Goal: Task Accomplishment & Management: Complete application form

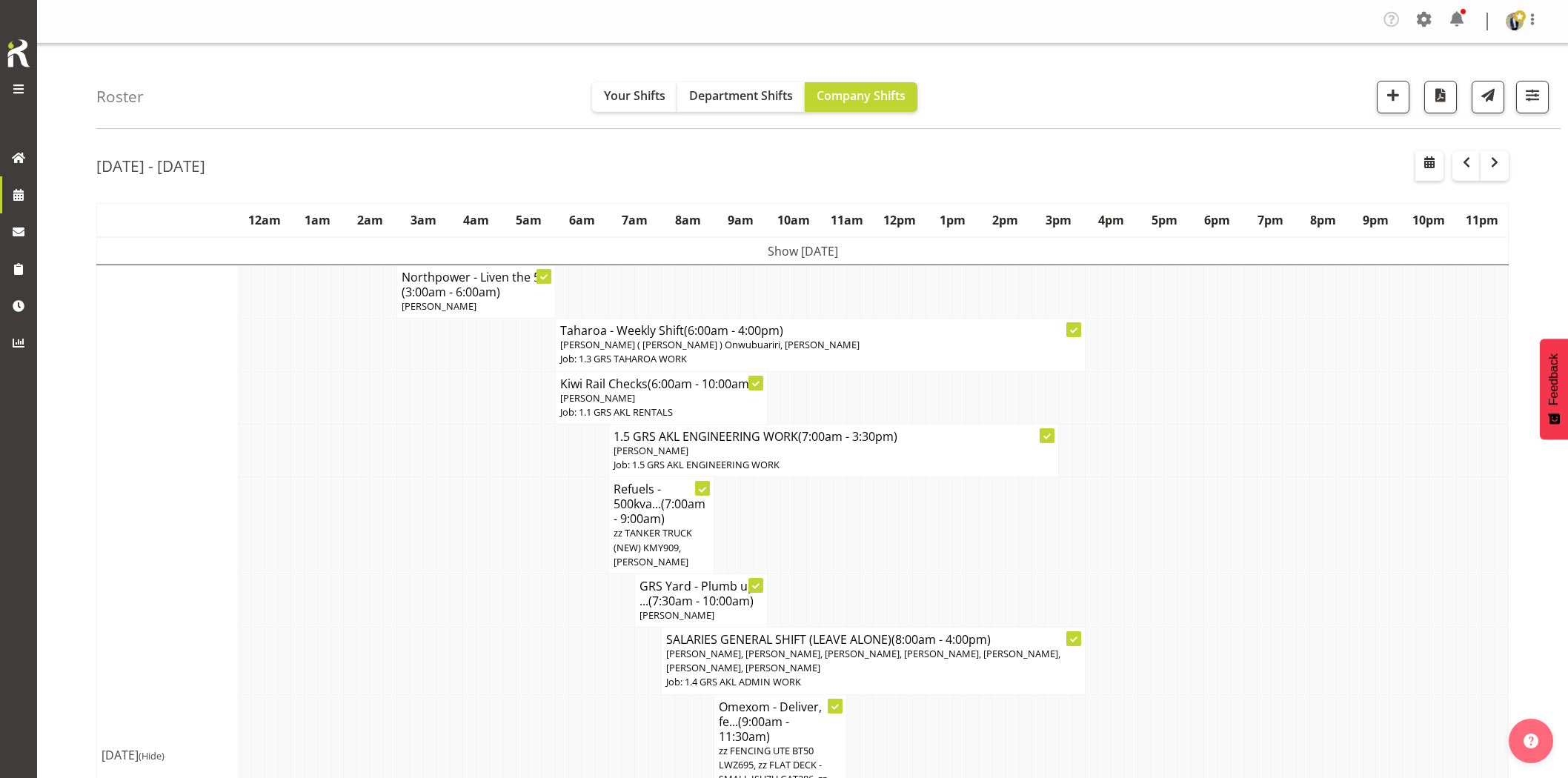
scroll to position [1728, 0]
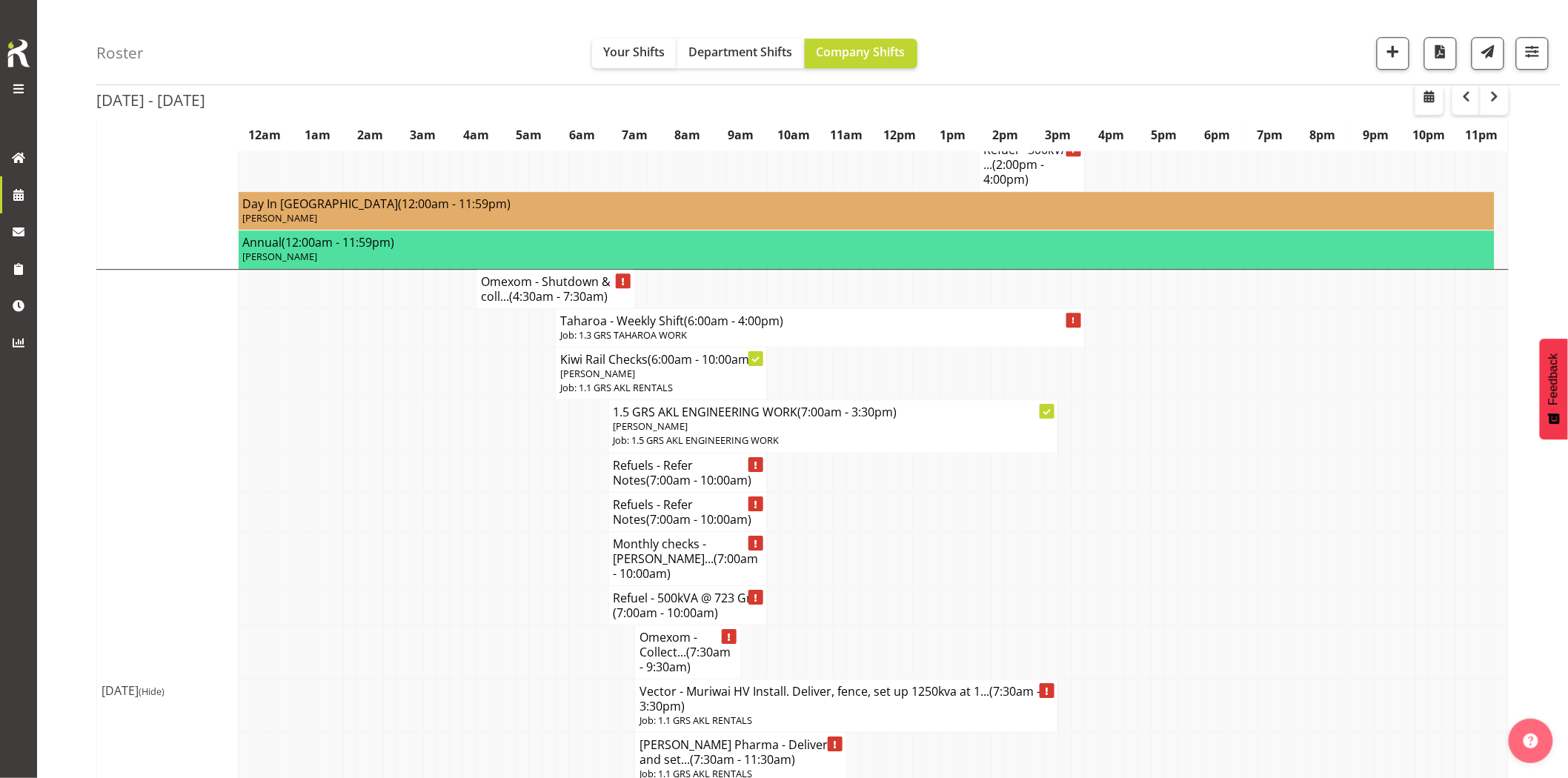
click at [1394, 492] on td at bounding box center [1397, 511] width 14 height 39
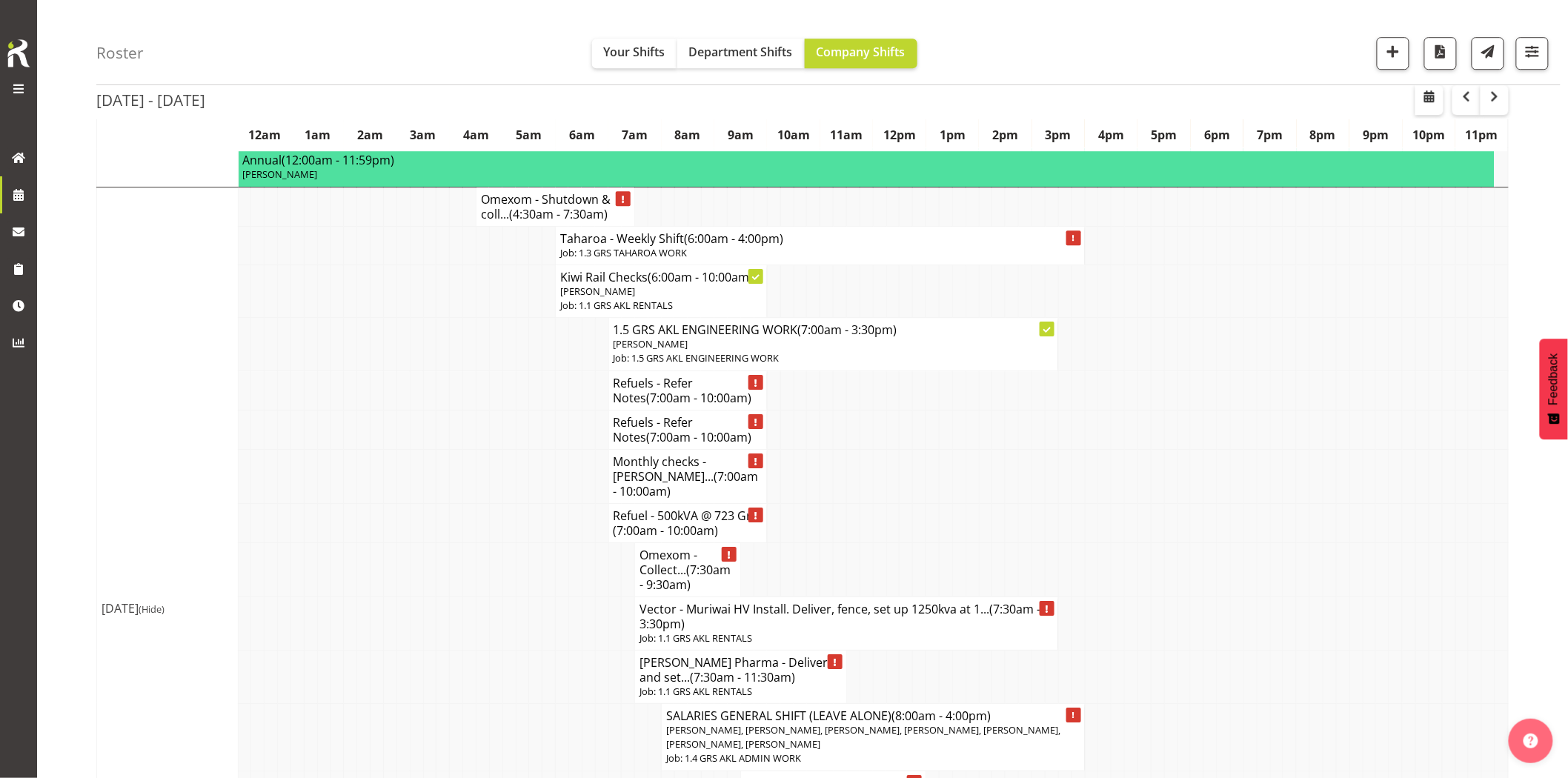
click at [1468, 449] on td at bounding box center [1462, 476] width 14 height 54
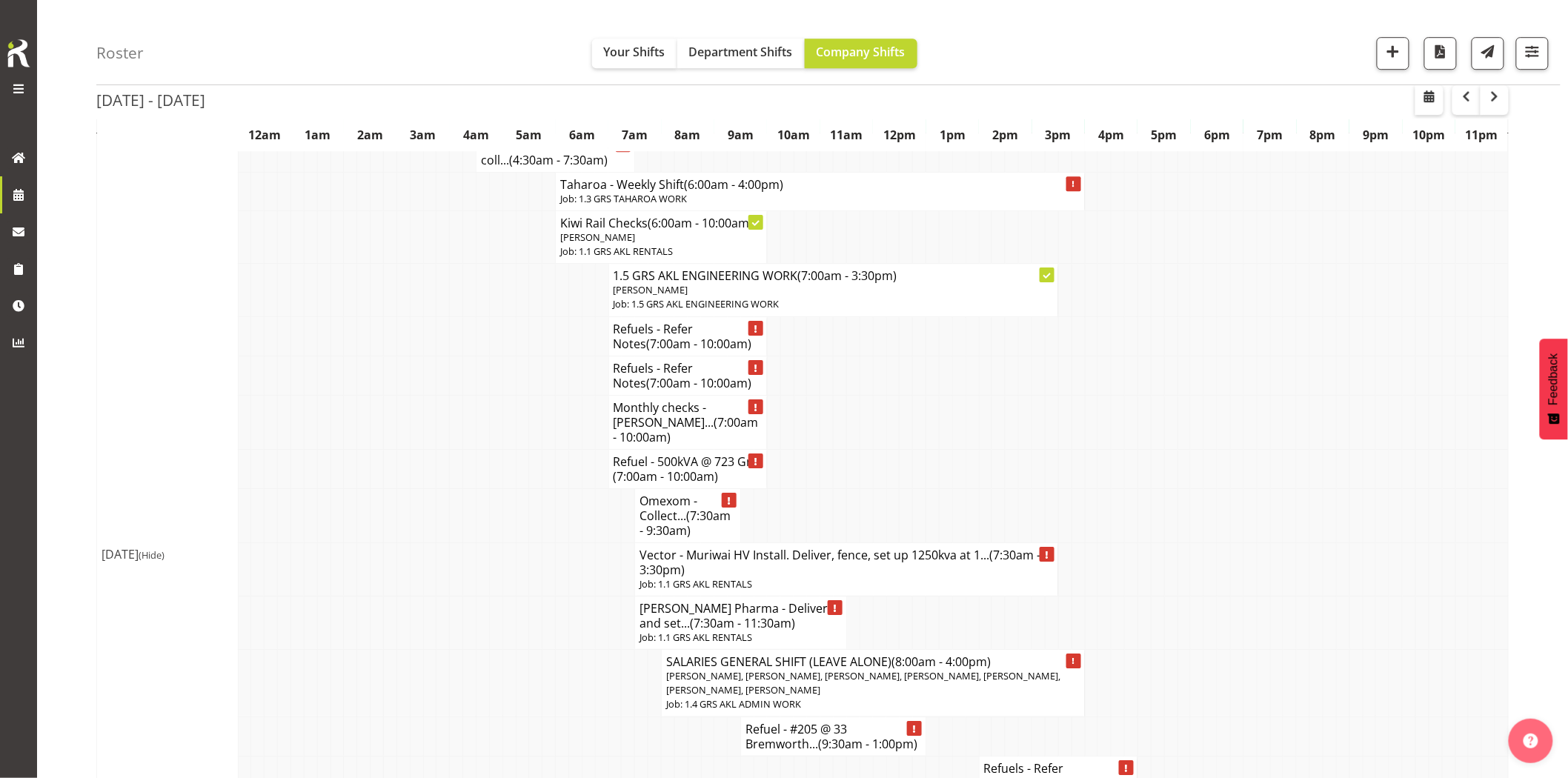
scroll to position [1893, 0]
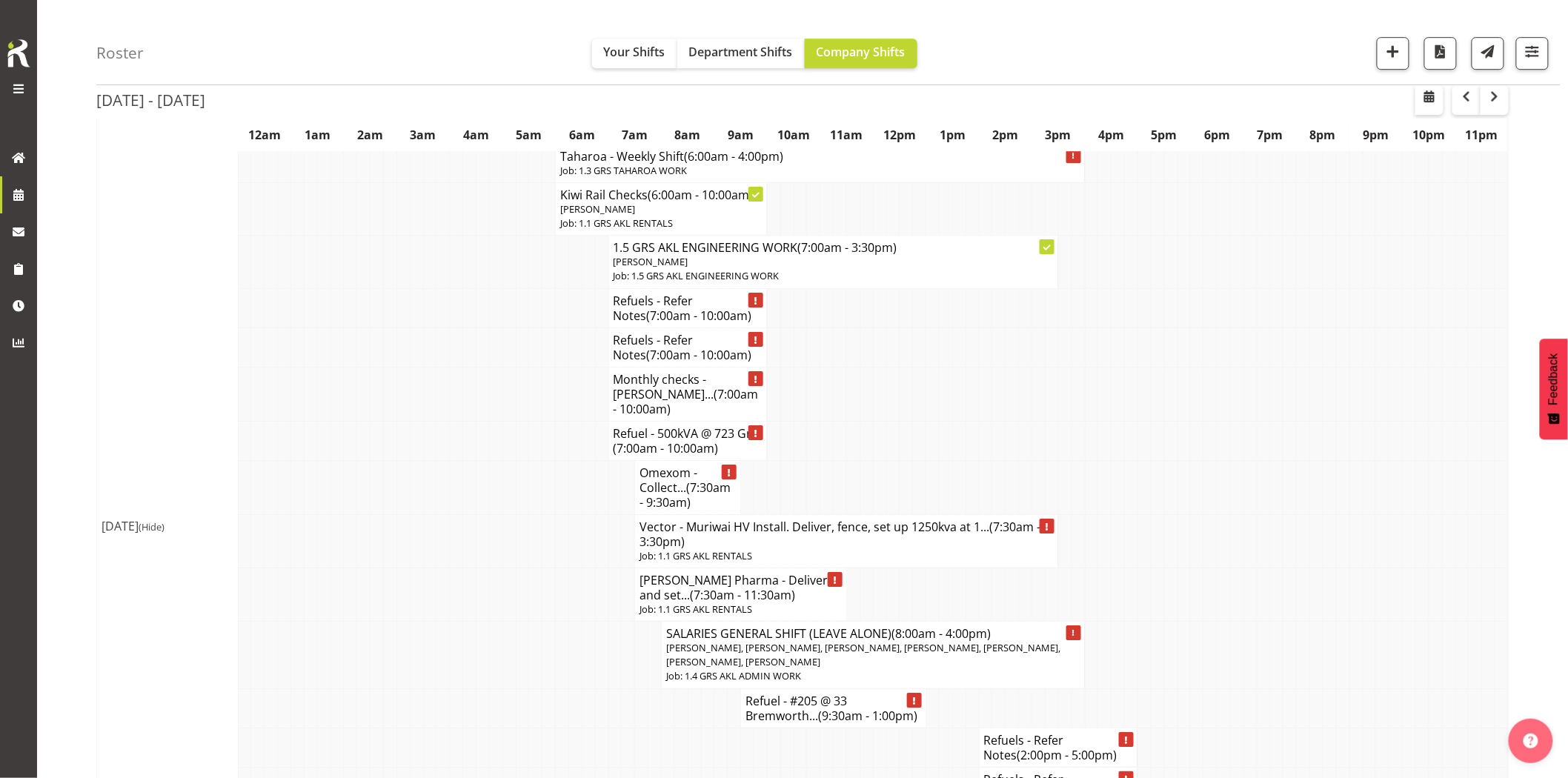
click at [1468, 460] on td at bounding box center [1462, 487] width 14 height 54
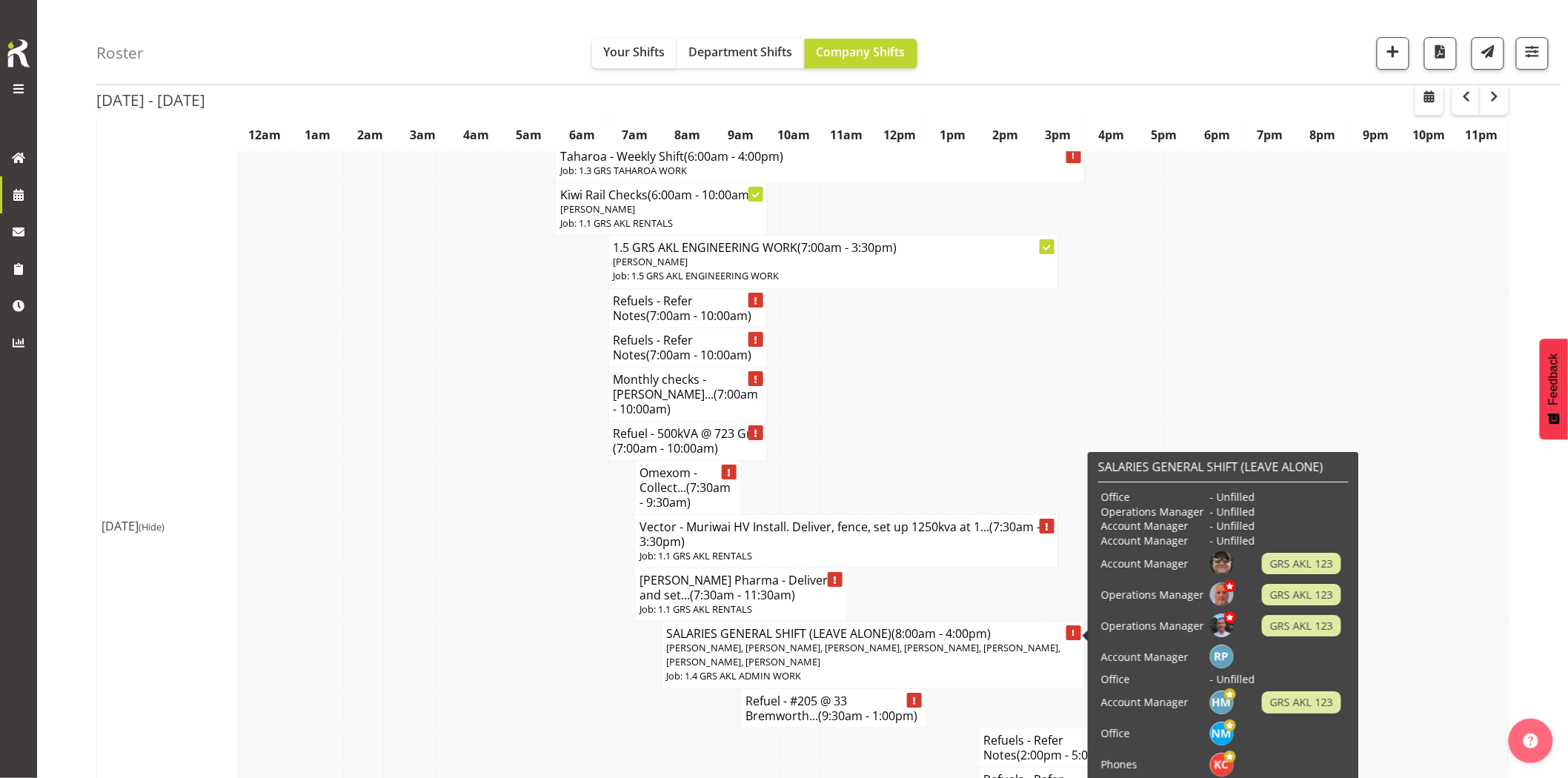
click at [476, 568] on td at bounding box center [483, 594] width 14 height 53
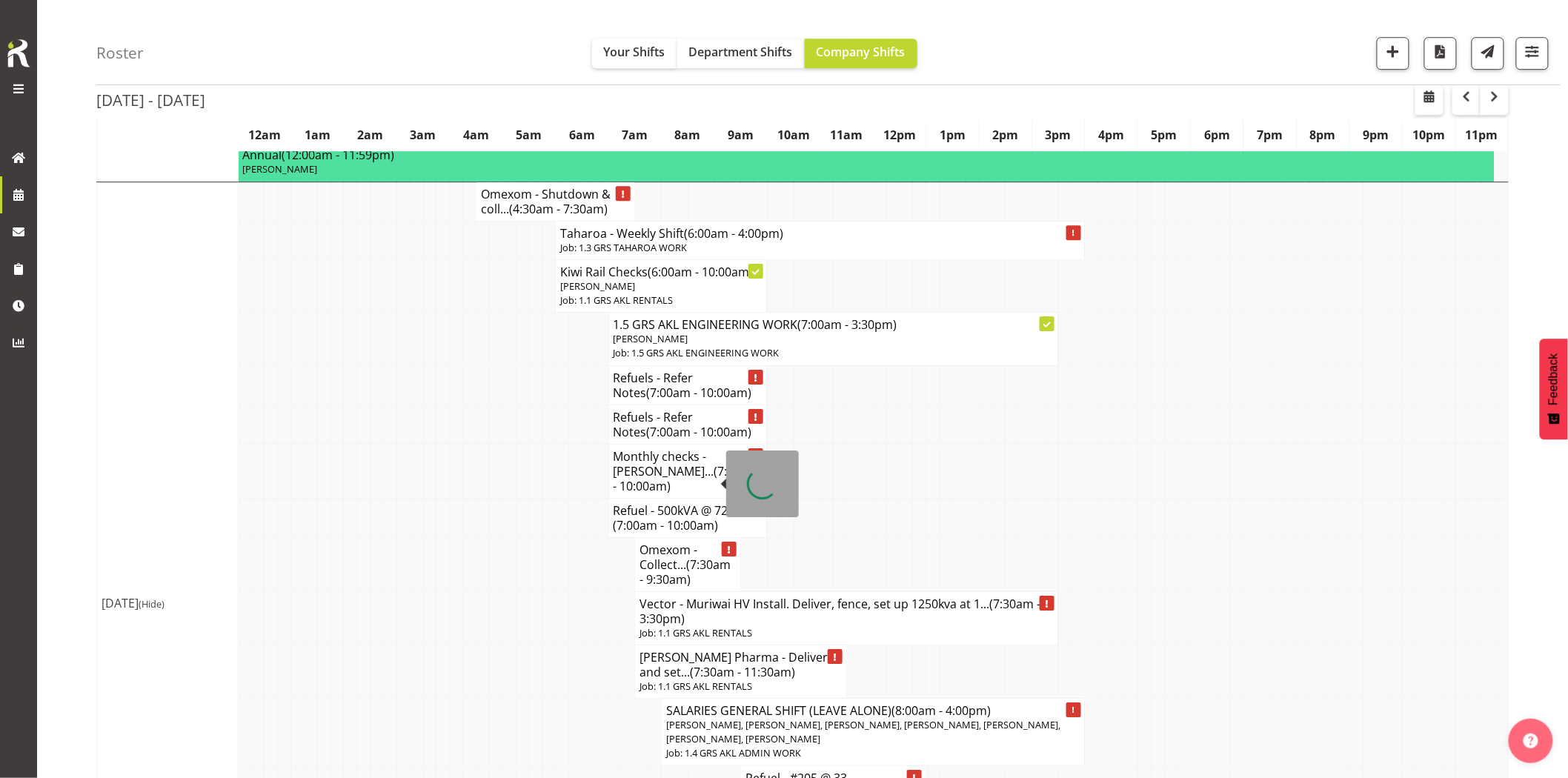
scroll to position [1810, 0]
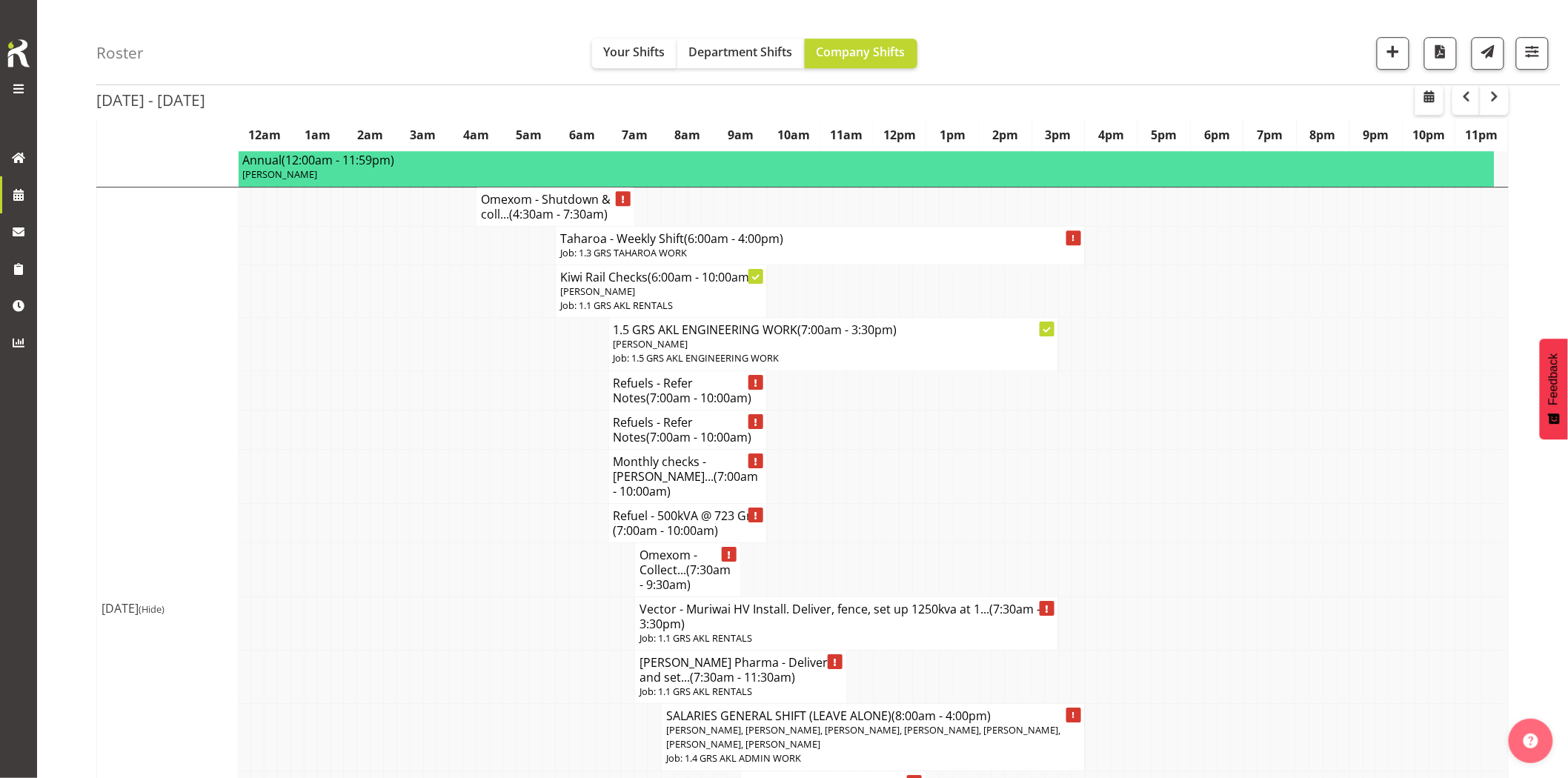
click at [1260, 503] on td at bounding box center [1263, 522] width 14 height 39
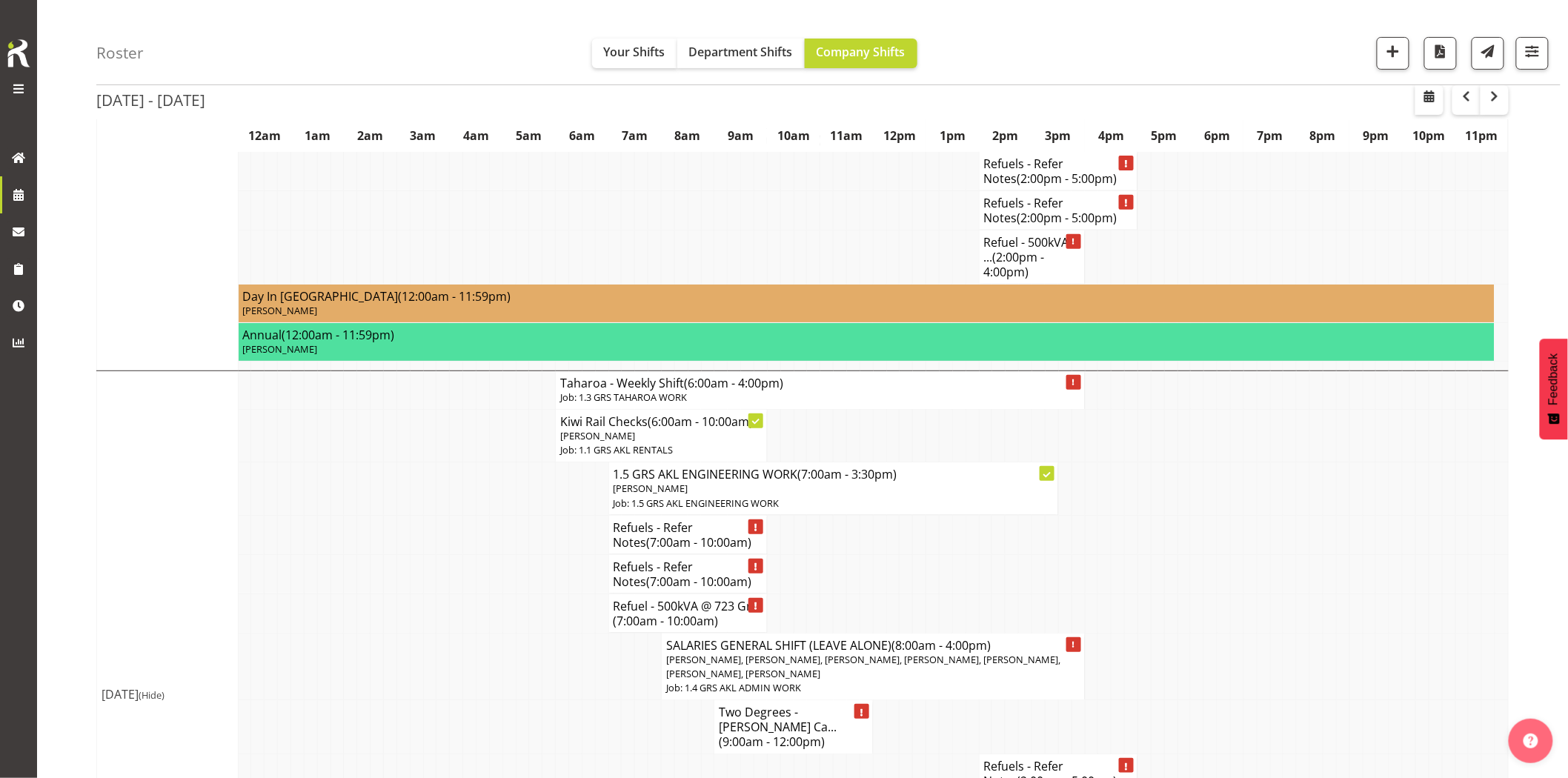
click at [441, 593] on td at bounding box center [443, 613] width 14 height 39
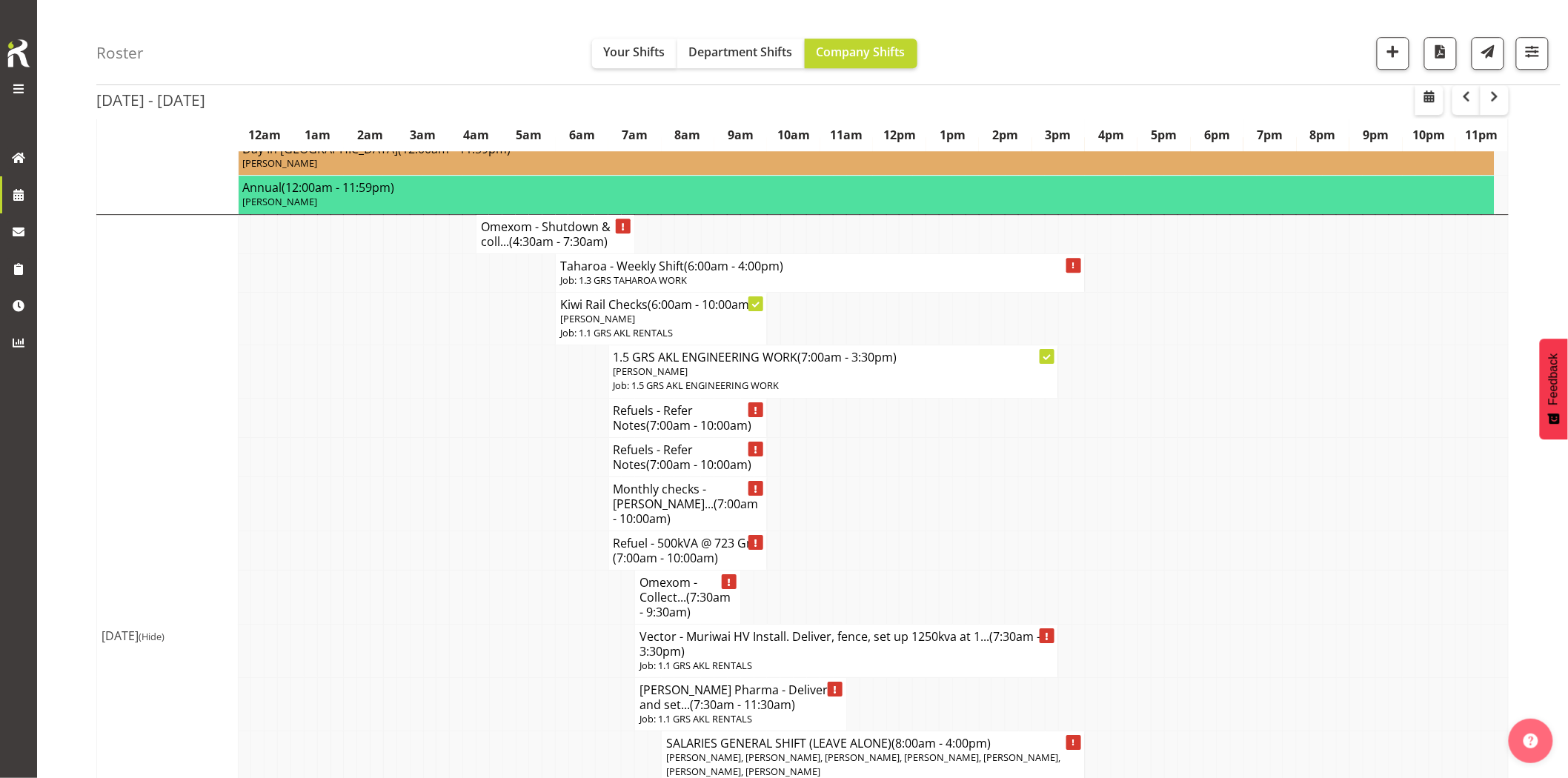
scroll to position [1646, 0]
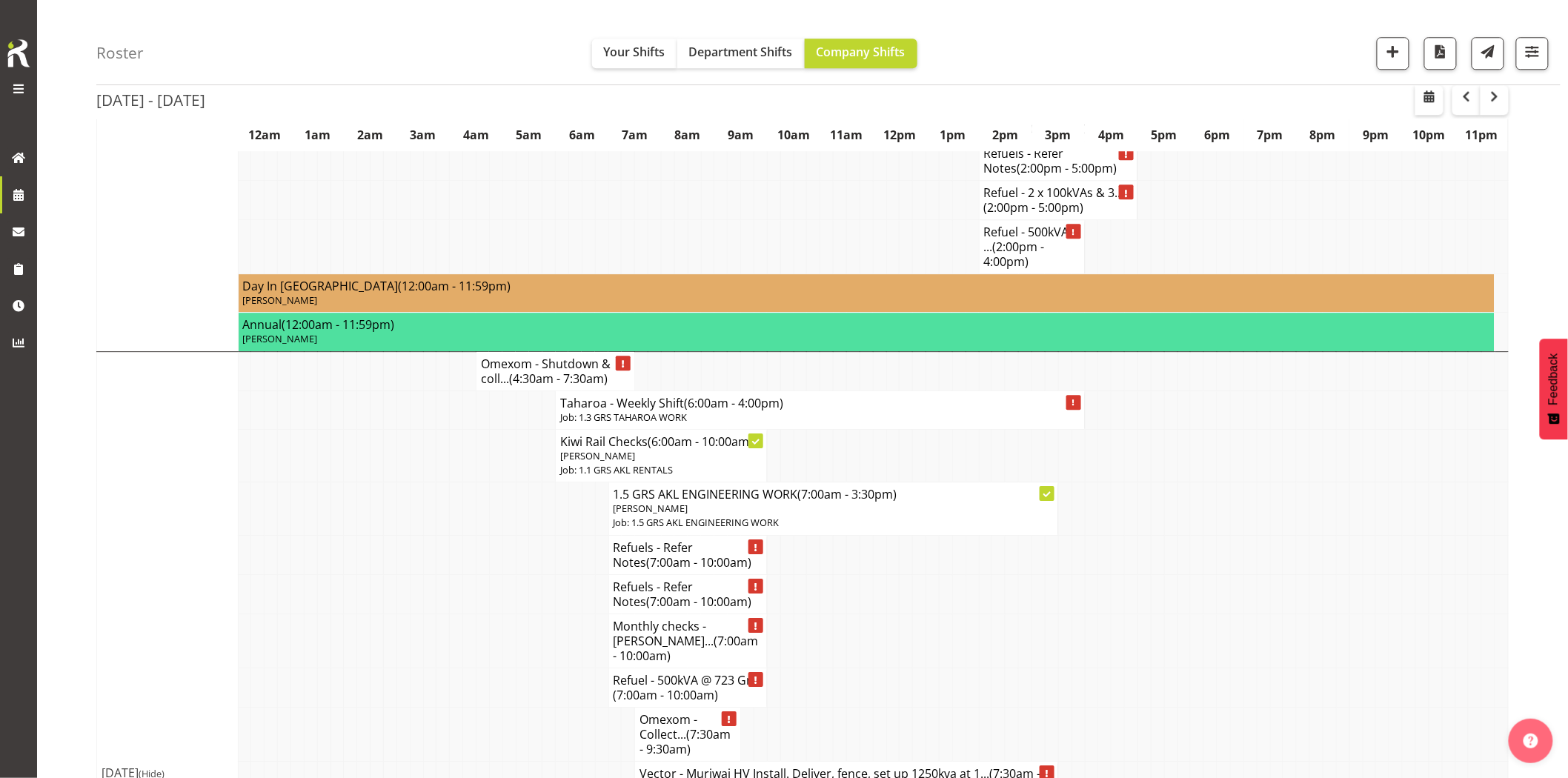
click at [442, 577] on td at bounding box center [443, 594] width 14 height 39
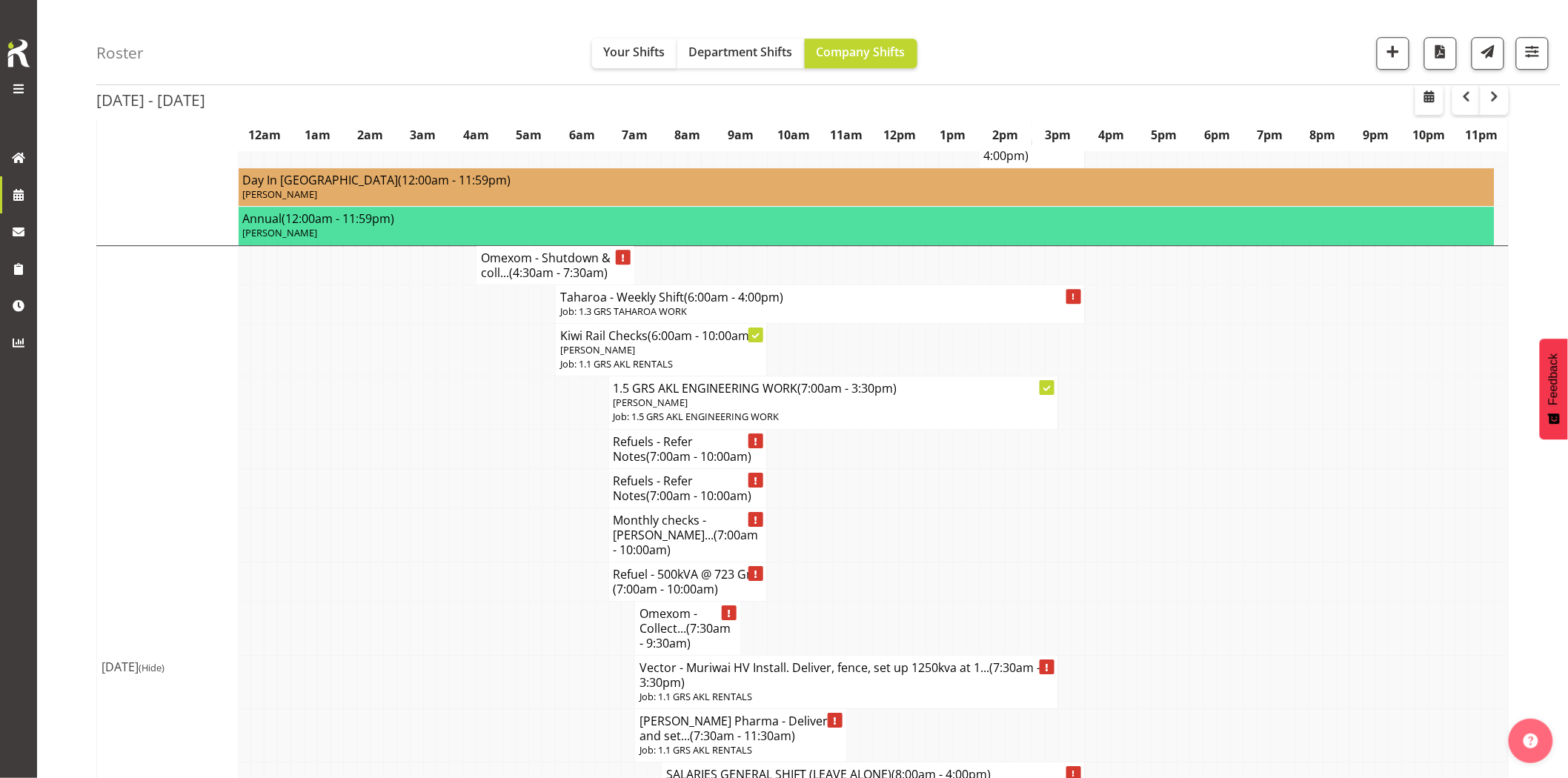
scroll to position [1810, 0]
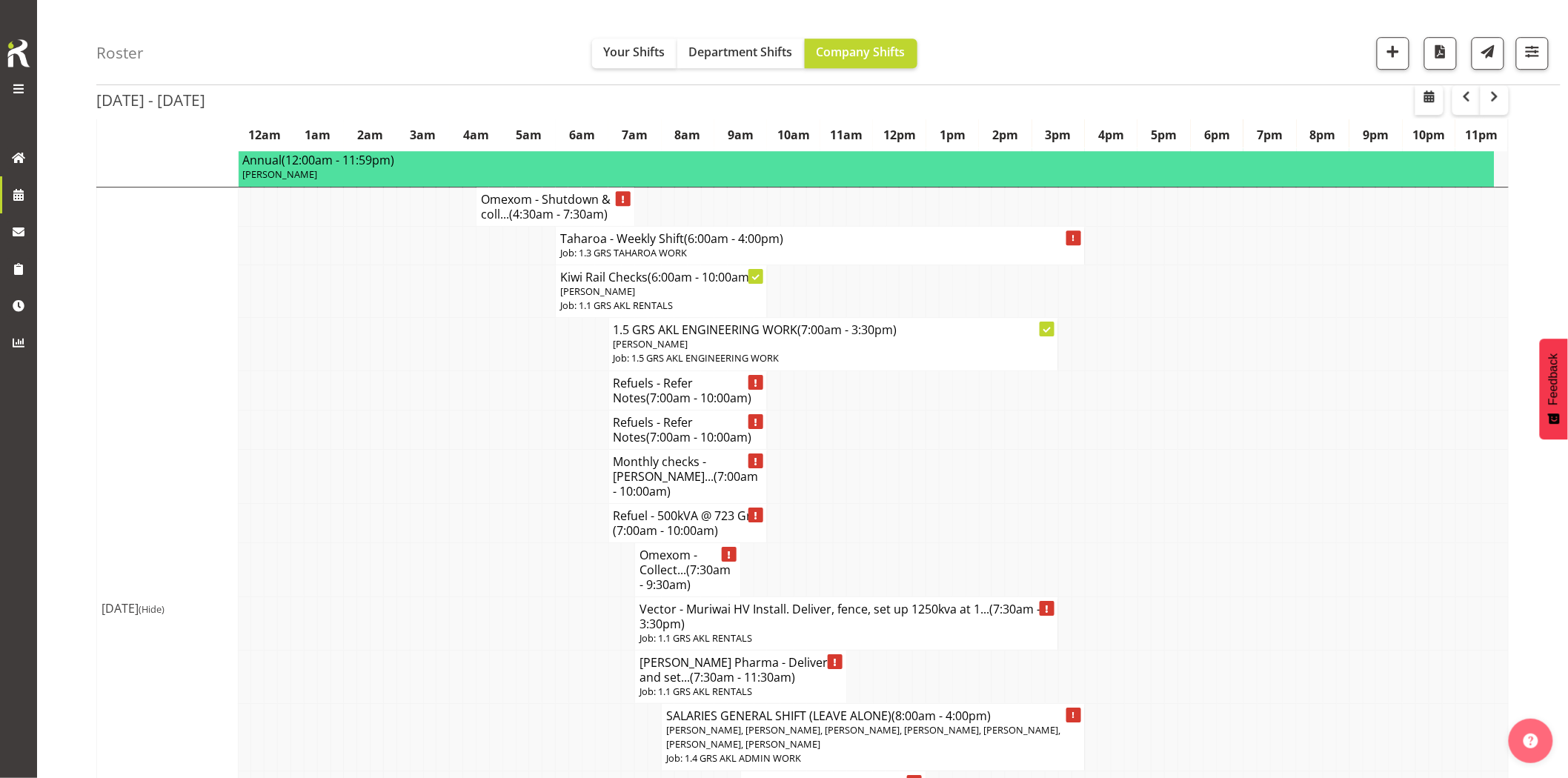
click at [412, 596] on td at bounding box center [417, 622] width 14 height 53
drag, startPoint x: 457, startPoint y: 417, endPoint x: 764, endPoint y: 522, distance: 324.5
click at [457, 417] on td at bounding box center [456, 429] width 14 height 39
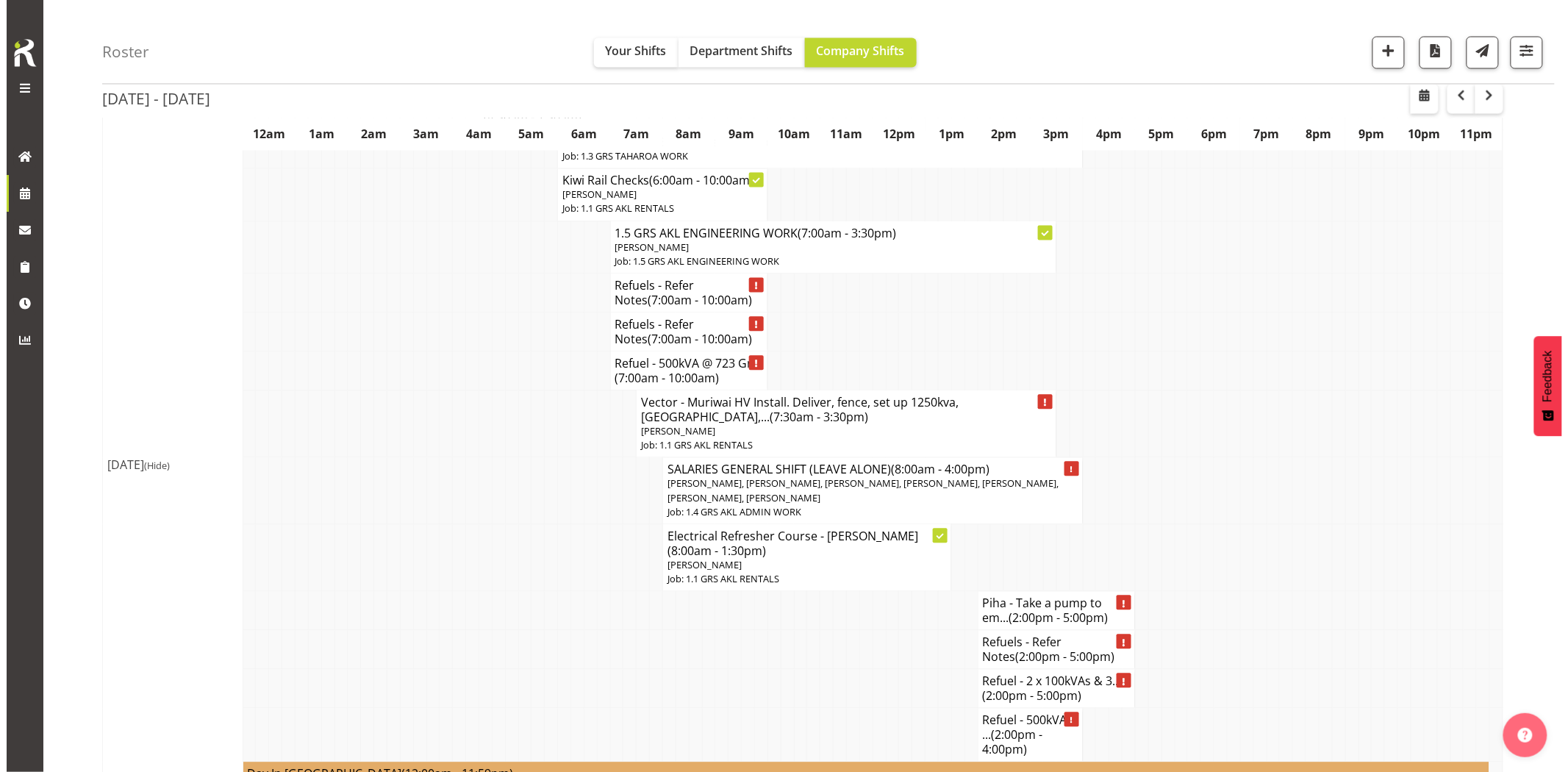
scroll to position [1061, 0]
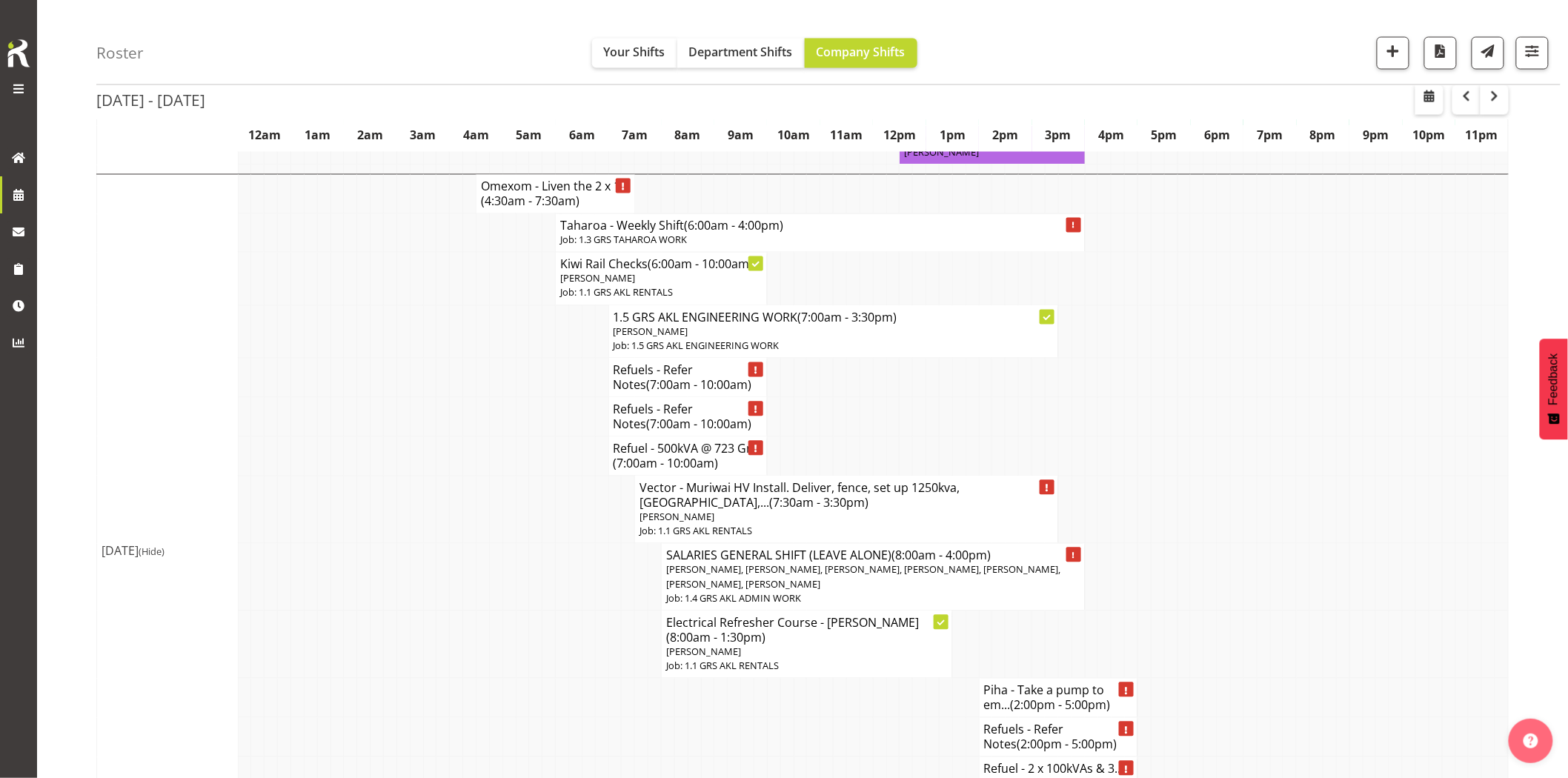
click at [499, 543] on td at bounding box center [496, 577] width 14 height 68
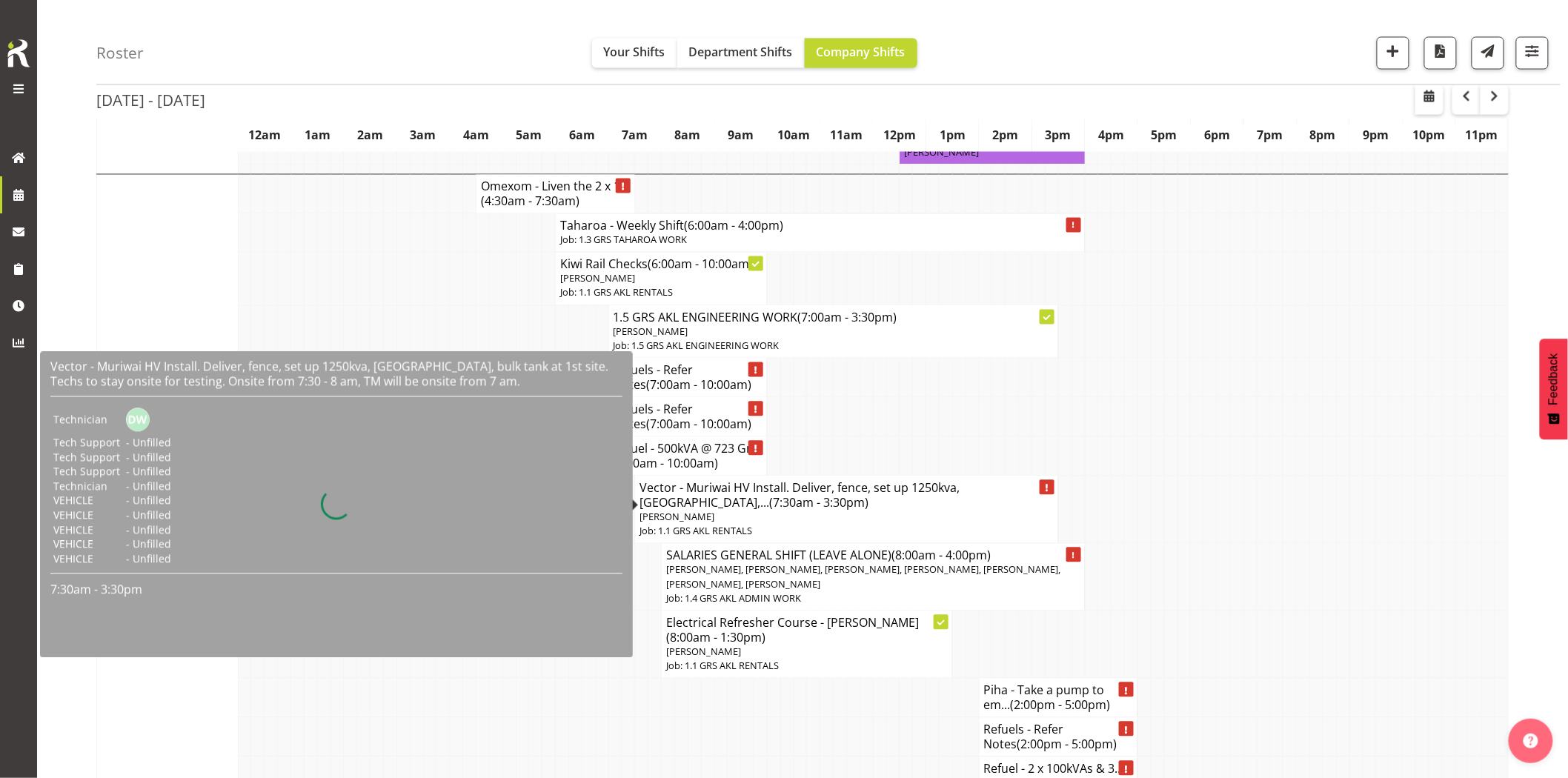
click at [739, 510] on p "[PERSON_NAME]" at bounding box center [846, 517] width 414 height 14
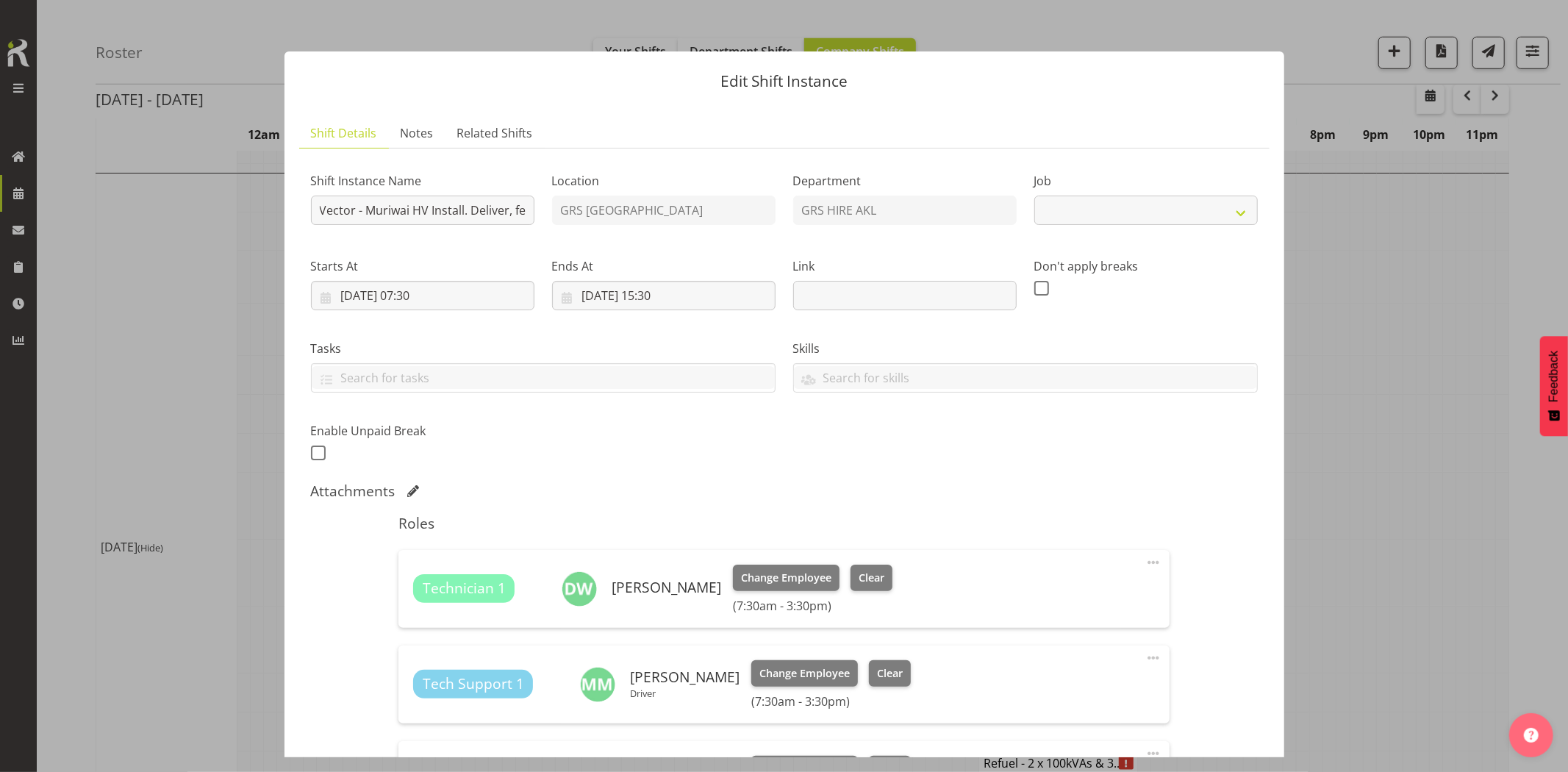
select select "9"
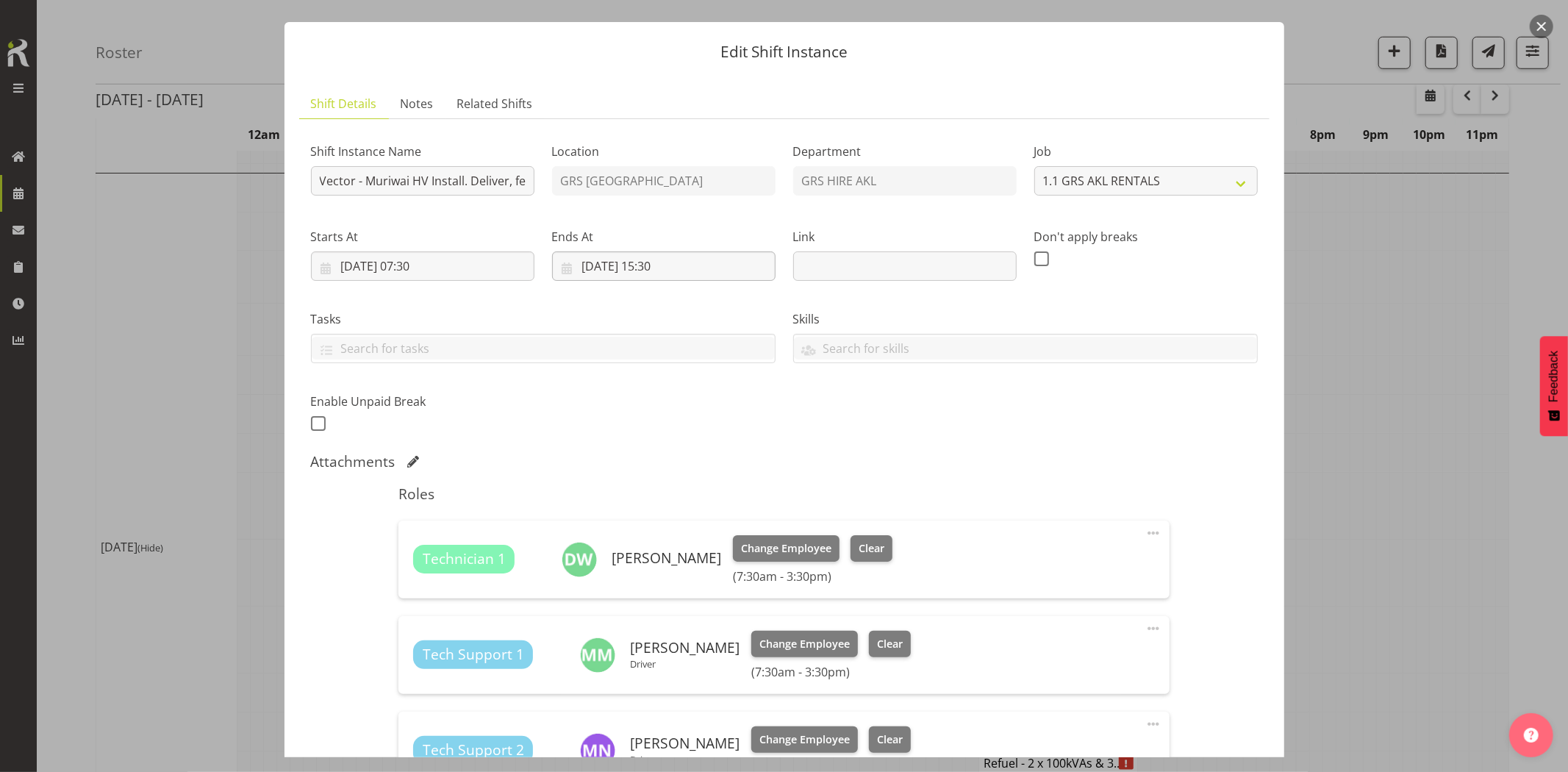
scroll to position [0, 0]
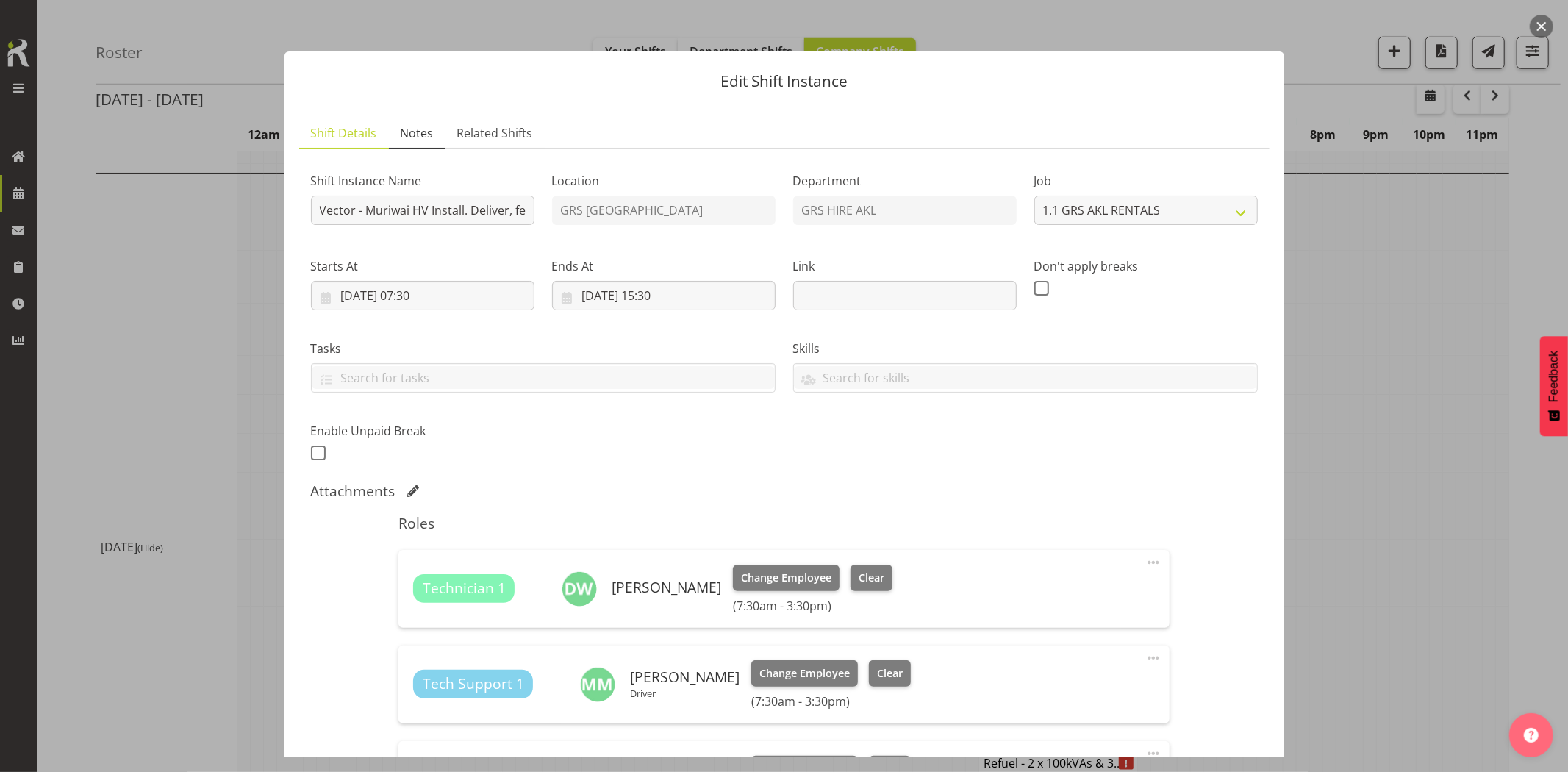
click at [421, 136] on span "Notes" at bounding box center [417, 134] width 33 height 18
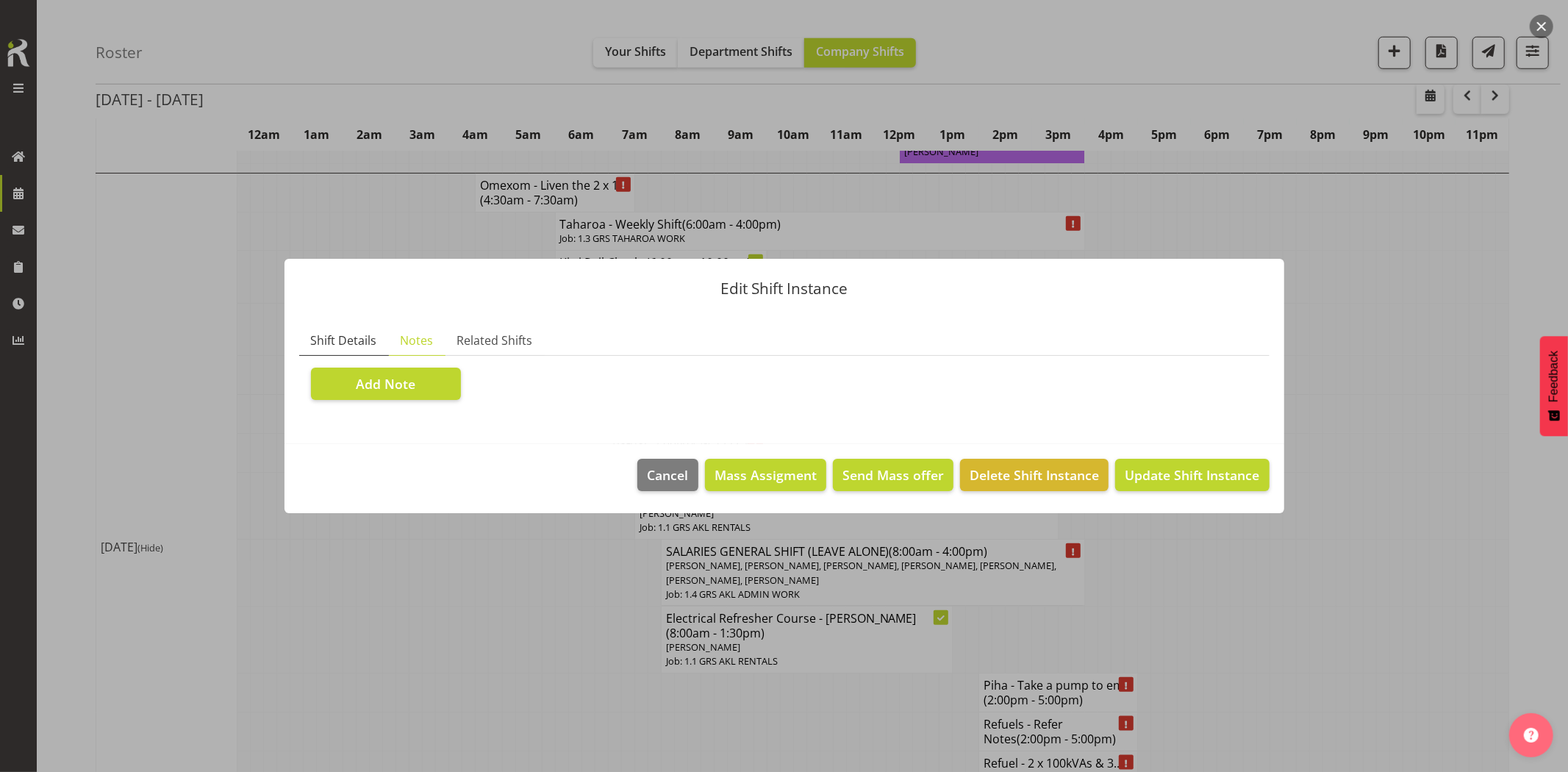
click at [353, 344] on span "Shift Details" at bounding box center [344, 340] width 66 height 18
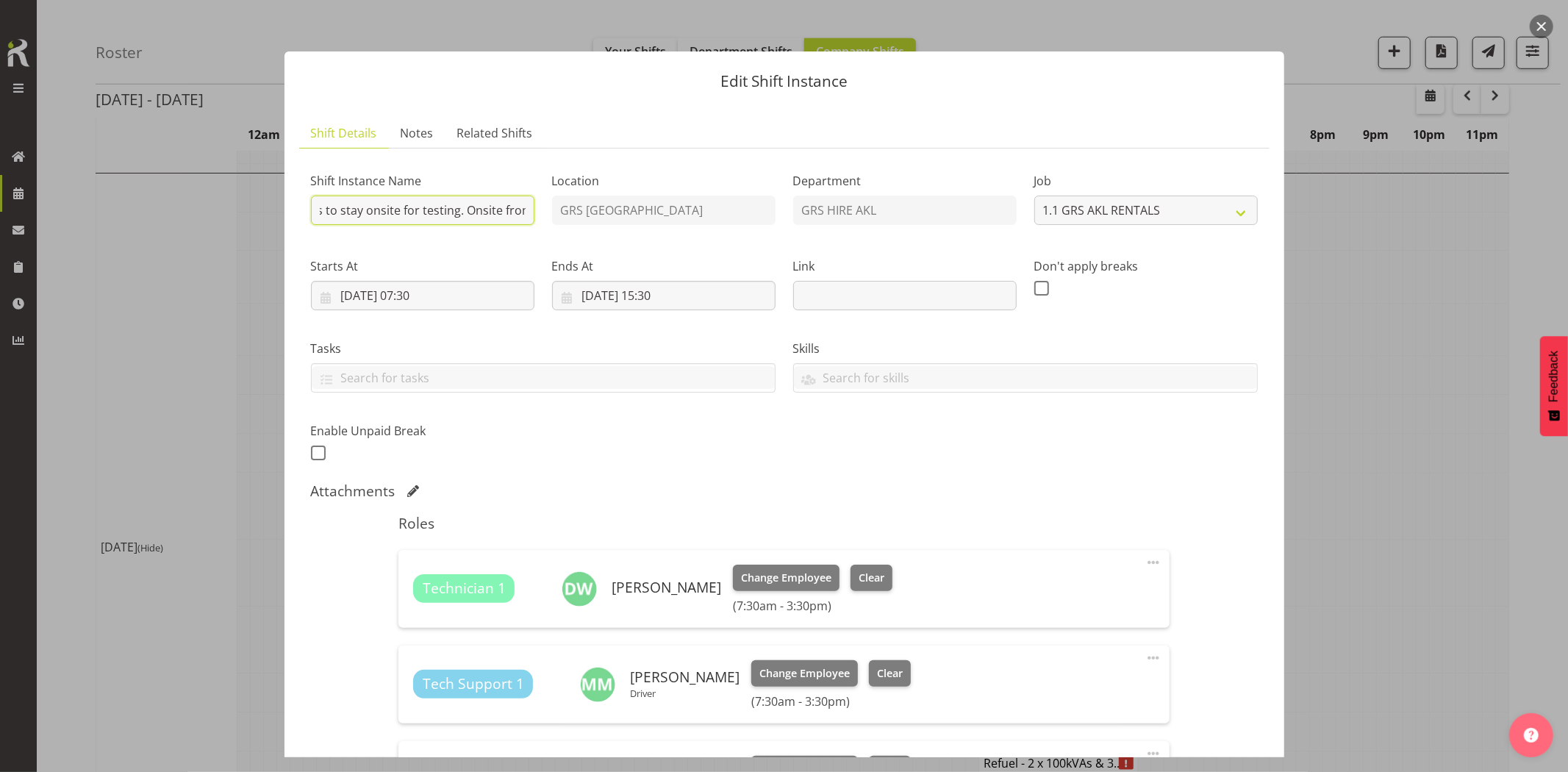
scroll to position [0, 711]
click at [709, 213] on div "Shift Instance Name Vector - Muriwai HV Install. Deliver, fence, set up 1250kva…" at bounding box center [784, 313] width 965 height 322
click at [498, 215] on input "Vector - Muriwai HV Install. Deliver, fence, set up 1250kva, [GEOGRAPHIC_DATA],…" at bounding box center [423, 210] width 224 height 29
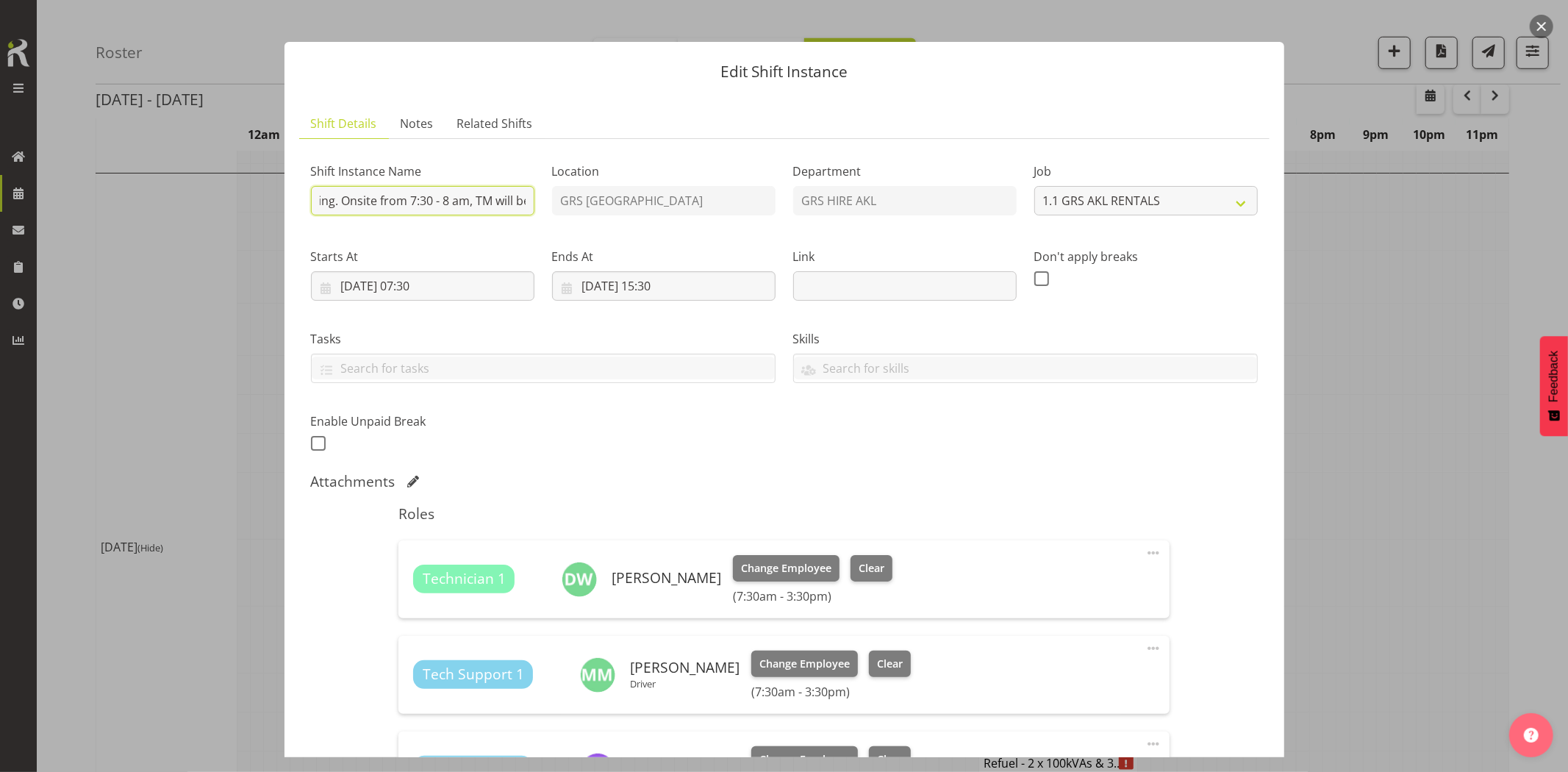
scroll to position [0, 0]
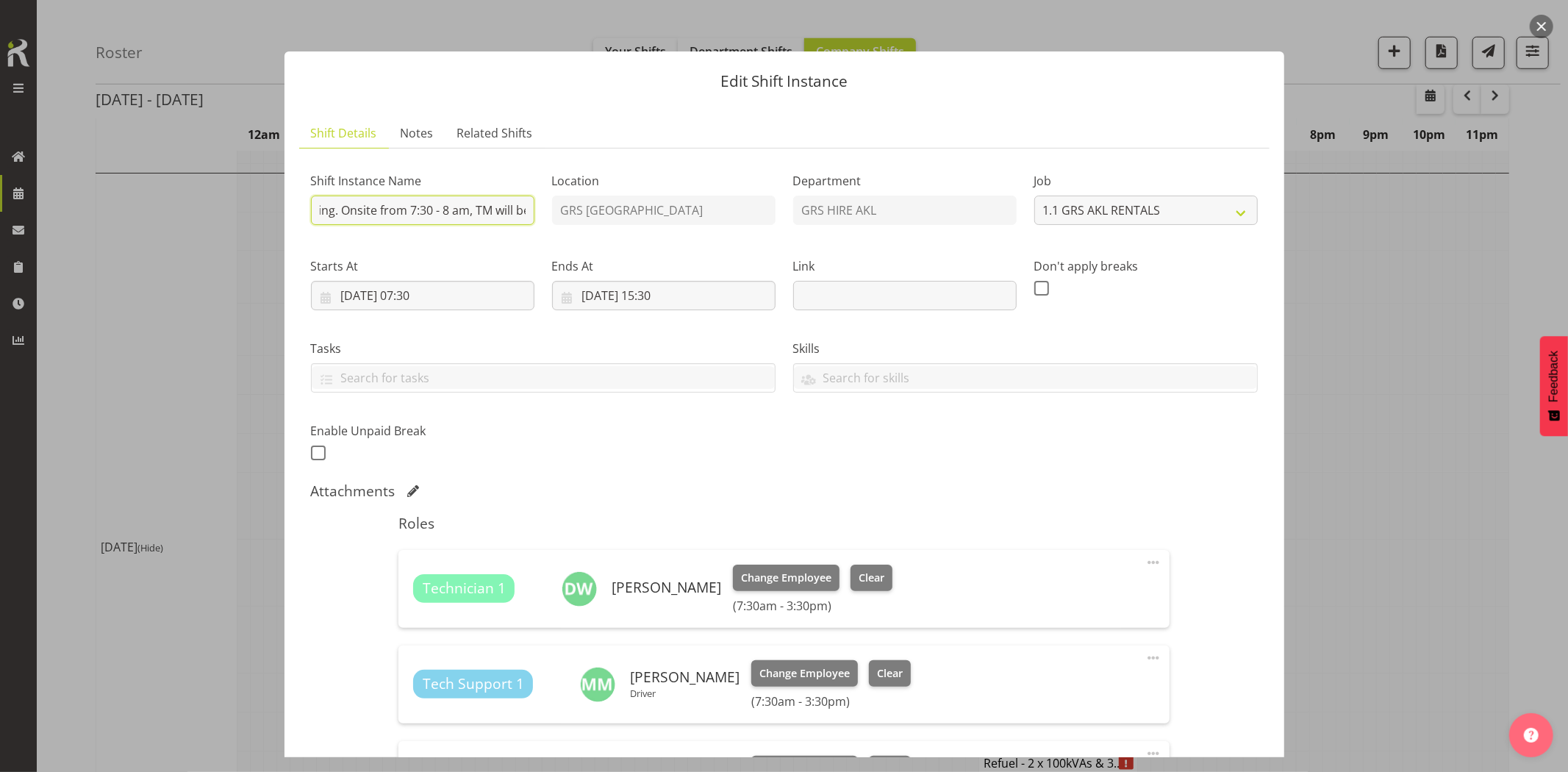
click at [469, 213] on input "Vector - Muriwai HV Install. Deliver, fence, set up 1250kva, [GEOGRAPHIC_DATA],…" at bounding box center [423, 210] width 224 height 29
drag, startPoint x: 473, startPoint y: 211, endPoint x: 178, endPoint y: 212, distance: 295.0
click at [178, 212] on div "Edit Shift Instance Shift Details Notes Related Shifts Shift Instance Name Vect…" at bounding box center [784, 386] width 1568 height 772
click at [432, 211] on input "Vector - Muriwai HV Install. Deliver, fence, set up 1250kva, [GEOGRAPHIC_DATA],…" at bounding box center [423, 210] width 224 height 29
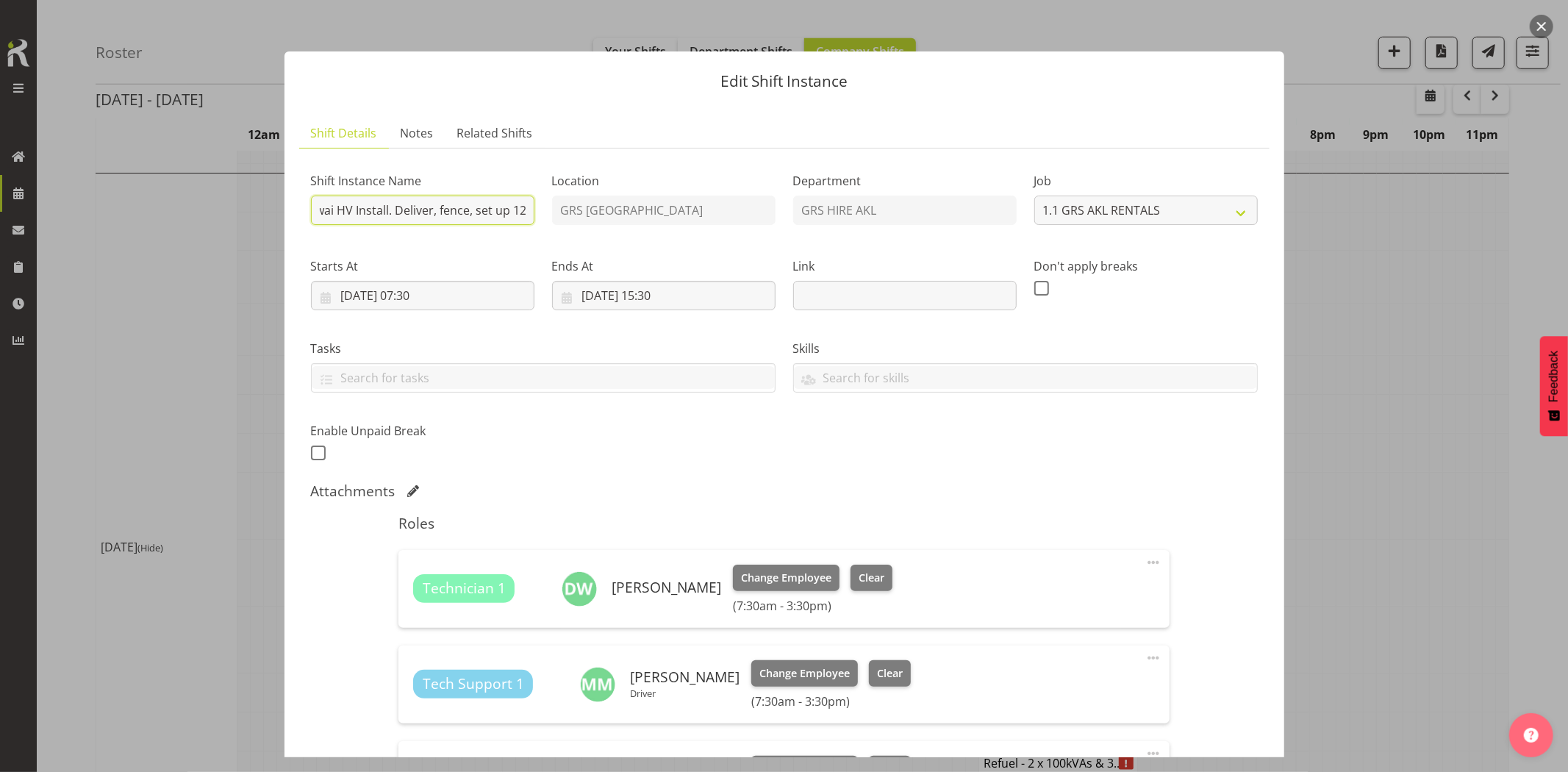
drag, startPoint x: 423, startPoint y: 213, endPoint x: 505, endPoint y: 207, distance: 82.2
click at [505, 207] on input "Vector - Muriwai HV Install. Deliver, fence, set up 1250kva, [GEOGRAPHIC_DATA],…" at bounding box center [423, 210] width 224 height 29
click at [407, 207] on input "Vector - Muriwai HV Install. Deliver, fence, set up 1250kva, [GEOGRAPHIC_DATA],…" at bounding box center [423, 210] width 224 height 29
drag, startPoint x: 401, startPoint y: 209, endPoint x: 322, endPoint y: 208, distance: 79.0
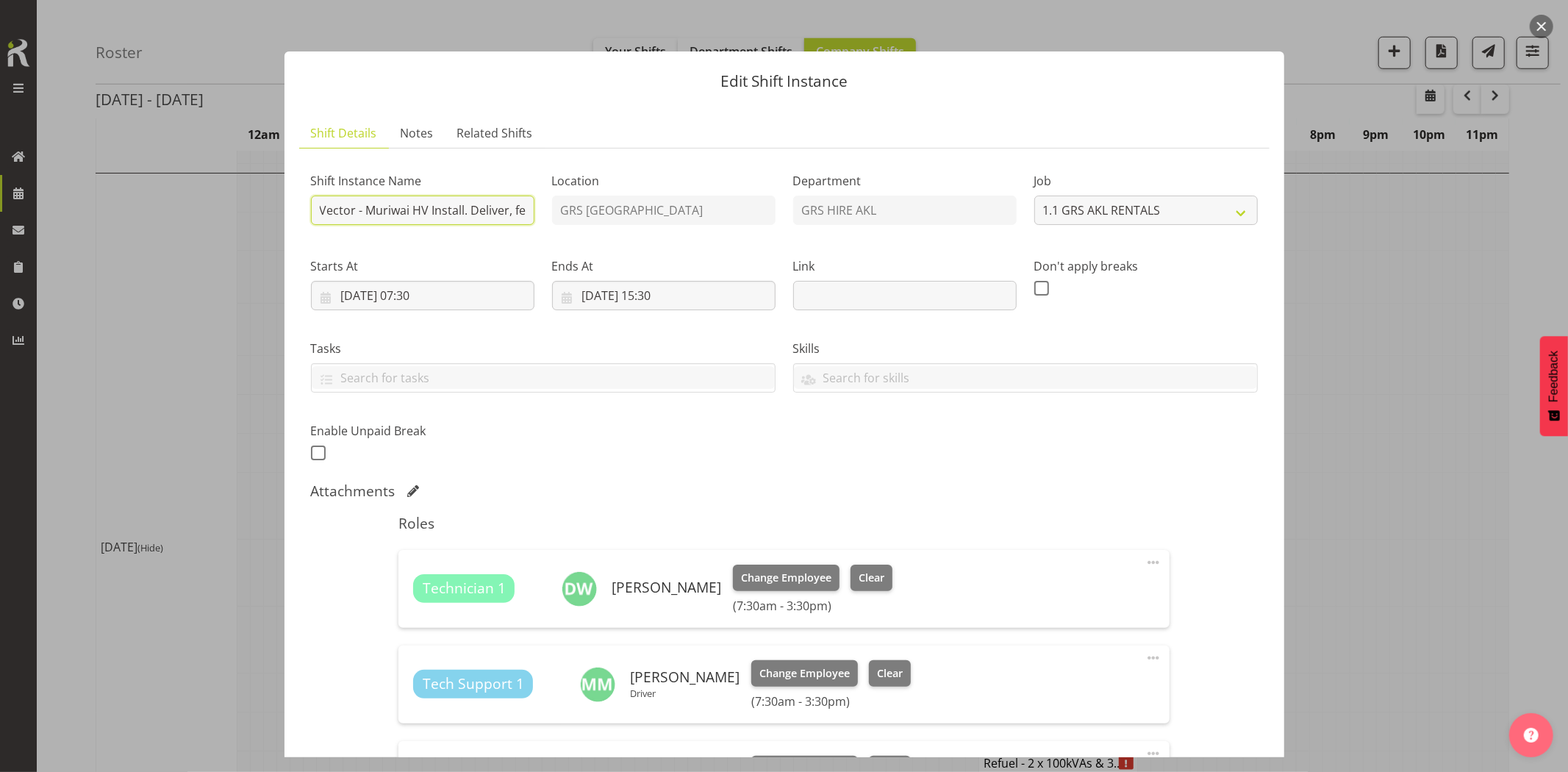
click at [302, 208] on div "Shift Instance Name Vector - Muriwai HV Install. Deliver, fence, set up 1250kva…" at bounding box center [422, 194] width 241 height 85
click at [420, 213] on input "Vector - Muriwai HV Install. Deliver, fence, set up 1250kva, [GEOGRAPHIC_DATA],…" at bounding box center [423, 210] width 224 height 29
drag, startPoint x: 430, startPoint y: 210, endPoint x: 506, endPoint y: 209, distance: 76.0
click at [506, 209] on input "Vector - Muriwai HV Install. Deliver, fence, set up 1250kva, [GEOGRAPHIC_DATA],…" at bounding box center [423, 210] width 224 height 29
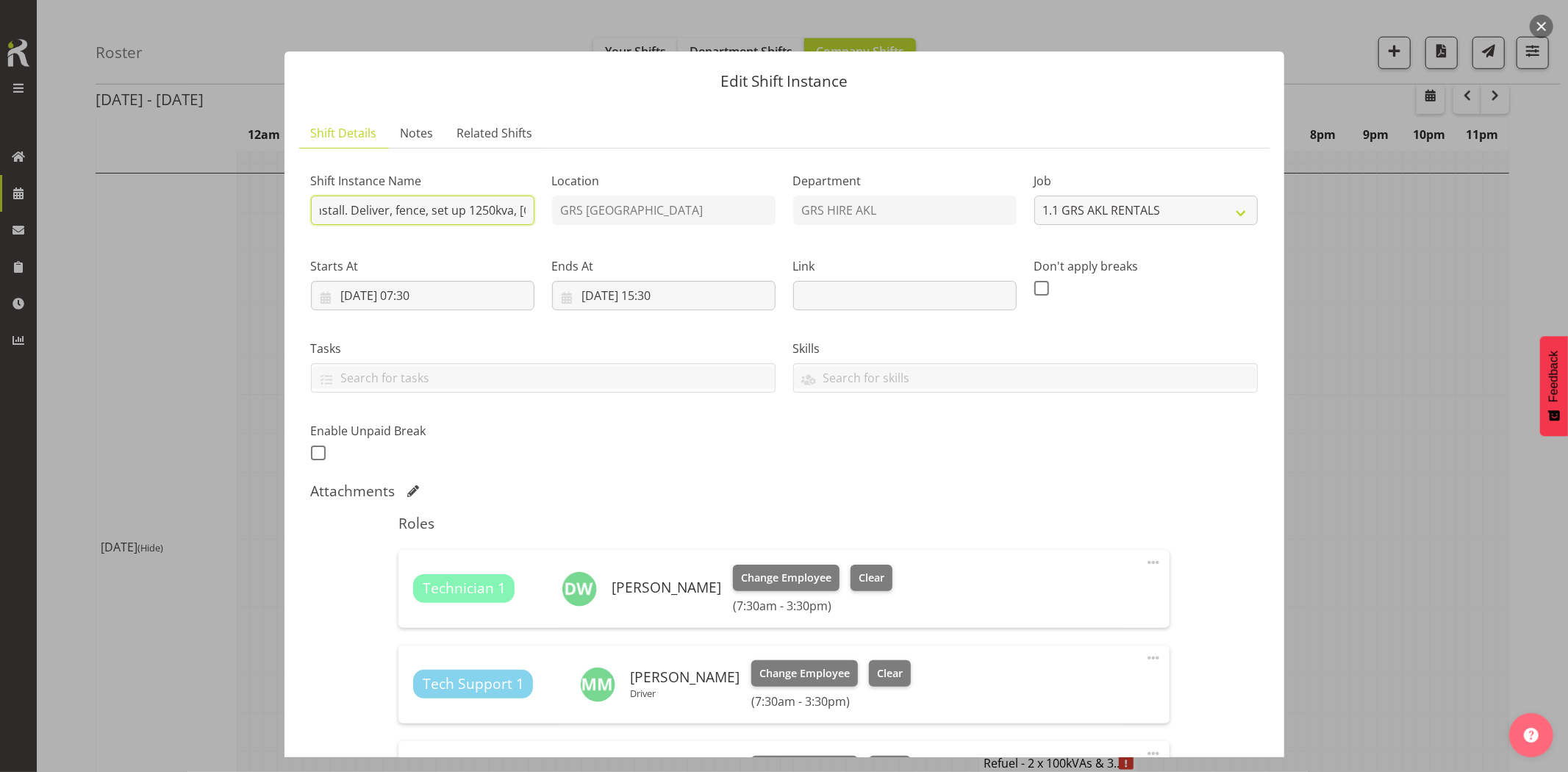
click at [442, 214] on input "Vector - Muriwai HV Install. Deliver, fence, set up 1250kva, [GEOGRAPHIC_DATA],…" at bounding box center [423, 210] width 224 height 29
click at [557, 204] on div "Shift Instance Name Vector - Muriwai HV Install. Deliver, fence, set up 1250kva…" at bounding box center [784, 313] width 965 height 322
click at [474, 216] on input "Vector - Muriwai HV Install. Deliver, fence, set up 1250kva, [GEOGRAPHIC_DATA],…" at bounding box center [423, 210] width 224 height 29
click at [474, 201] on input "Vector - Muriwai HV Install. Deliver, fence, set up 1250kva, [GEOGRAPHIC_DATA],…" at bounding box center [423, 210] width 224 height 29
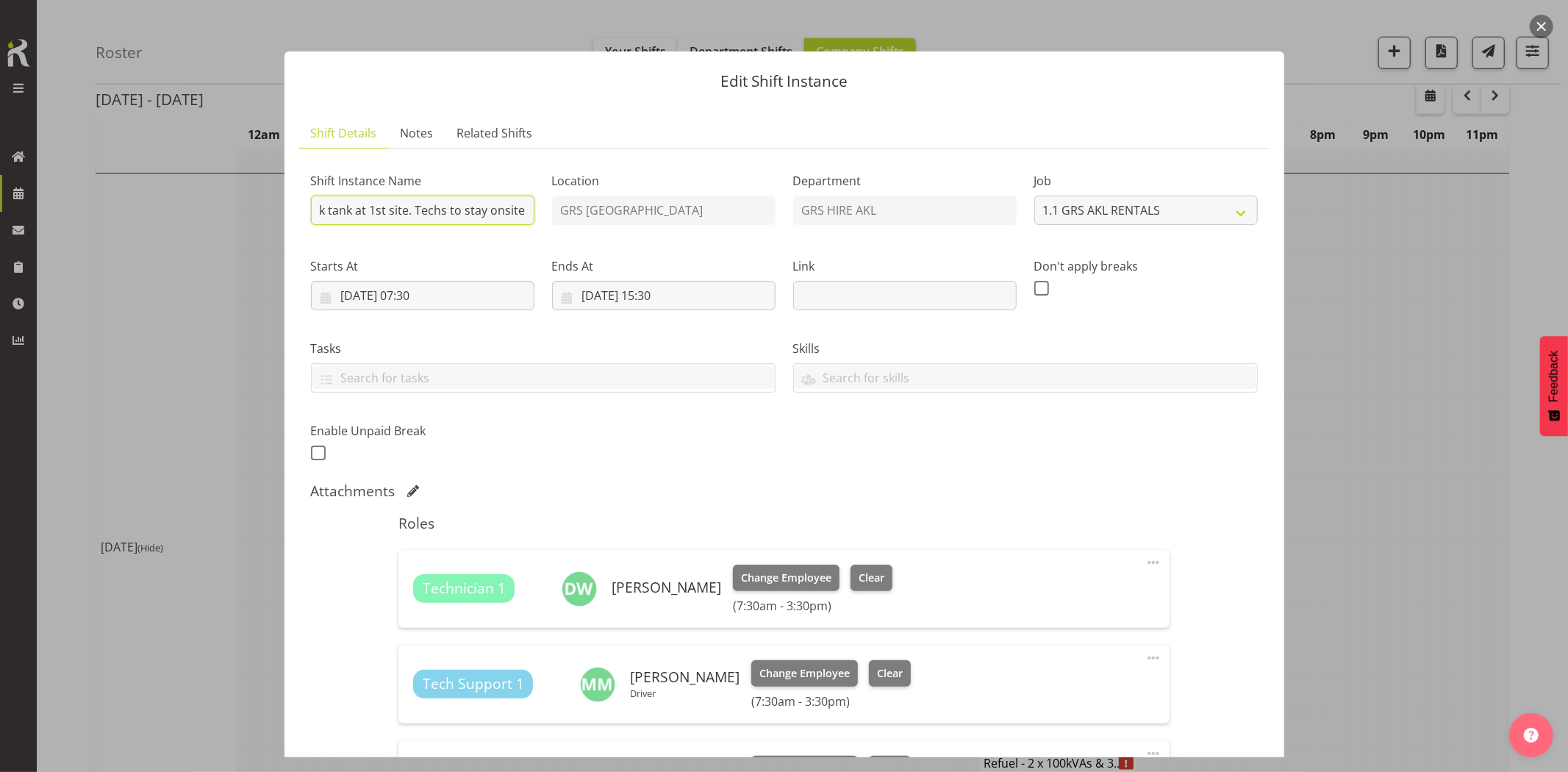
scroll to position [0, 0]
drag, startPoint x: 491, startPoint y: 203, endPoint x: 268, endPoint y: 207, distance: 223.0
click at [268, 207] on div "Edit Shift Instance Shift Details Notes Related Shifts Shift Instance Name Vect…" at bounding box center [784, 386] width 1568 height 772
click at [372, 211] on input "Vector - Muriwai HV Install. Deliver, fence, set up 1250kva, [GEOGRAPHIC_DATA],…" at bounding box center [423, 210] width 224 height 29
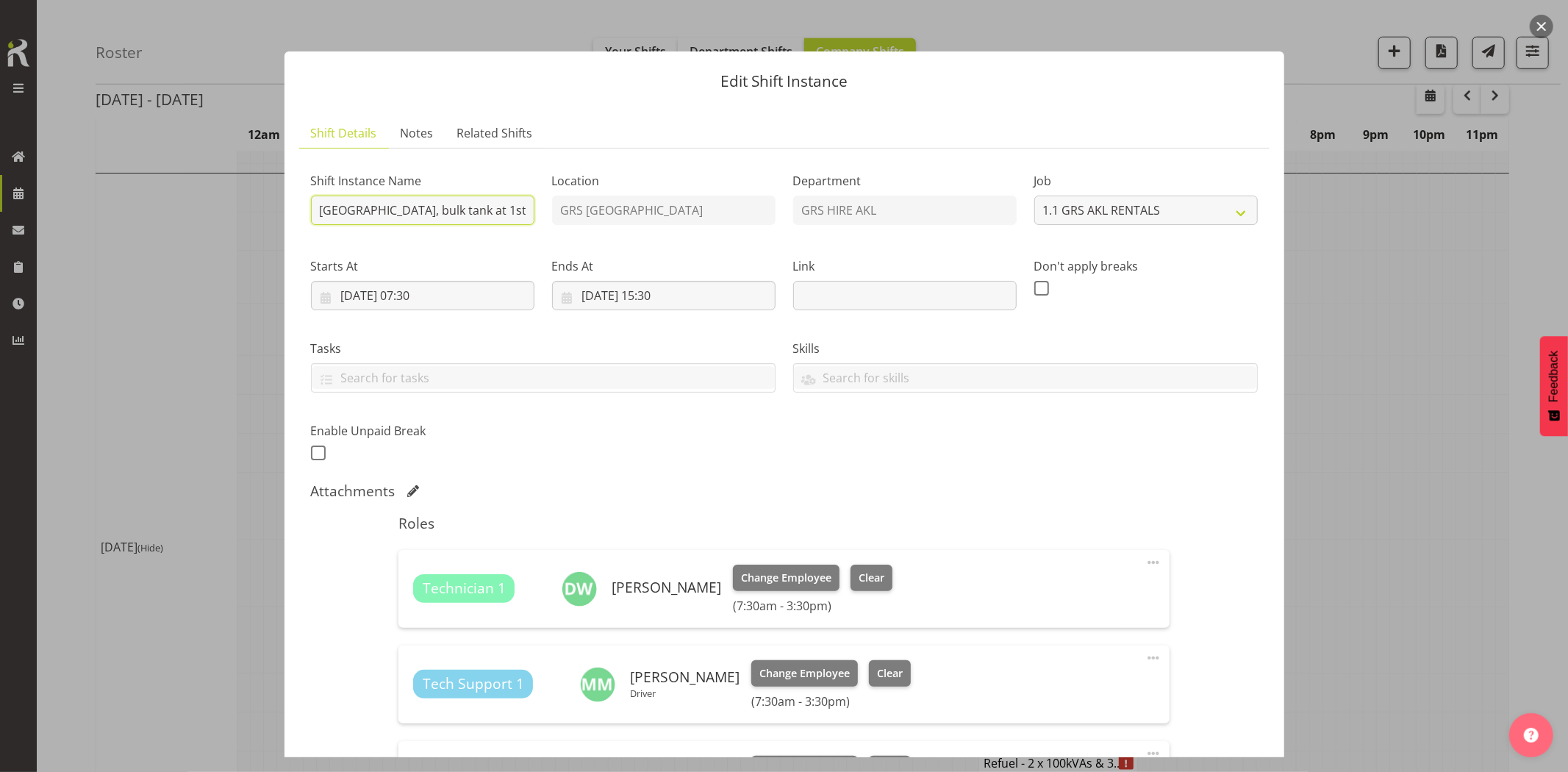
drag, startPoint x: 395, startPoint y: 211, endPoint x: 378, endPoint y: 215, distance: 17.5
click at [335, 213] on input "Vector - Muriwai HV Install. Deliver, fence, set up 1250kva, [GEOGRAPHIC_DATA],…" at bounding box center [423, 210] width 224 height 29
click at [441, 207] on input "Vector - Muriwai HV Install. Deliver, fence, set up 1250kva, [GEOGRAPHIC_DATA],…" at bounding box center [423, 210] width 224 height 29
type input "Vector - Muriwai HV Install. Deliver, fence, set up 1250kva, [GEOGRAPHIC_DATA],…"
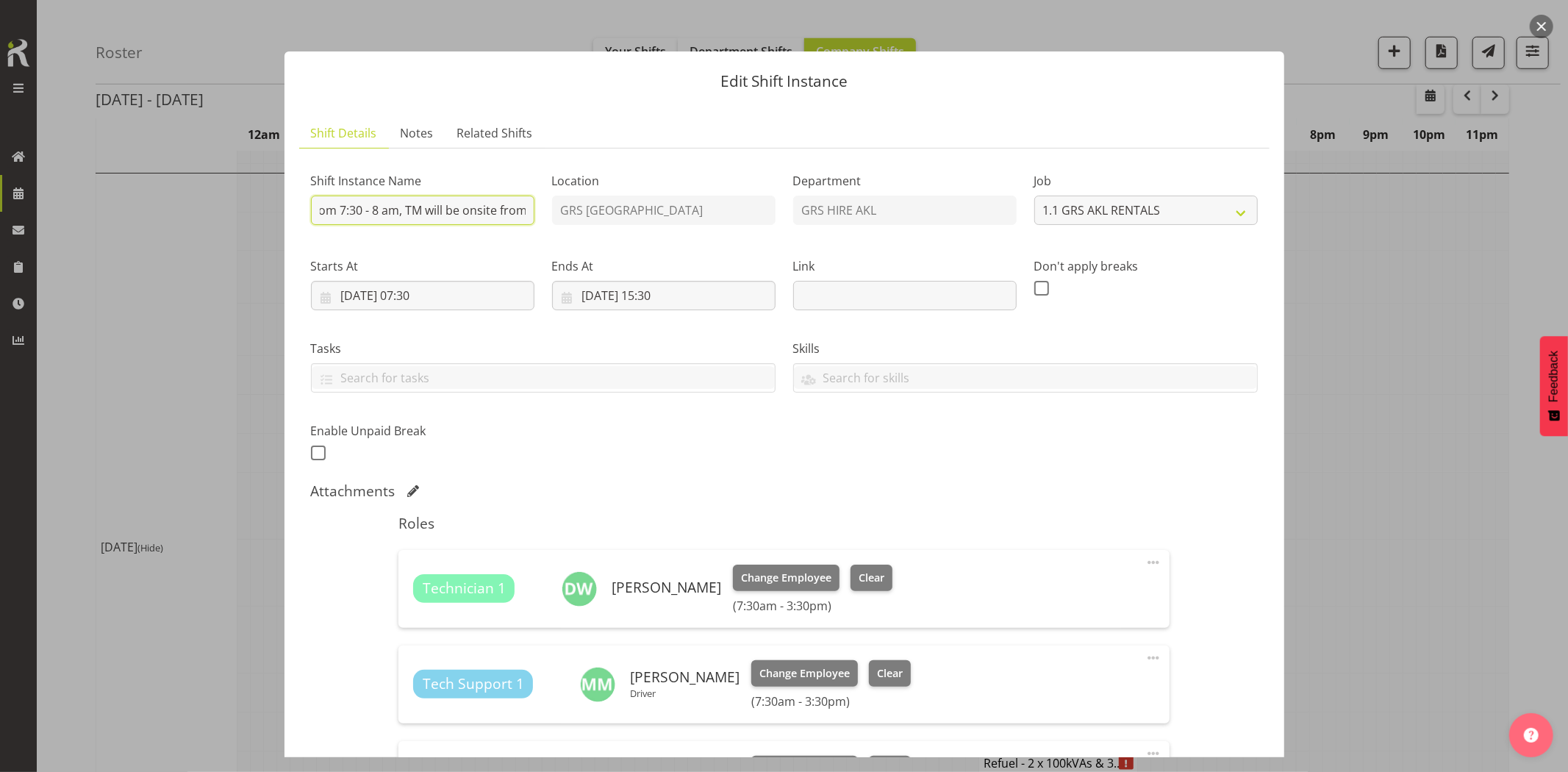
scroll to position [0, 768]
click at [436, 129] on link "Notes" at bounding box center [417, 134] width 57 height 30
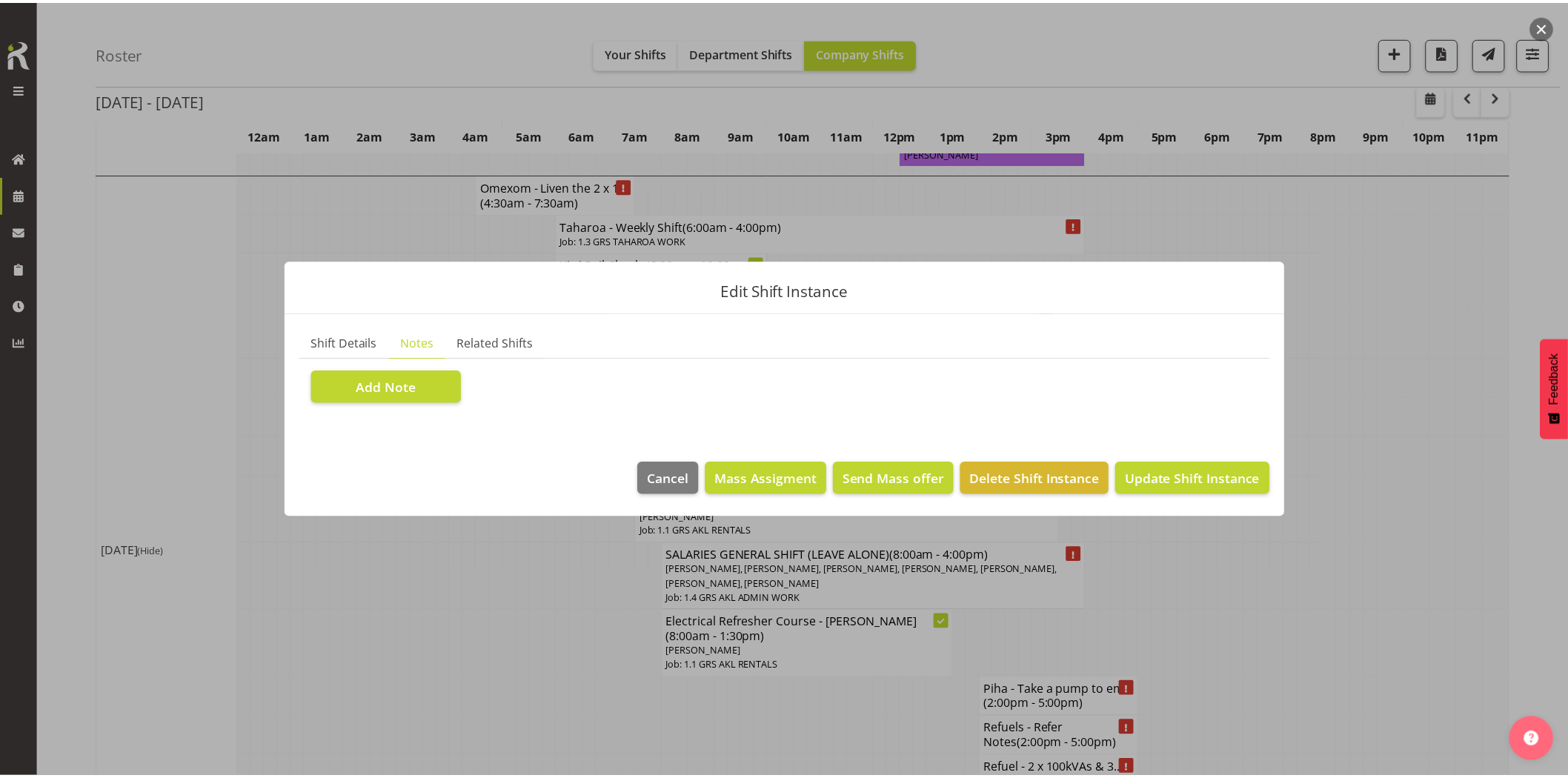
scroll to position [0, 0]
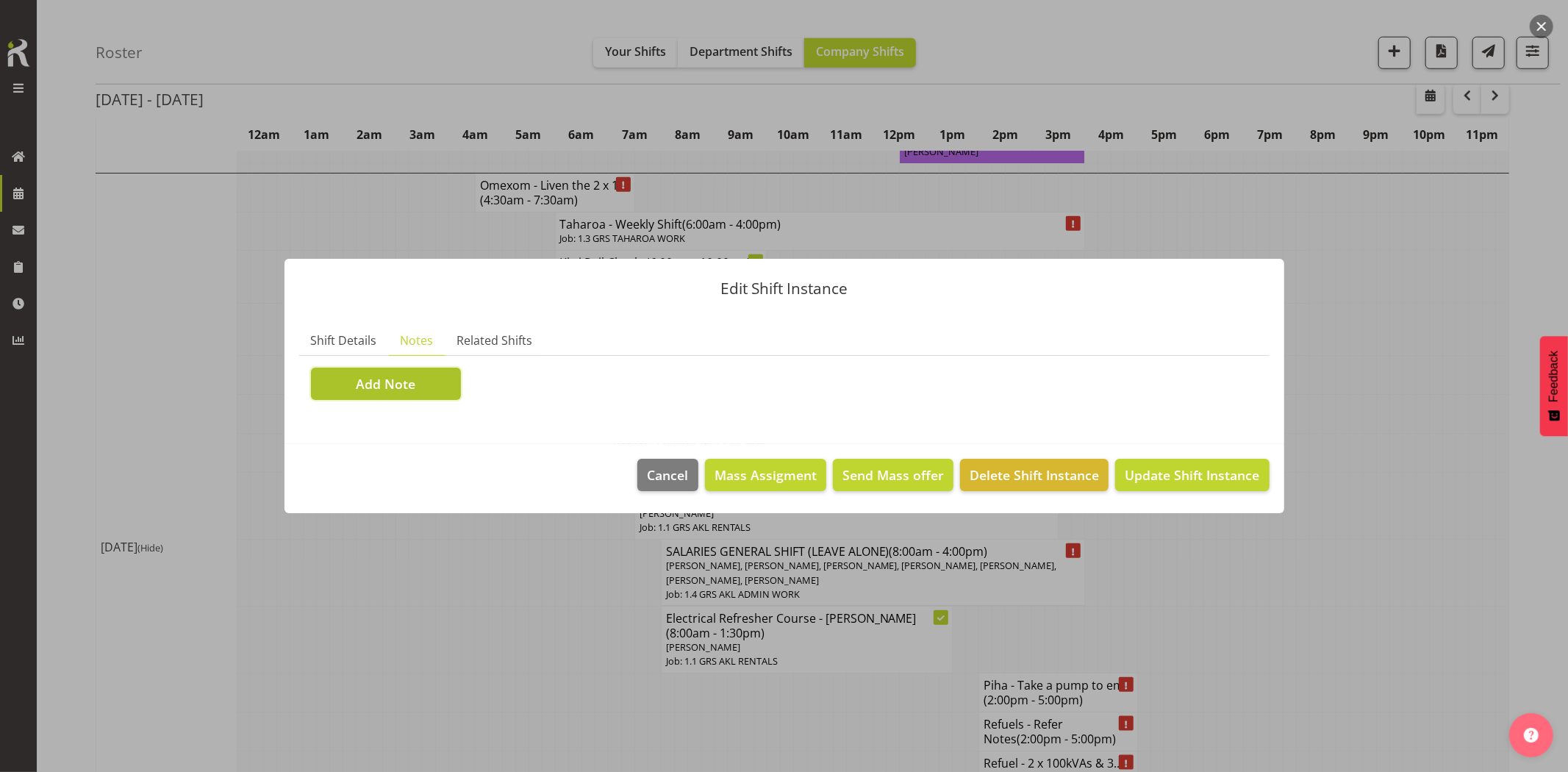
click at [406, 376] on span "Add Note" at bounding box center [386, 384] width 60 height 19
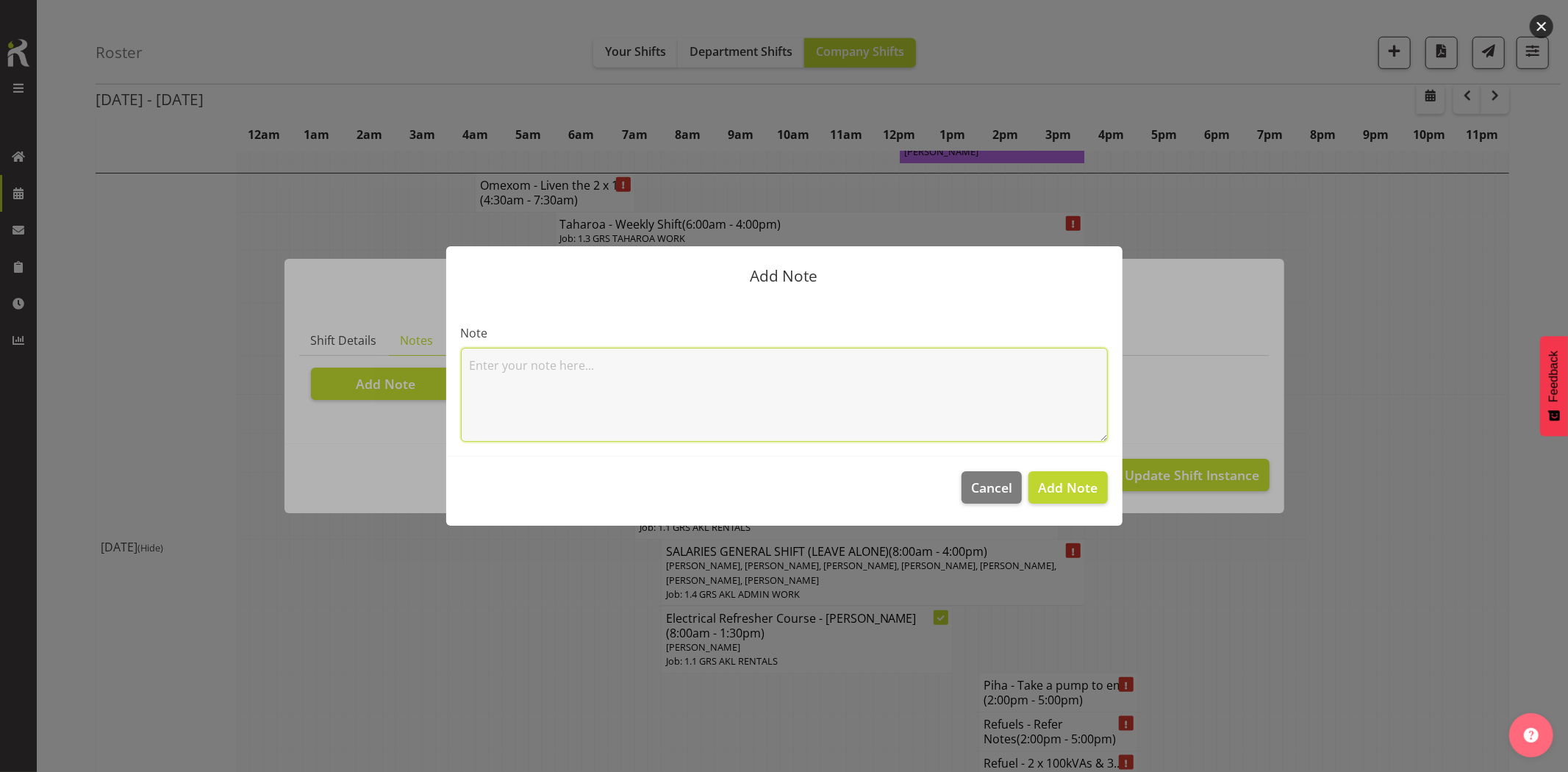
drag, startPoint x: 406, startPoint y: 376, endPoint x: 633, endPoint y: 373, distance: 227.0
click at [633, 373] on textarea at bounding box center [784, 395] width 647 height 94
click at [595, 386] on textarea at bounding box center [784, 395] width 647 height 94
type textarea "D"
drag, startPoint x: 651, startPoint y: 365, endPoint x: 659, endPoint y: 382, distance: 18.8
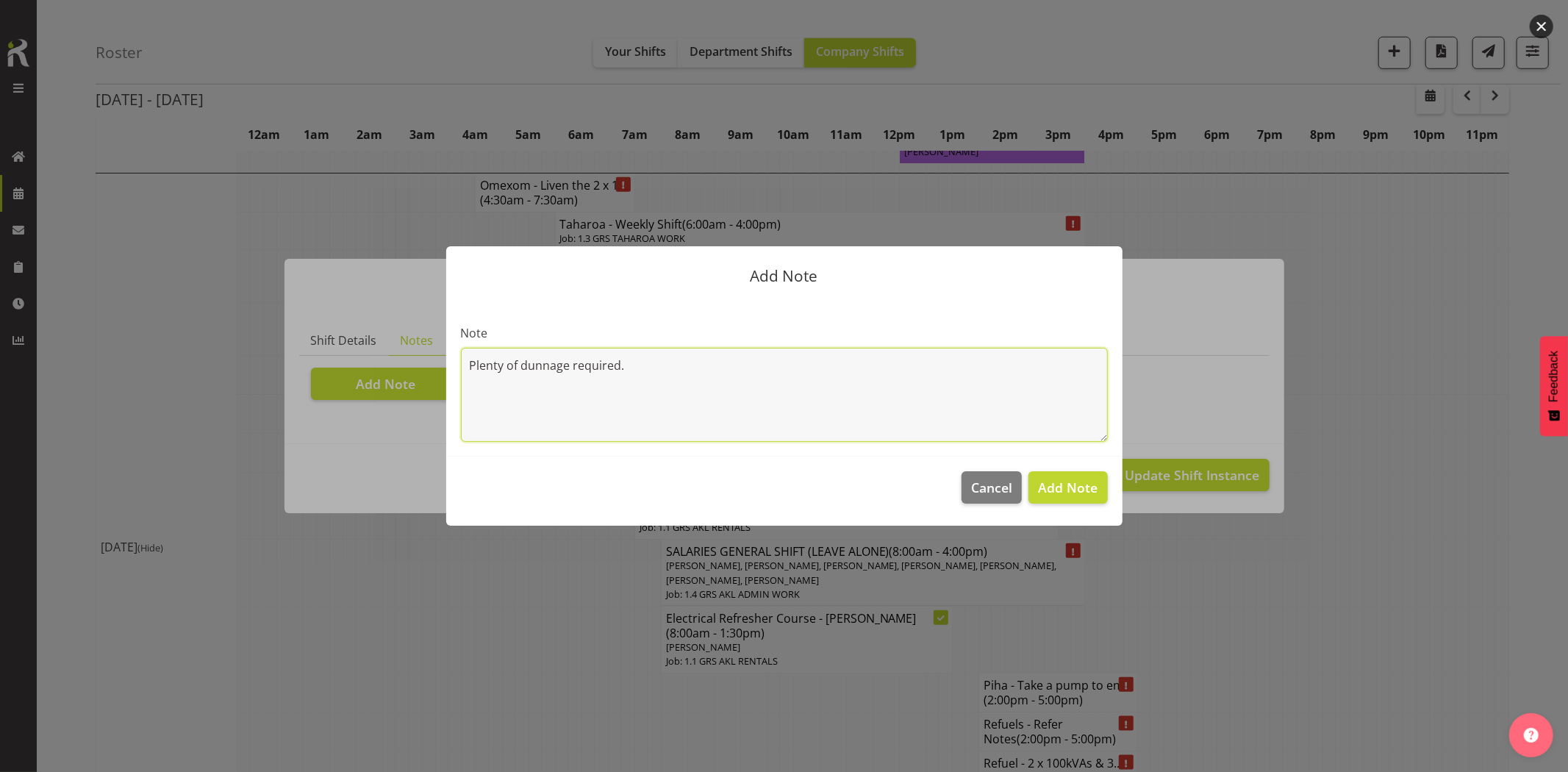
click at [651, 365] on textarea "Plenty of dunnage required." at bounding box center [784, 395] width 647 height 94
click at [719, 378] on textarea "Plenty of dunnage required." at bounding box center [784, 395] width 647 height 94
click at [895, 363] on textarea "Plenty of dunnage required. Swing lifts must enter from [GEOGRAPHIC_DATA]." at bounding box center [784, 395] width 647 height 94
type textarea "Plenty of dunnage required. Swing lifts must enter from [GEOGRAPHIC_DATA]. Ther…"
click at [1078, 493] on span "Add Note" at bounding box center [1067, 488] width 60 height 18
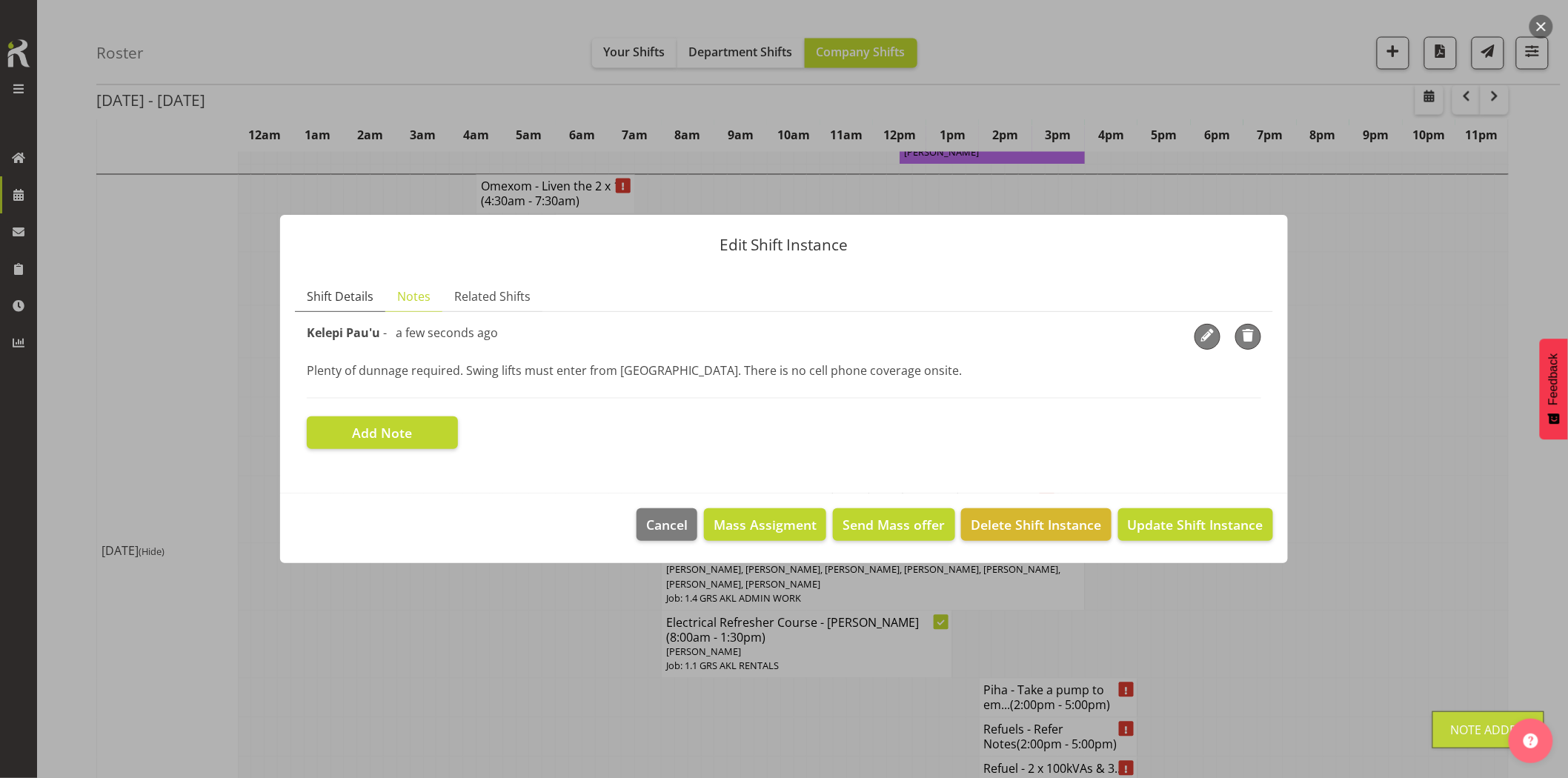
click at [354, 295] on span "Shift Details" at bounding box center [340, 296] width 67 height 18
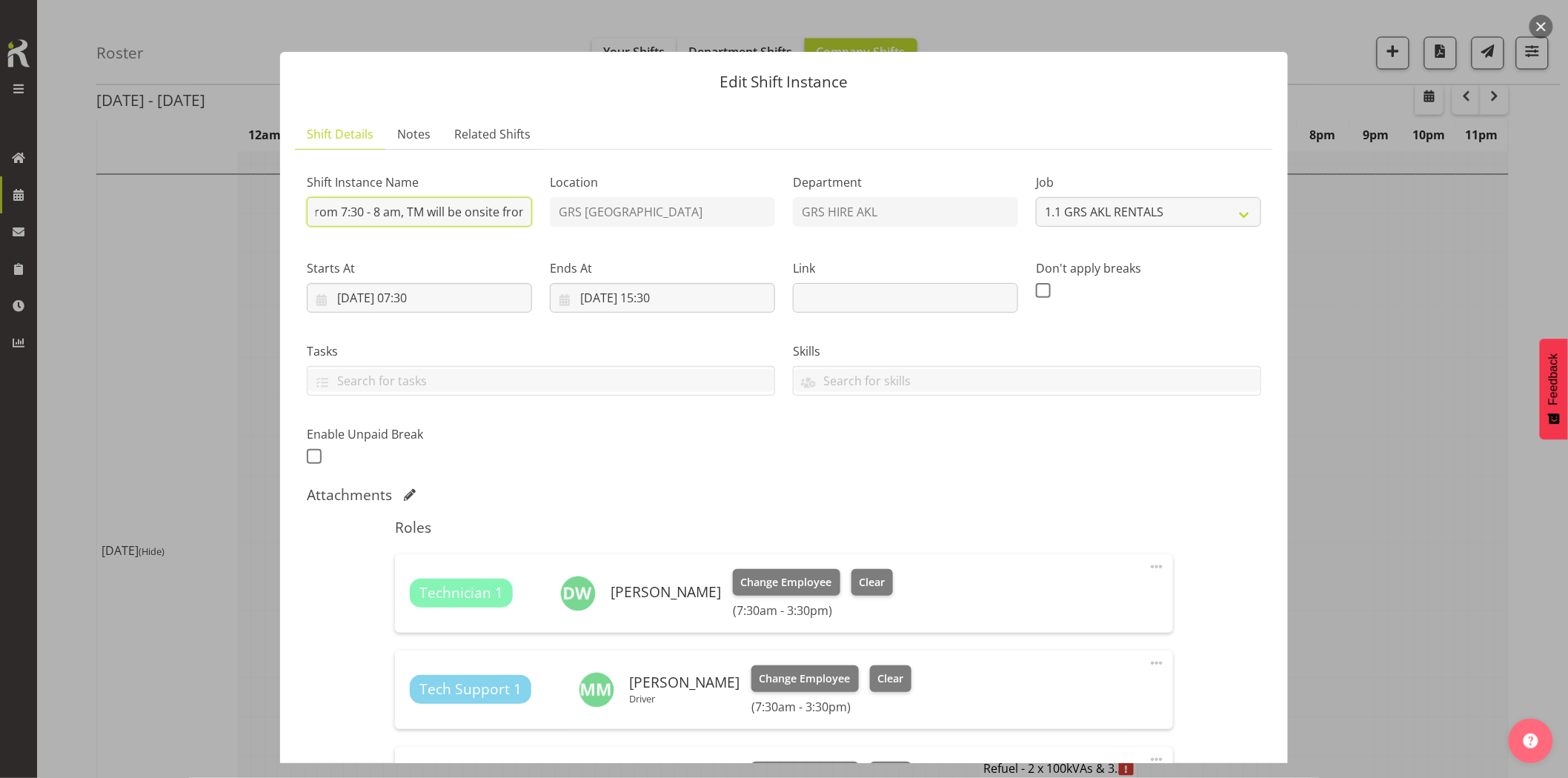
scroll to position [0, 775]
drag, startPoint x: 391, startPoint y: 218, endPoint x: 522, endPoint y: 208, distance: 131.4
click at [522, 208] on input "Vector - Muriwai HV Install. Deliver, fence, set up 1250kva, [GEOGRAPHIC_DATA],…" at bounding box center [420, 211] width 226 height 29
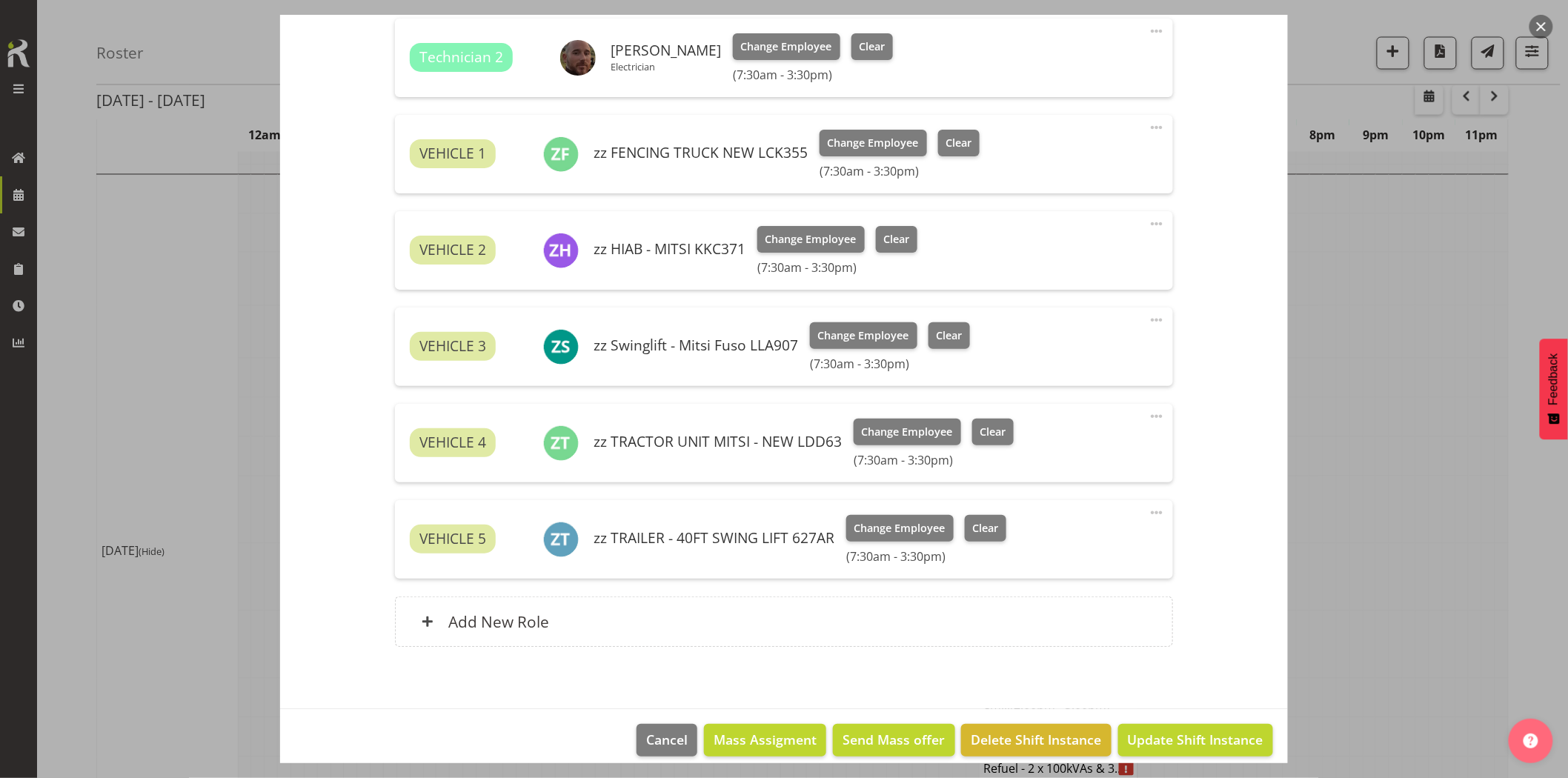
scroll to position [937, 0]
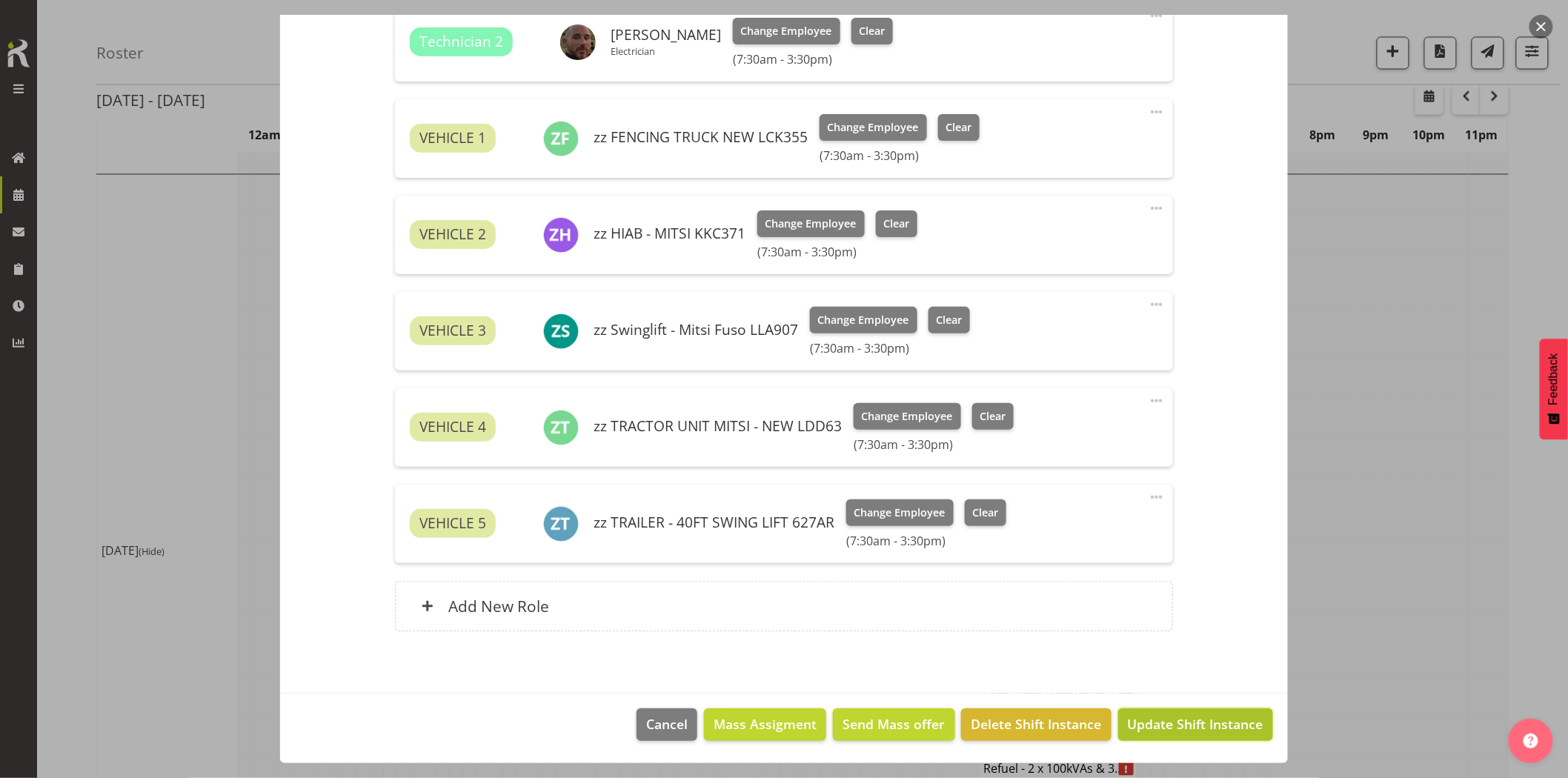
click at [1167, 730] on span "Update Shift Instance" at bounding box center [1196, 724] width 135 height 20
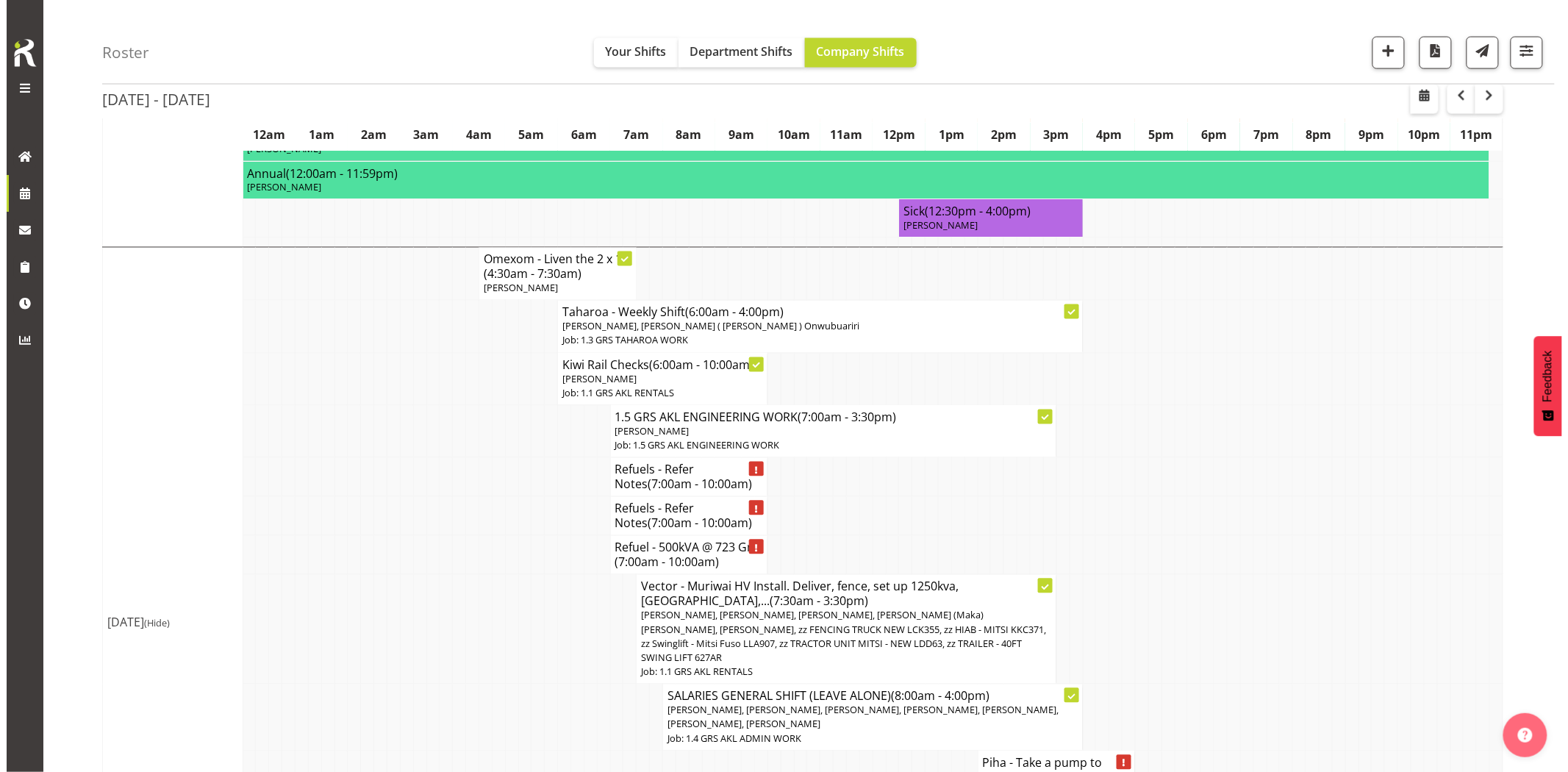
scroll to position [1061, 0]
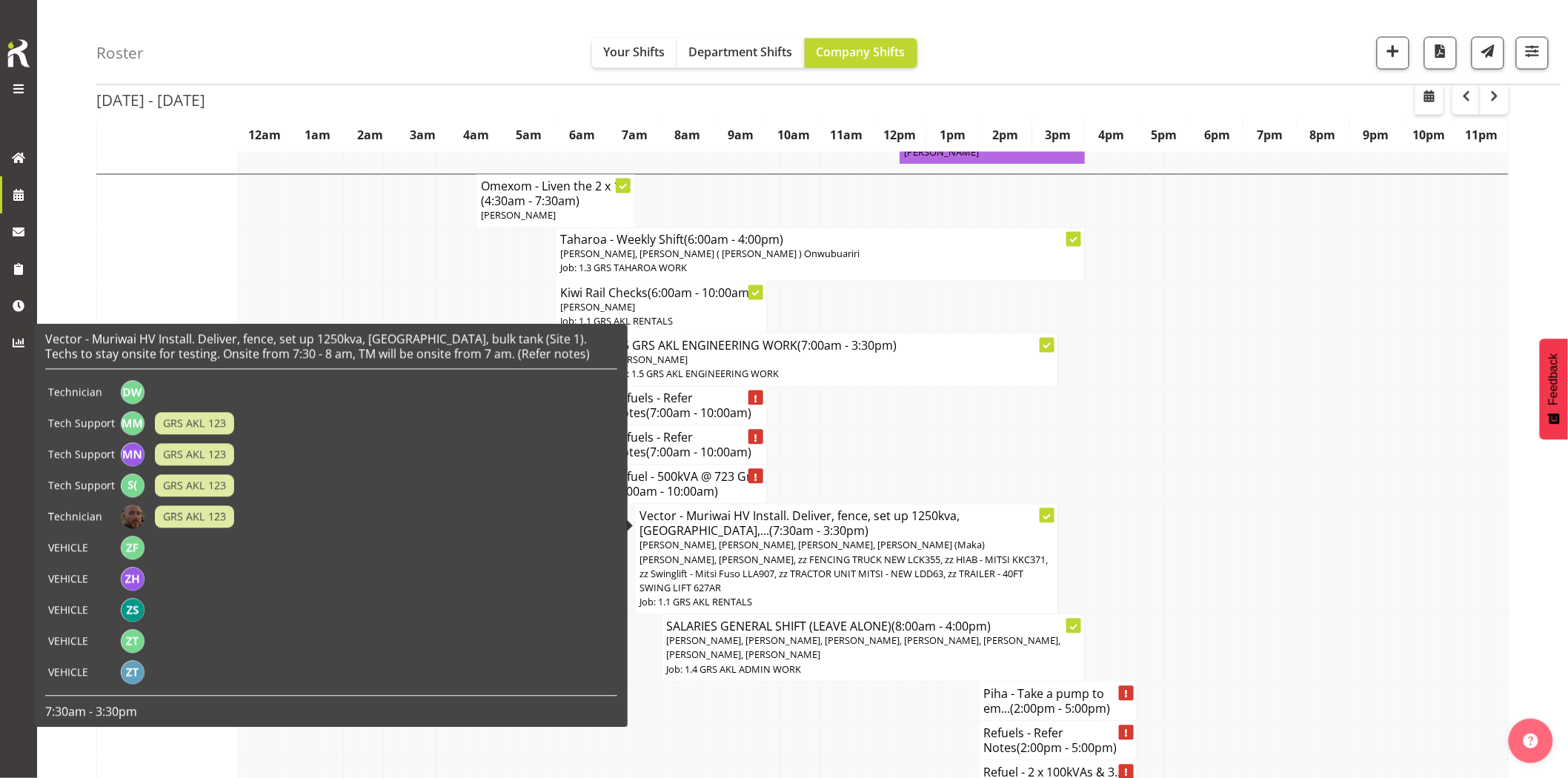
click at [940, 546] on span "[PERSON_NAME], [PERSON_NAME], [PERSON_NAME], [PERSON_NAME] (Maka) [PERSON_NAME]…" at bounding box center [843, 566] width 408 height 56
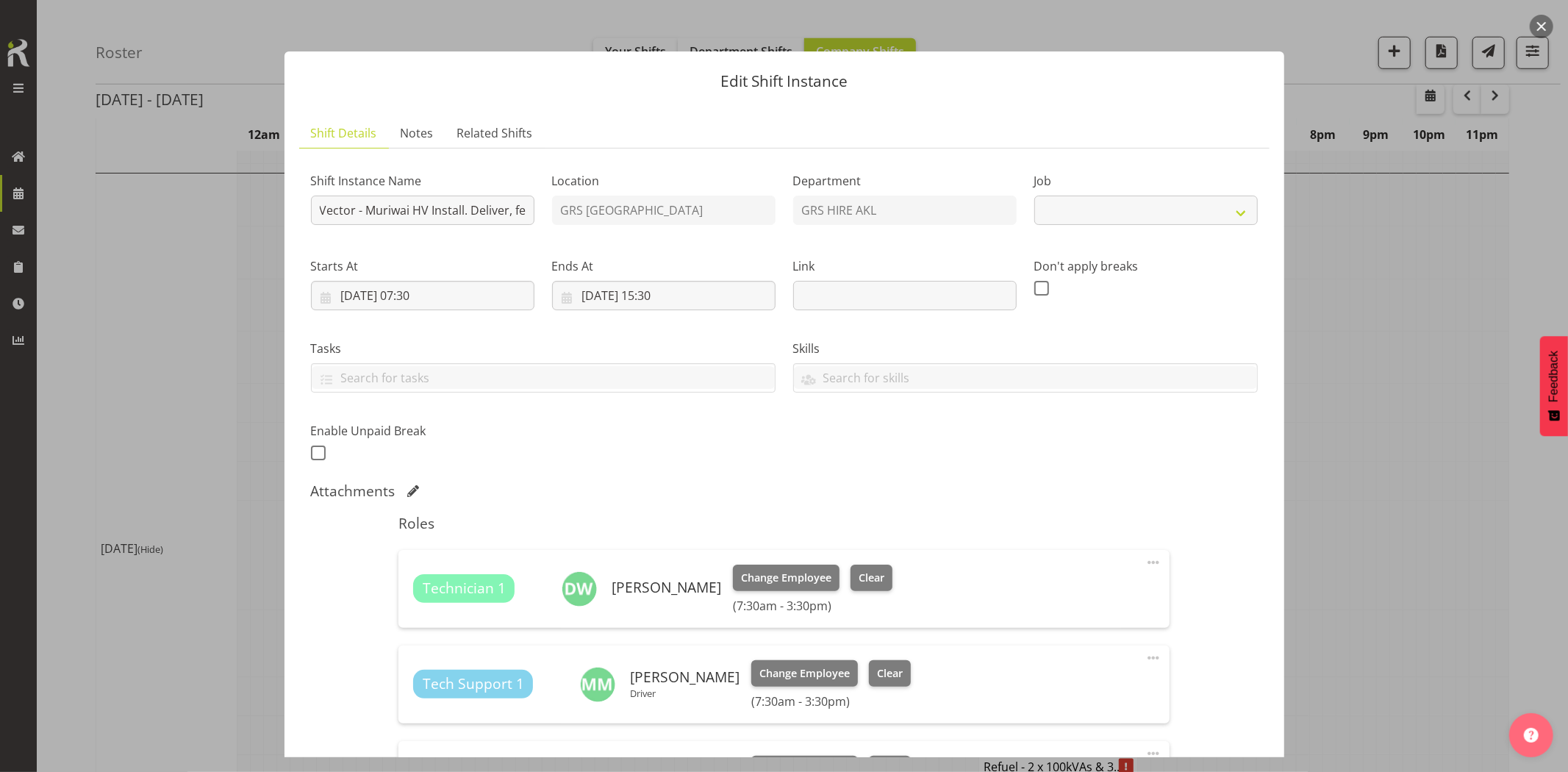
select select "9"
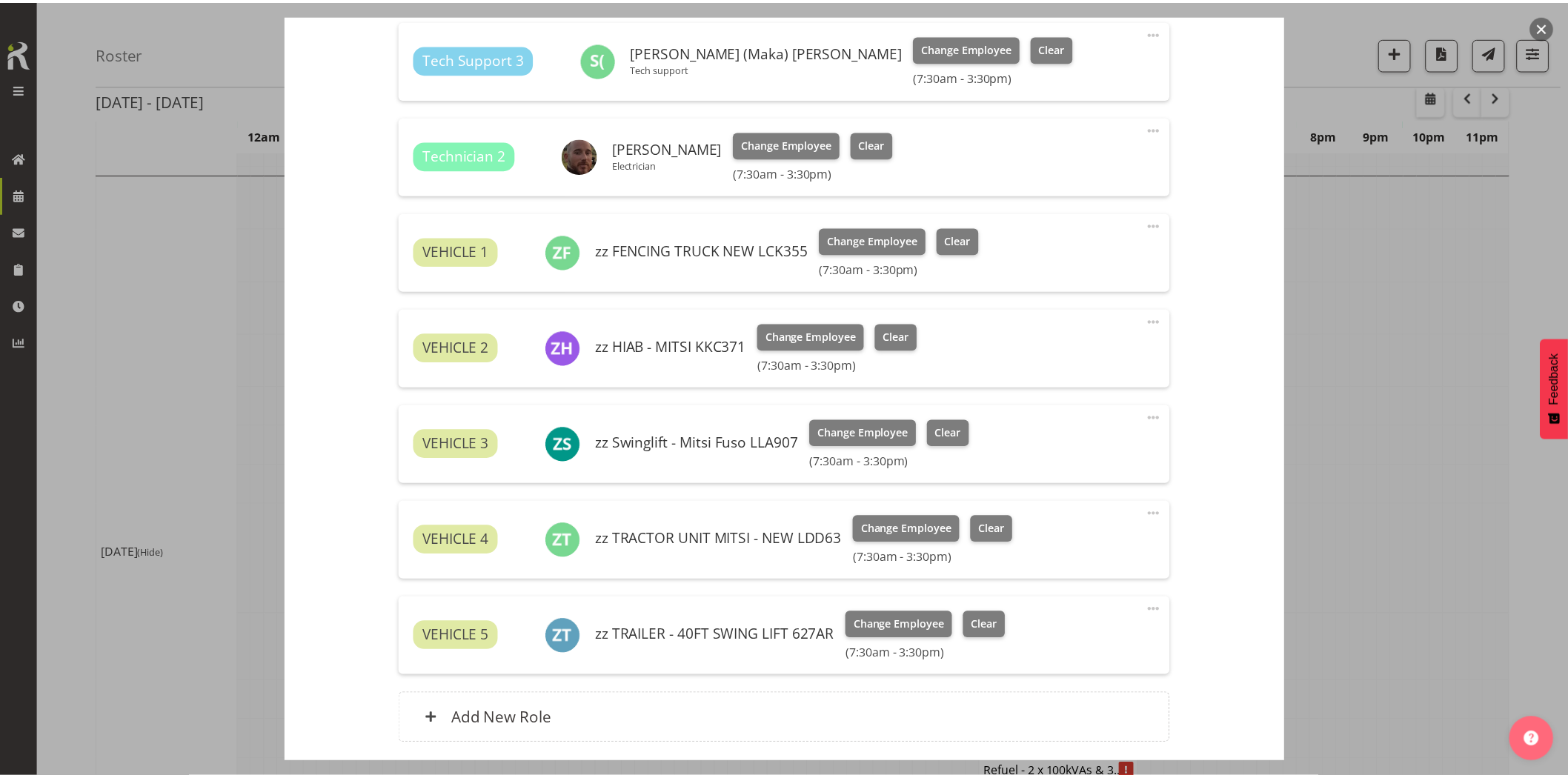
scroll to position [905, 0]
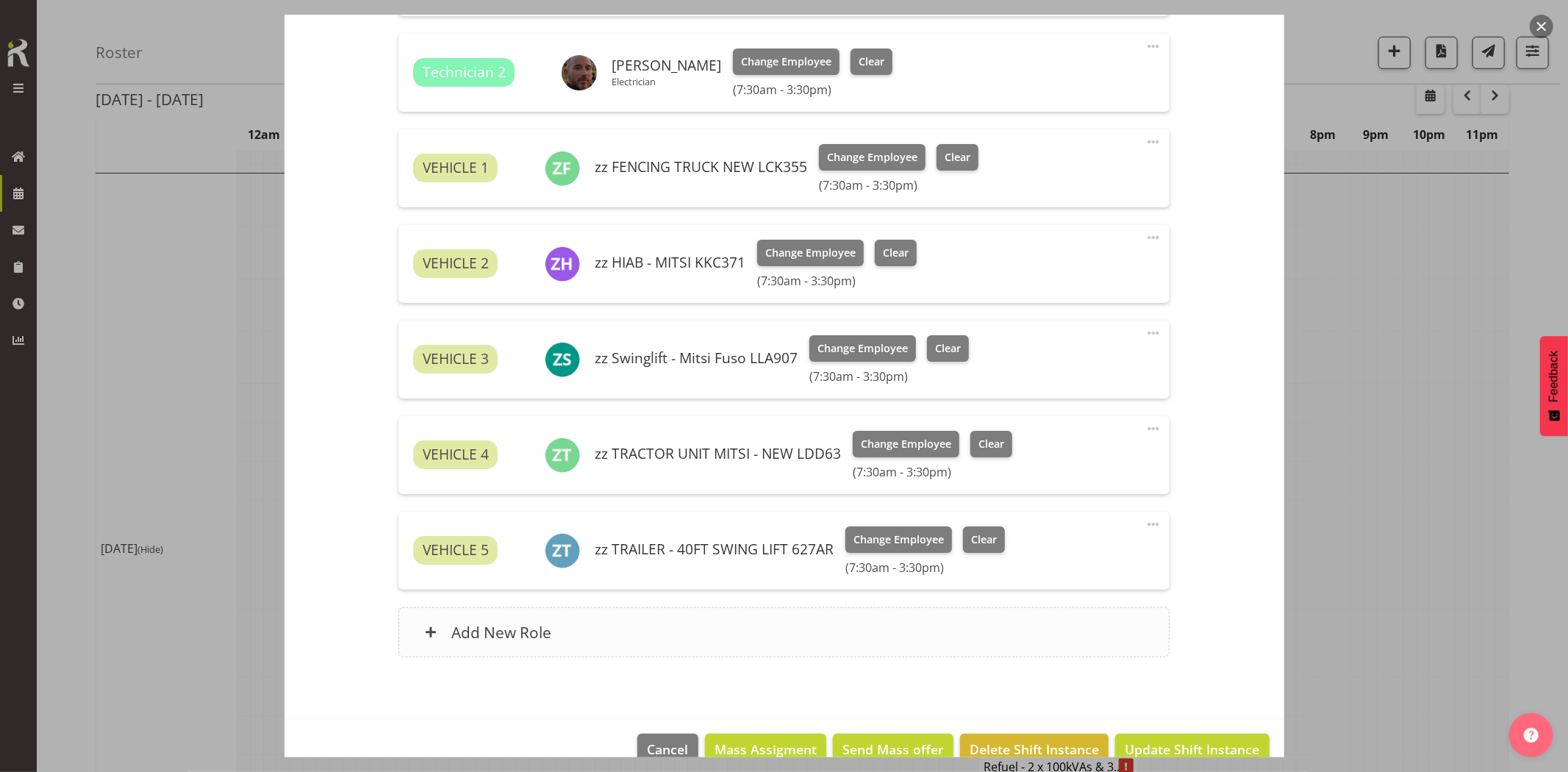
click at [710, 640] on div "Add New Role" at bounding box center [784, 632] width 771 height 50
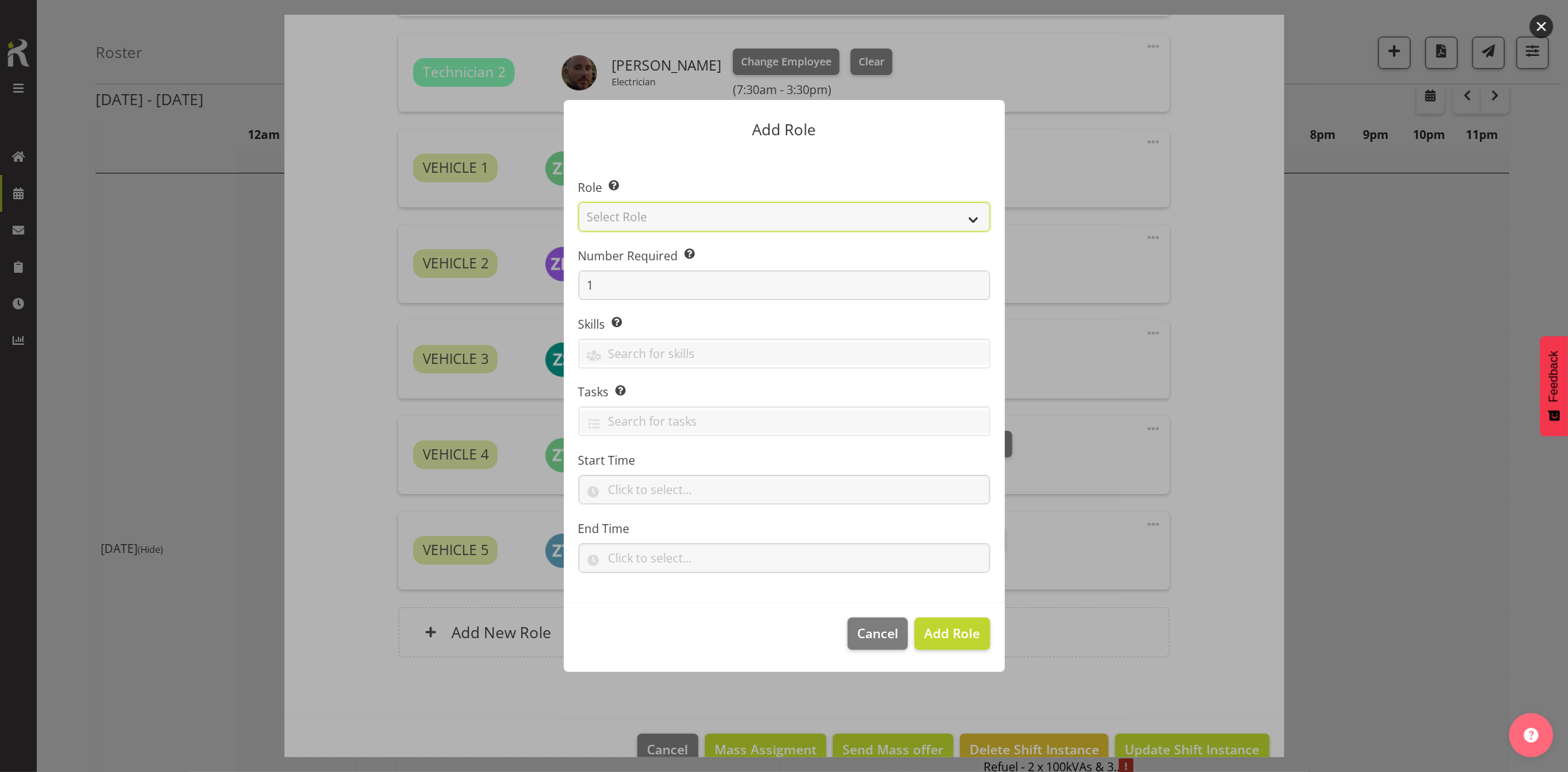
click at [636, 223] on select "Select Role Account Manager Electrician Engineering GM HSEQ manager MECH Mechan…" at bounding box center [785, 216] width 412 height 29
select select "20"
click at [579, 202] on select "Select Role Account Manager Electrician Engineering GM HSEQ manager MECH Mechan…" at bounding box center [785, 216] width 412 height 29
click at [968, 642] on span "Add Role" at bounding box center [952, 633] width 56 height 19
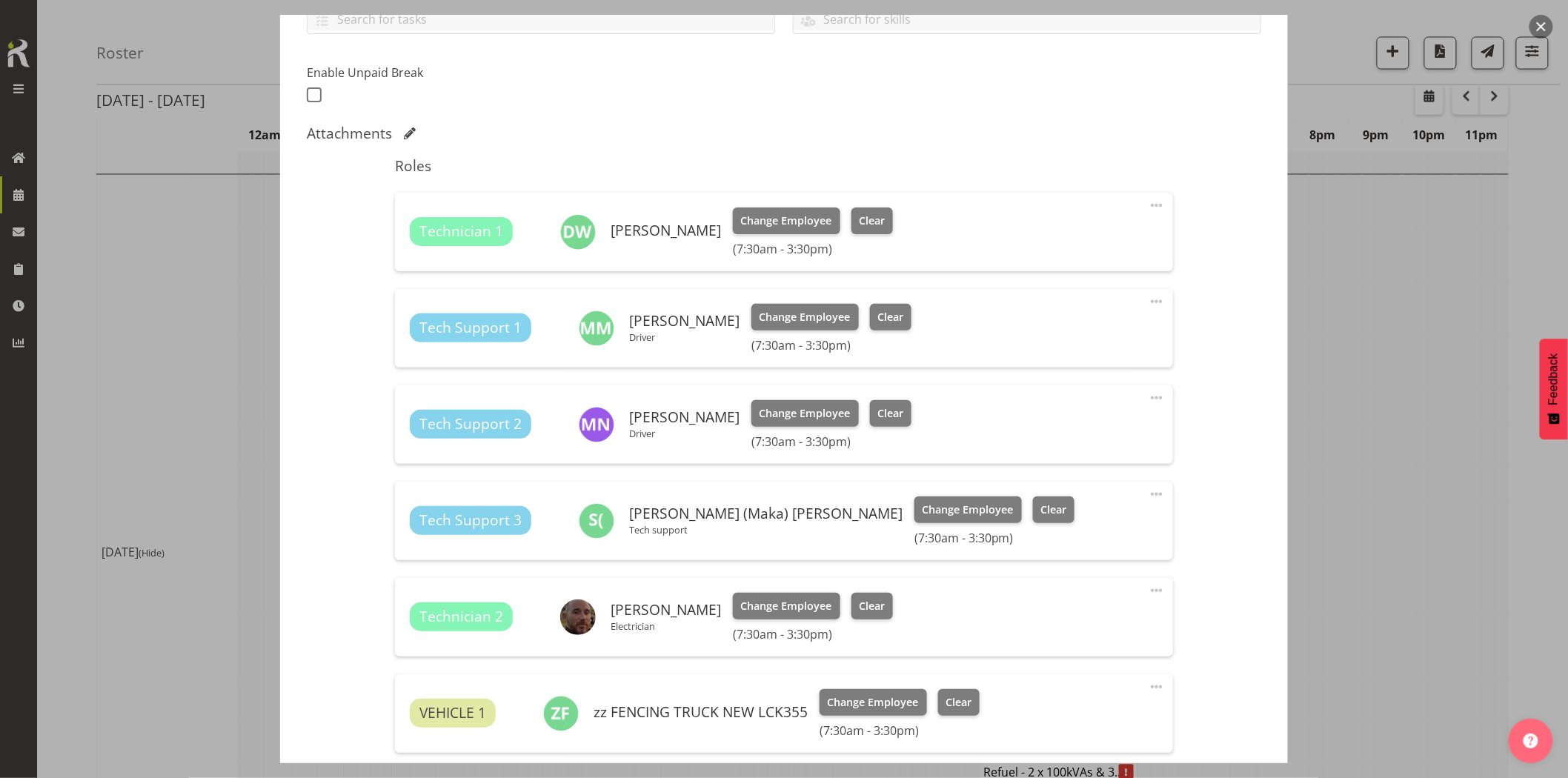
scroll to position [411, 0]
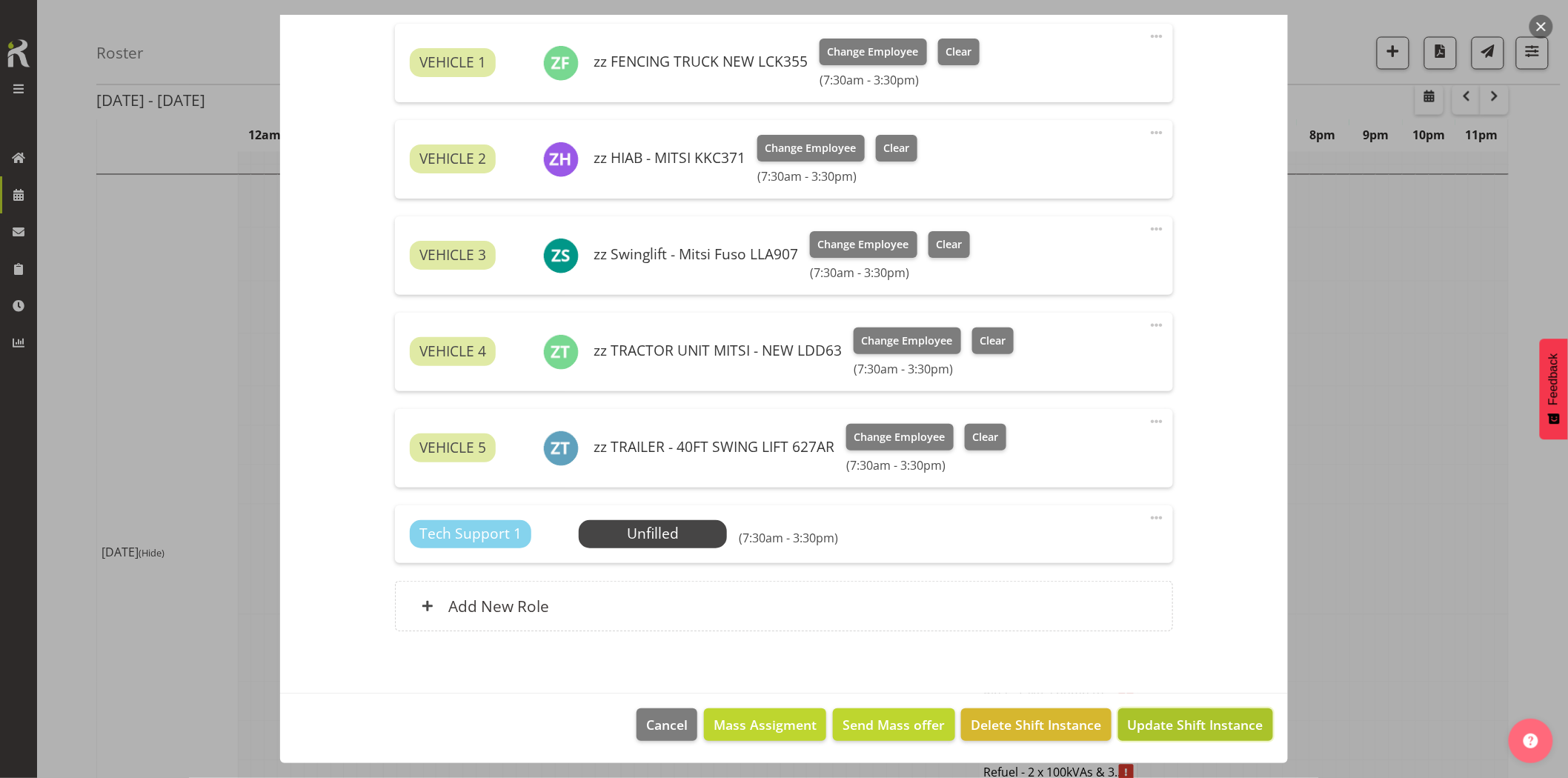
click at [1151, 734] on button "Update Shift Instance" at bounding box center [1196, 724] width 155 height 32
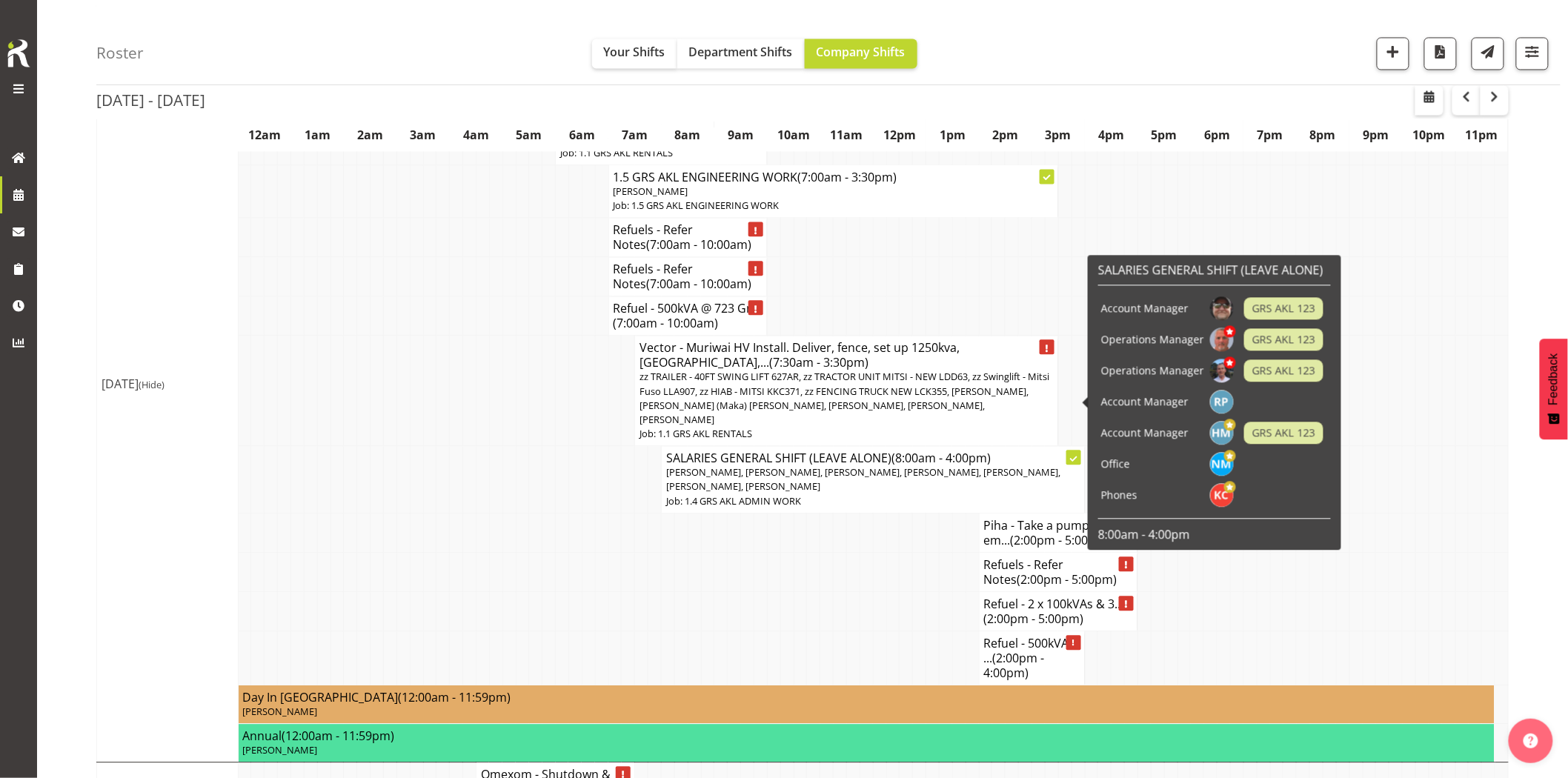
scroll to position [1316, 0]
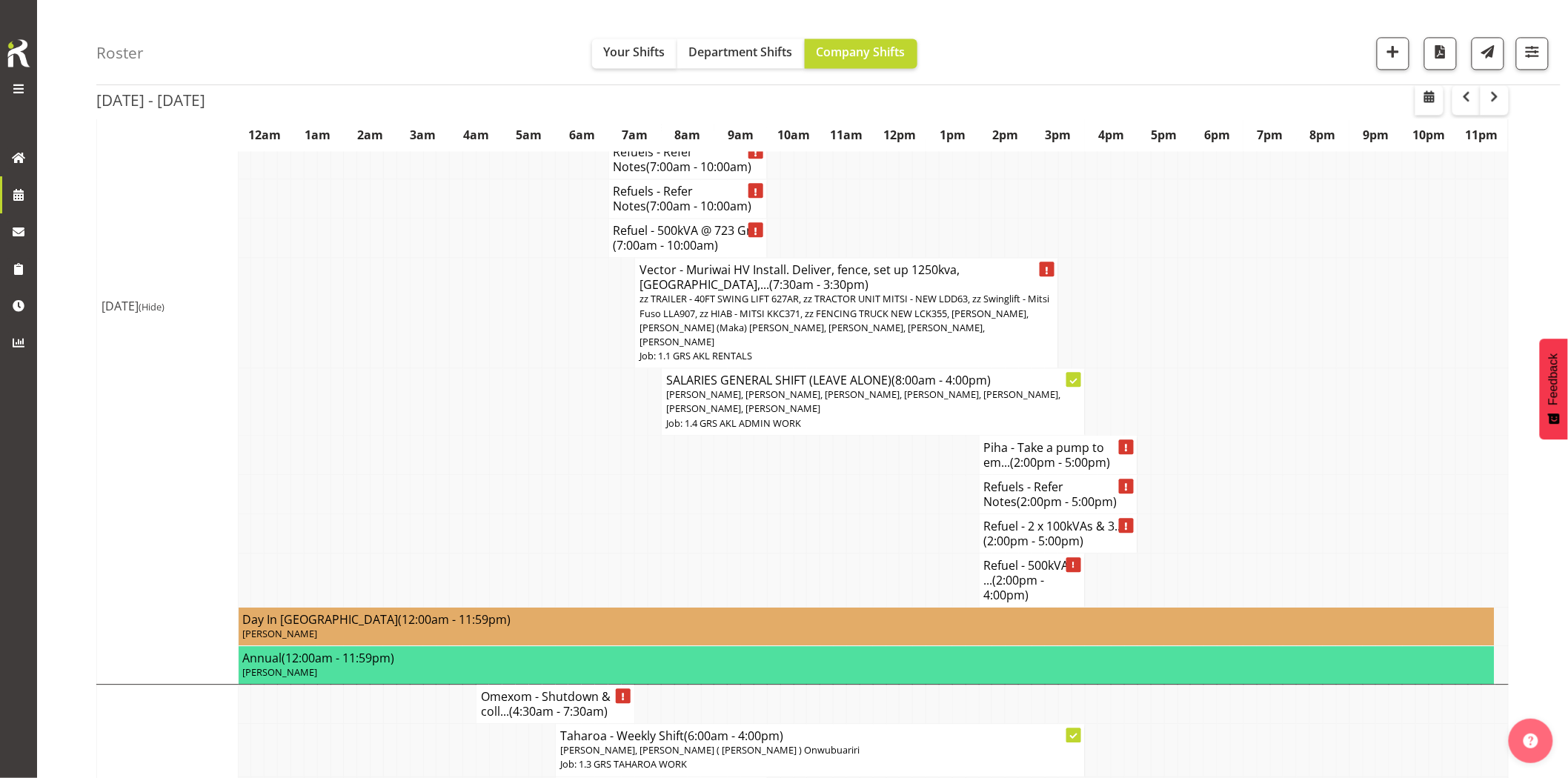
click at [605, 513] on td at bounding box center [602, 533] width 14 height 39
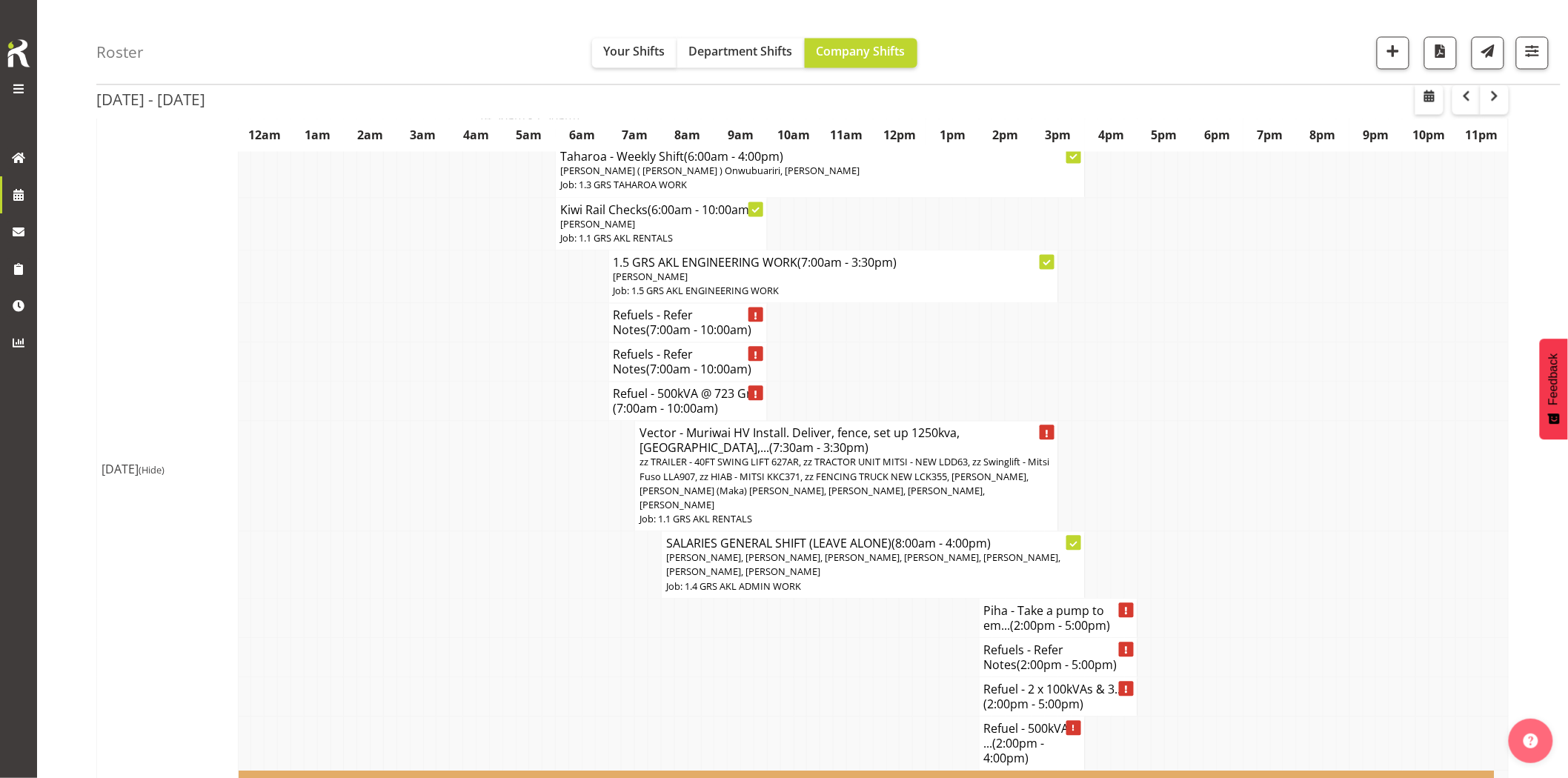
scroll to position [1152, 0]
click at [508, 459] on td at bounding box center [509, 477] width 14 height 110
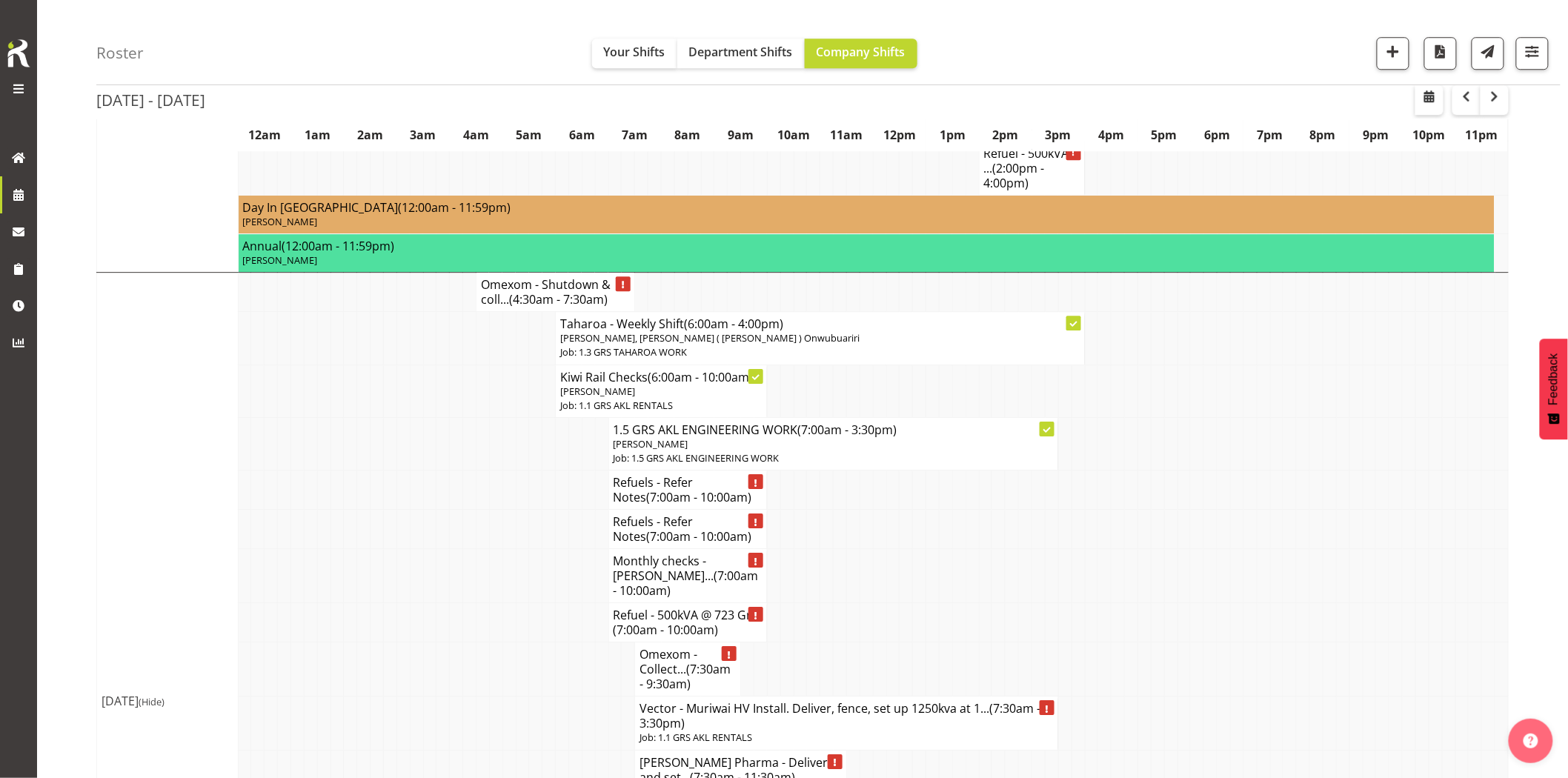
scroll to position [1810, 0]
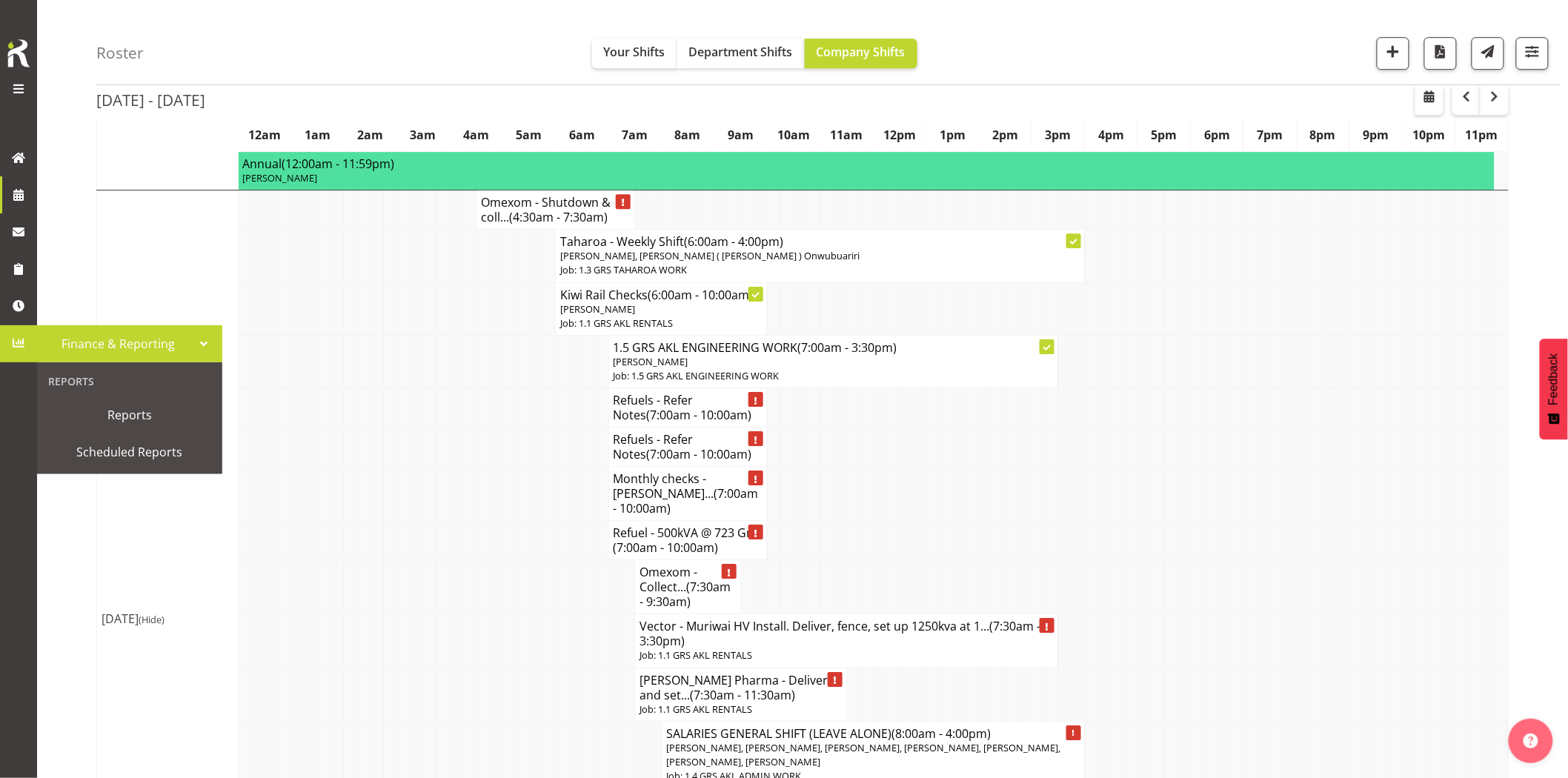
click at [400, 521] on td at bounding box center [403, 540] width 14 height 39
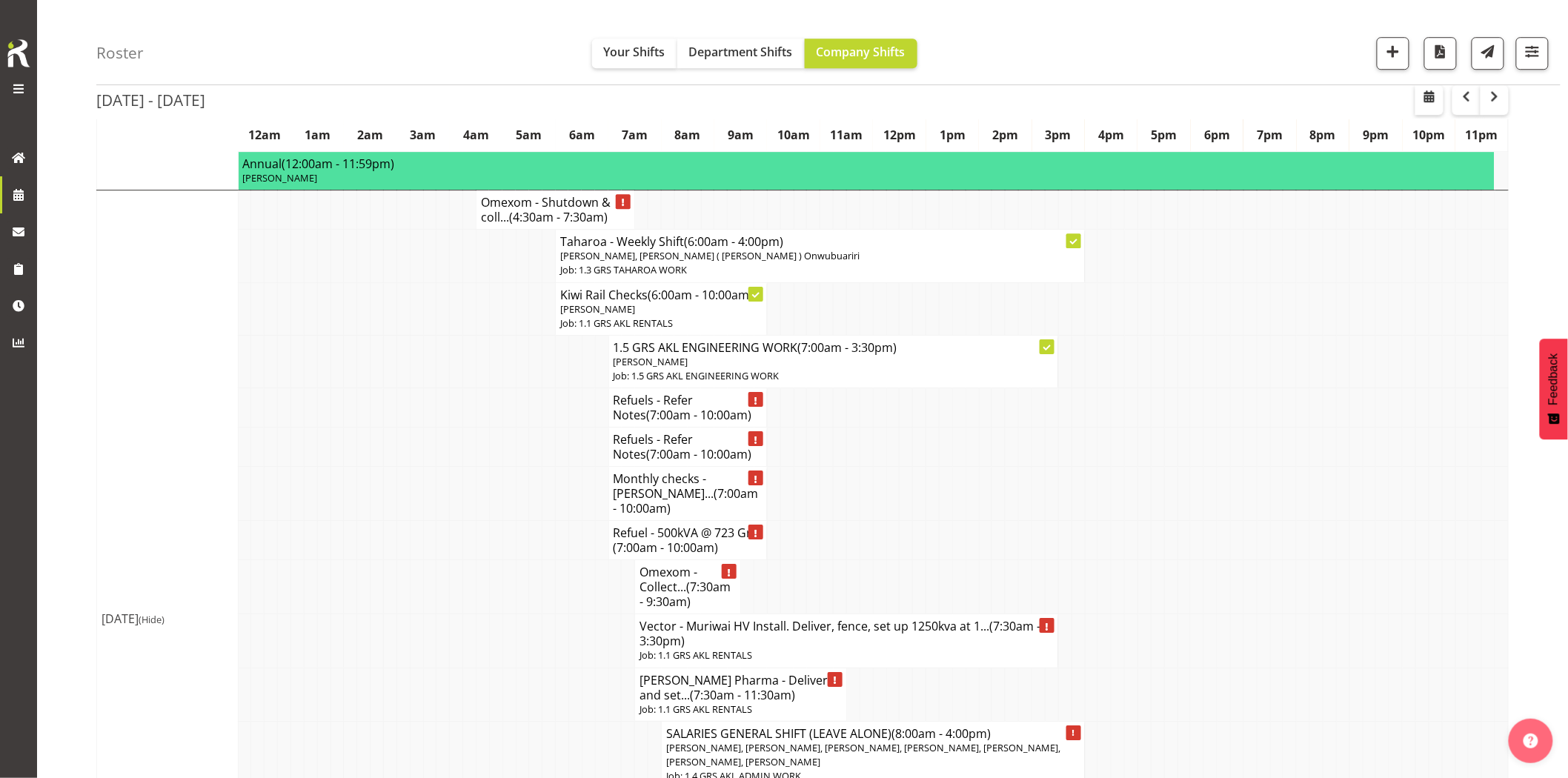
click at [419, 521] on td at bounding box center [417, 540] width 14 height 39
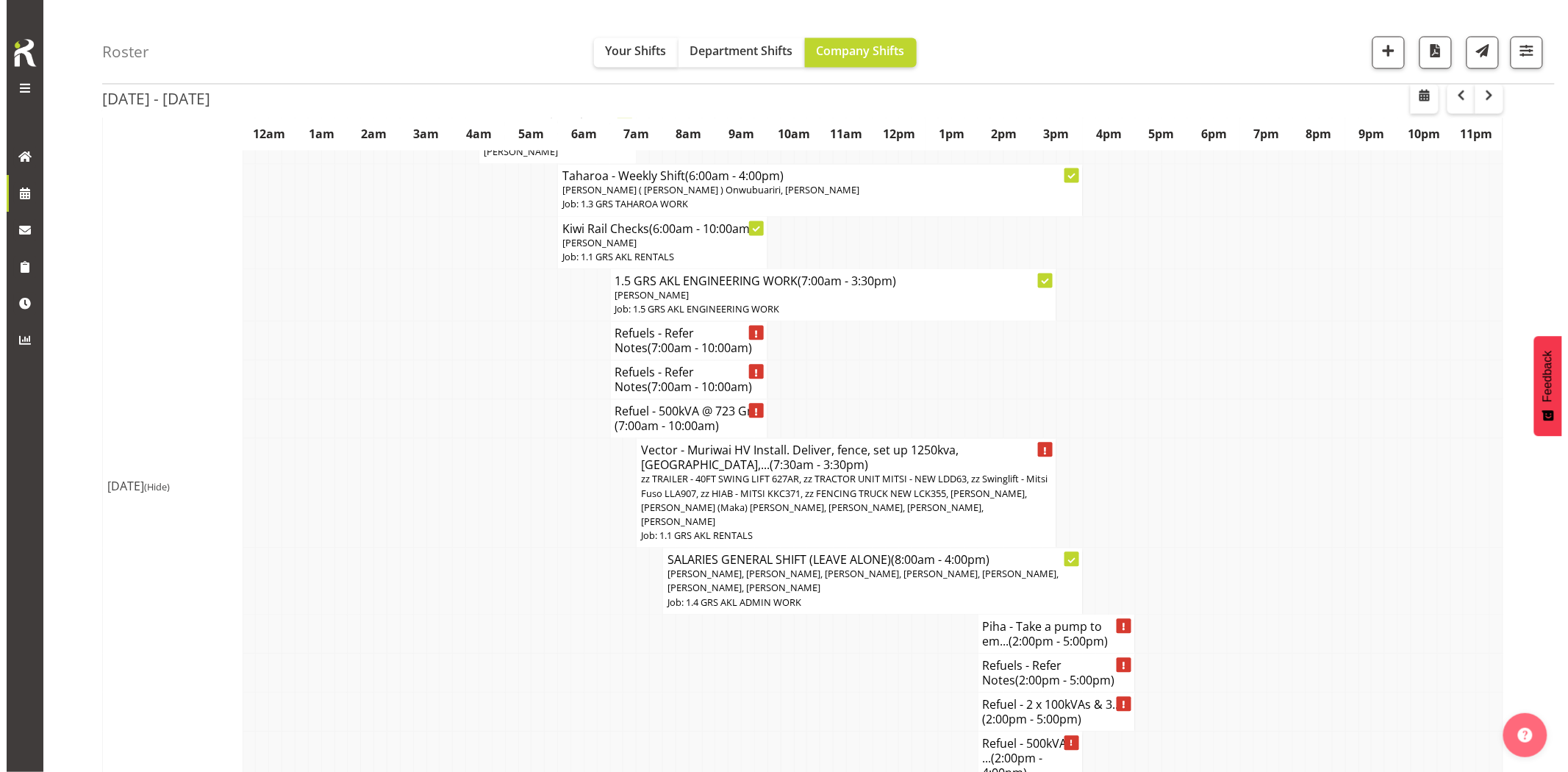
scroll to position [1061, 0]
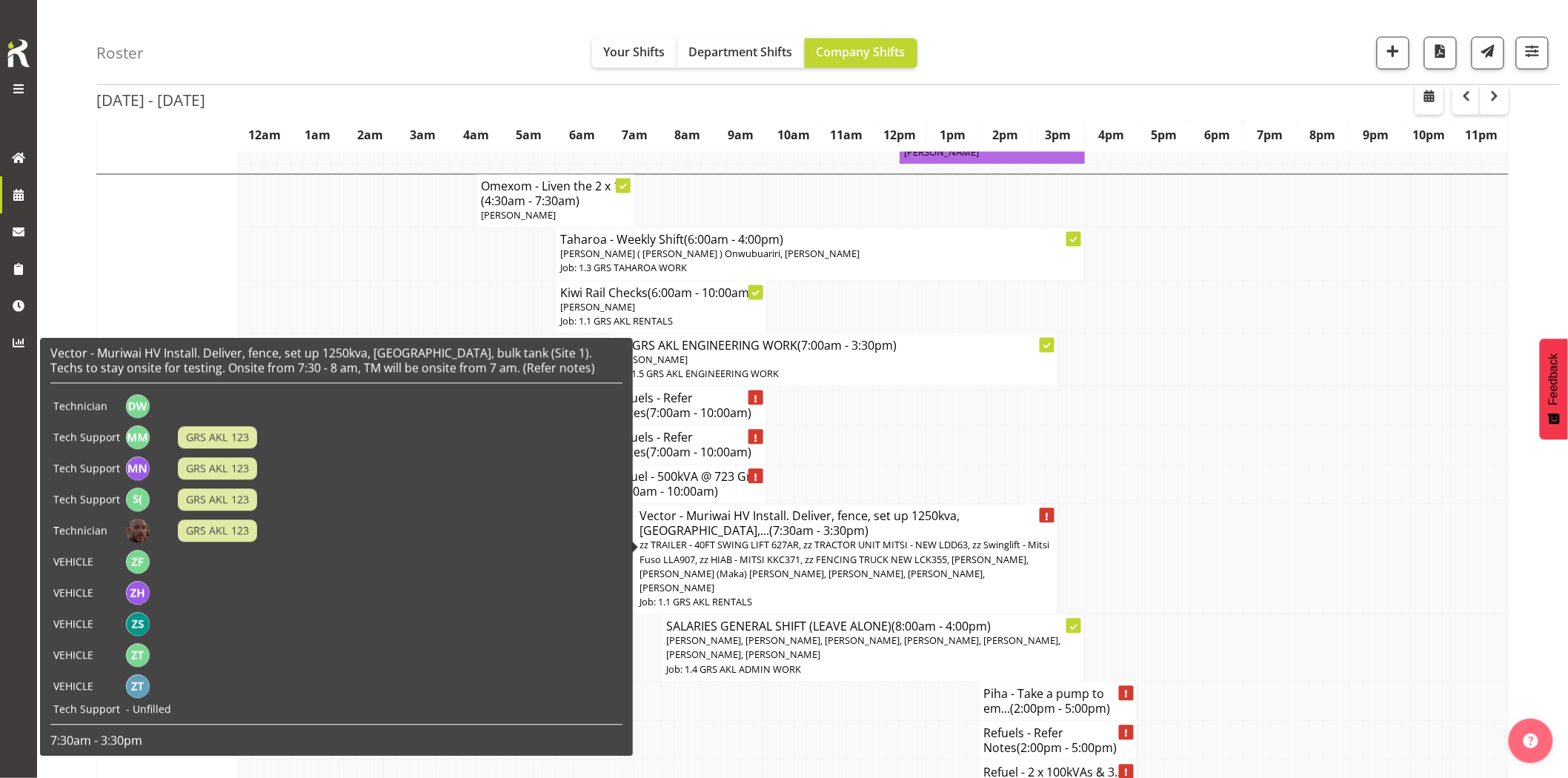
click at [782, 538] on span "zz TRAILER - 40FT SWING LIFT 627AR, zz TRACTOR UNIT MITSI - NEW LDD63, zz Swing…" at bounding box center [844, 566] width 410 height 56
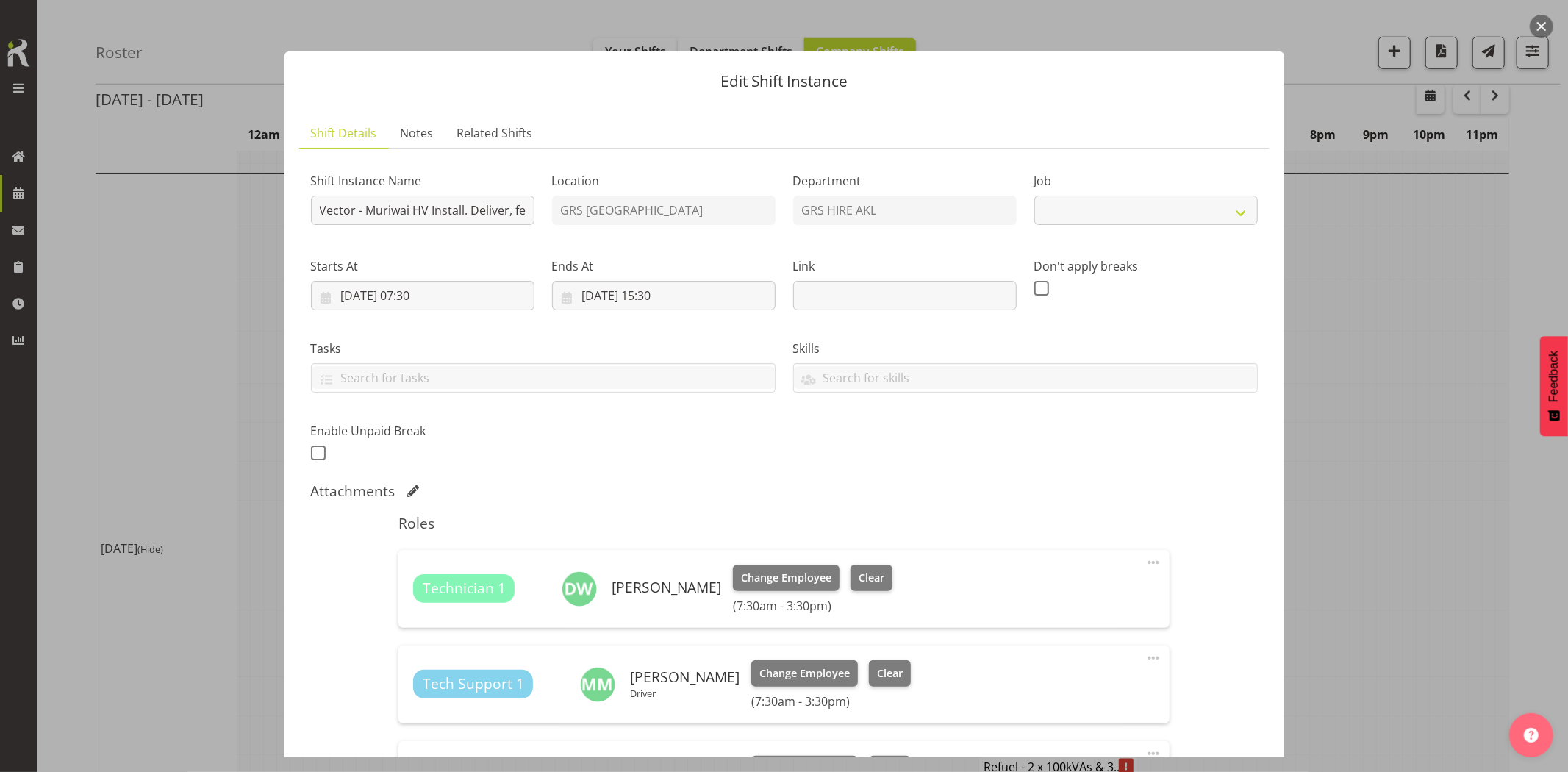
select select "9"
drag, startPoint x: 451, startPoint y: 216, endPoint x: 321, endPoint y: 215, distance: 130.0
click at [404, 210] on input "Vector - Muriwai HV Install. Deliver, fence, set up 1250kva, [GEOGRAPHIC_DATA],…" at bounding box center [423, 210] width 224 height 29
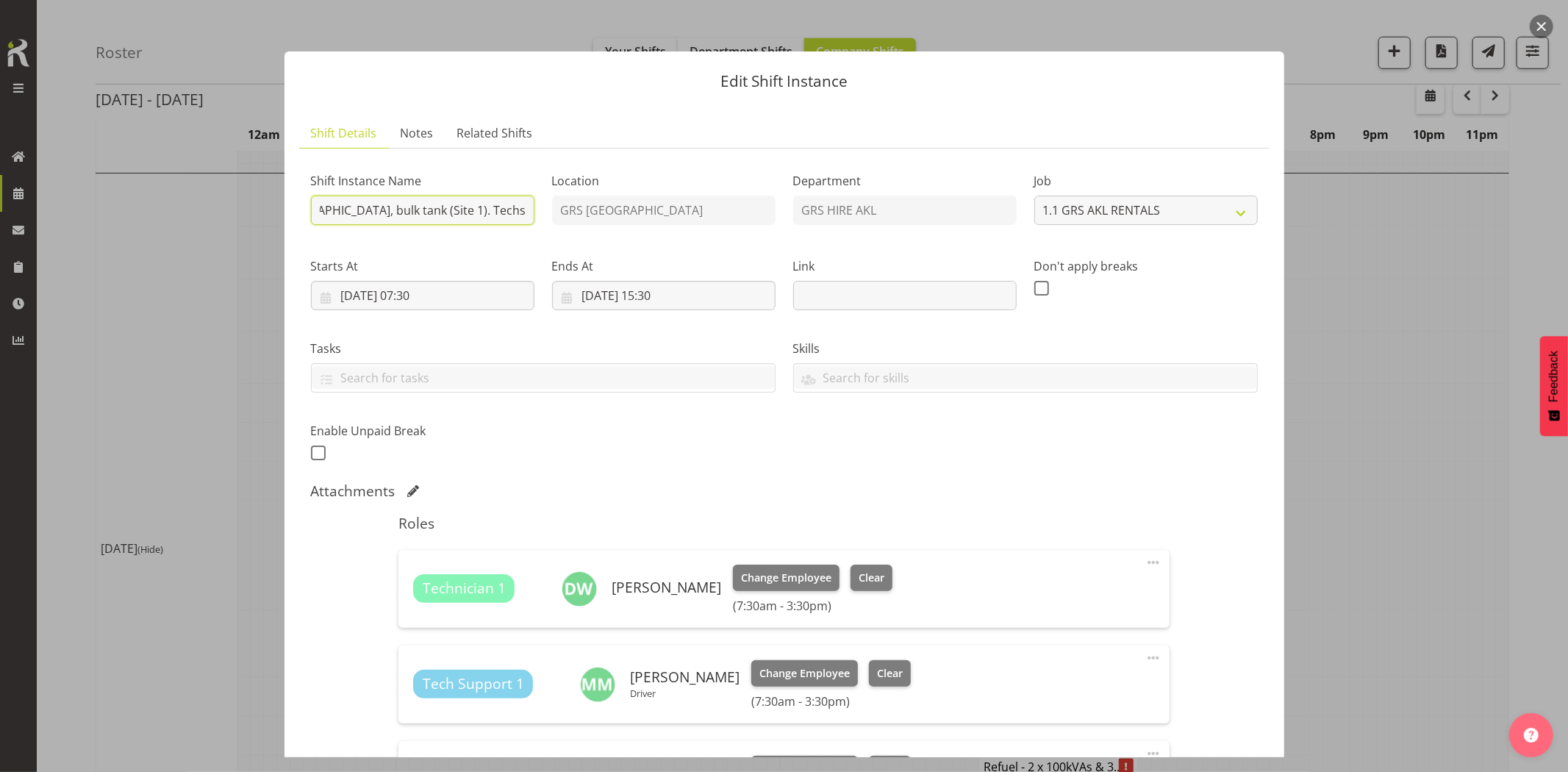
scroll to position [0, 376]
drag, startPoint x: 466, startPoint y: 211, endPoint x: 494, endPoint y: 212, distance: 28.0
click at [502, 212] on input "Vector - Muriwai HV Install. Deliver, fence, set up 1250kva, [GEOGRAPHIC_DATA],…" at bounding box center [423, 210] width 224 height 29
click at [369, 216] on input "Vector - Muriwai HV Install. Deliver, fence, set up 1250kva, [GEOGRAPHIC_DATA],…" at bounding box center [423, 210] width 224 height 29
paste input "Opp [STREET_ADDRESS]"
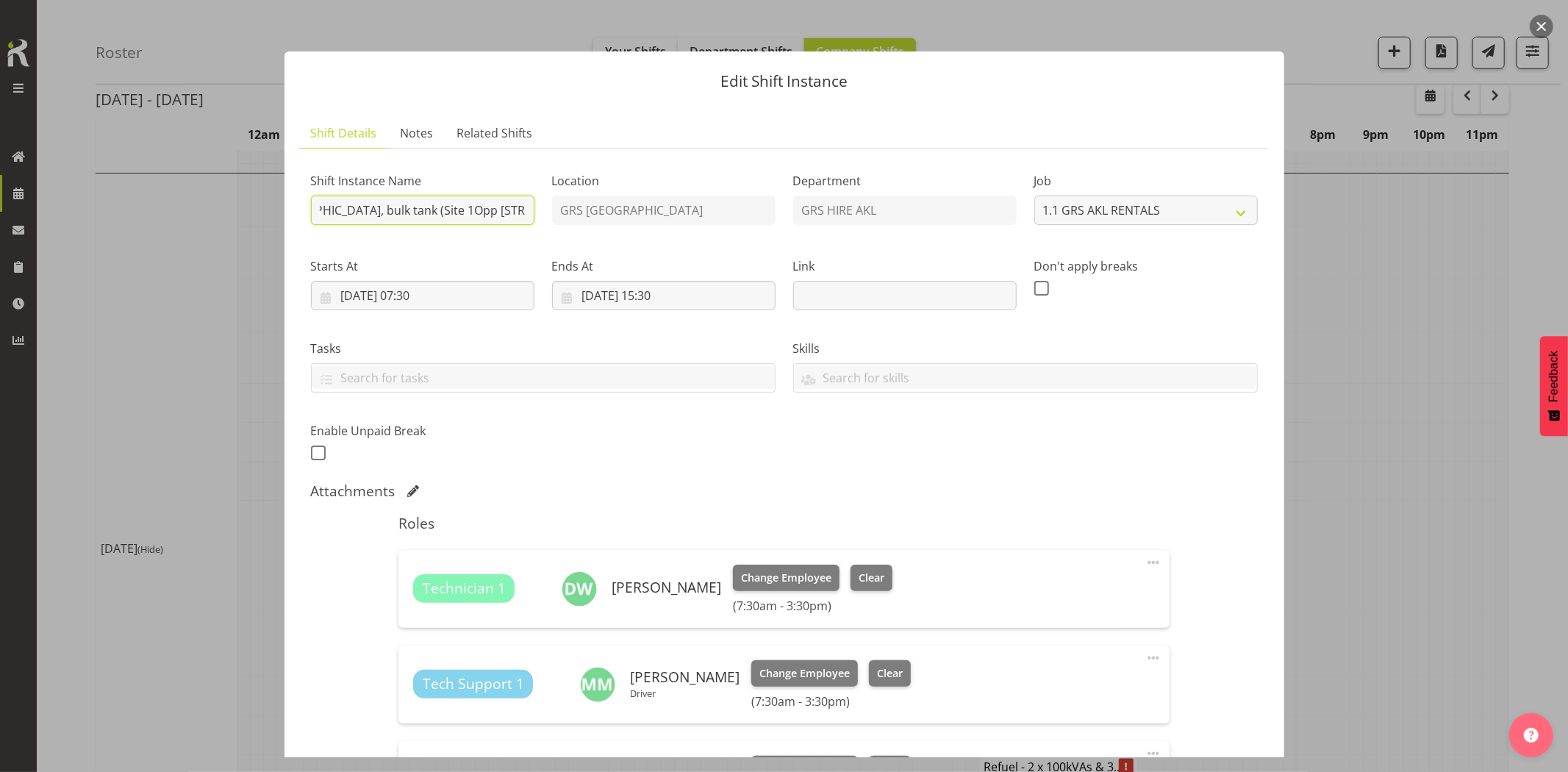
scroll to position [0, 378]
click at [369, 209] on input "Vector - Muriwai HV Install. Deliver, fence, set up 1250kva, [GEOGRAPHIC_DATA],…" at bounding box center [423, 210] width 224 height 29
type input "Vector - Muriwai HV Install. Deliver, fence, set up 1250kva, [GEOGRAPHIC_DATA],…"
click at [413, 139] on span "Notes" at bounding box center [417, 134] width 33 height 18
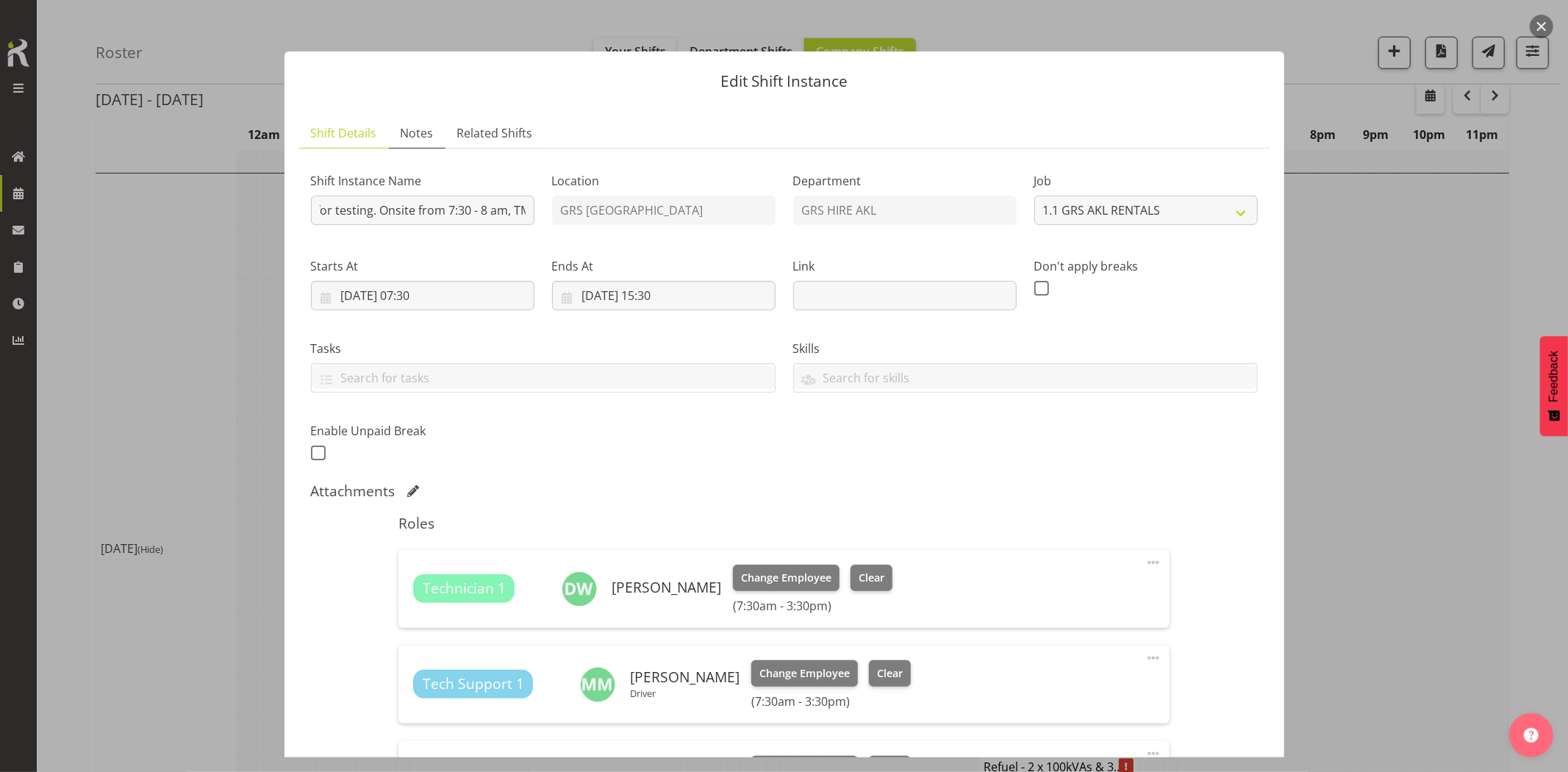
scroll to position [0, 0]
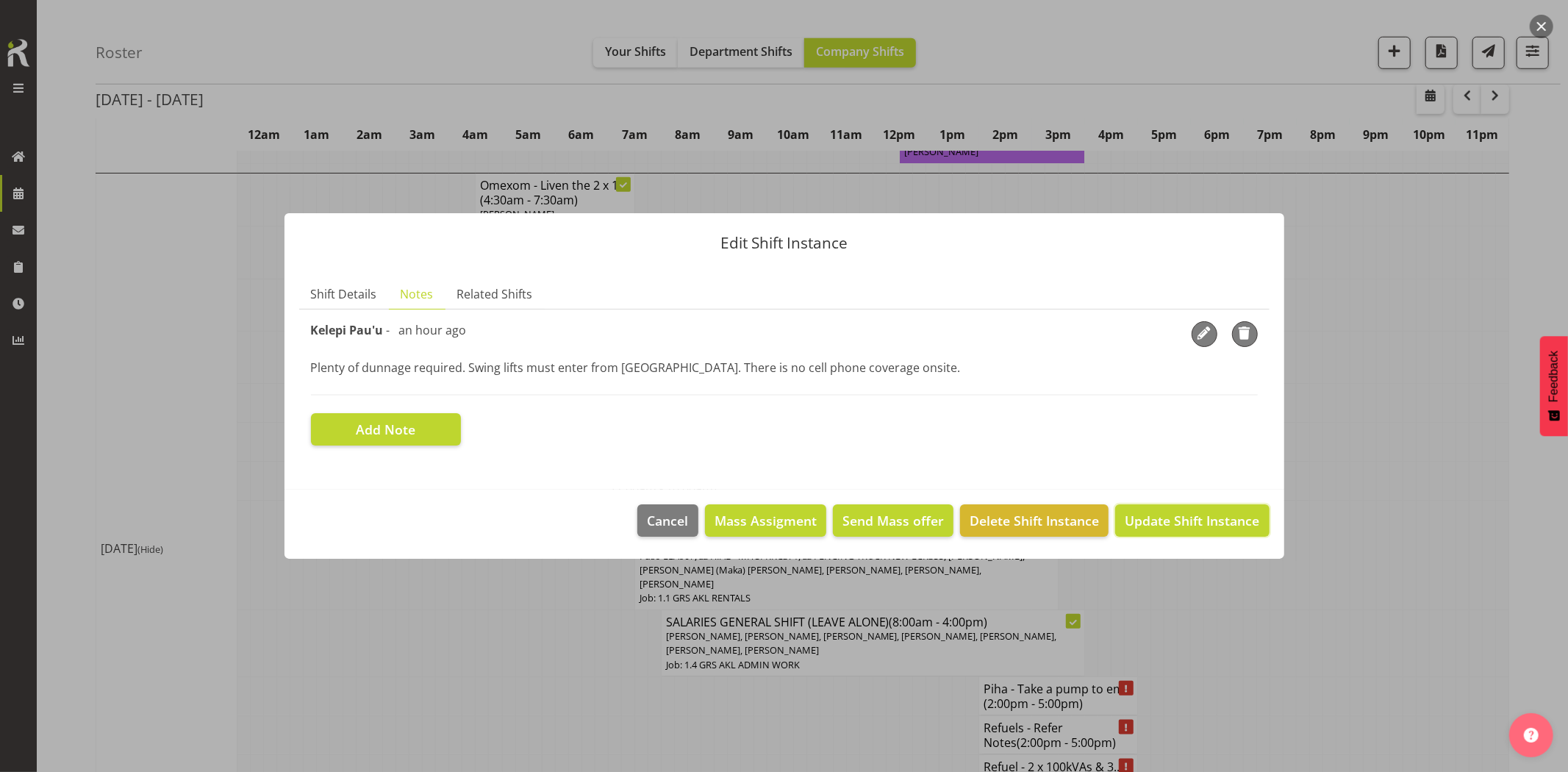
click at [1174, 517] on span "Update Shift Instance" at bounding box center [1192, 521] width 134 height 19
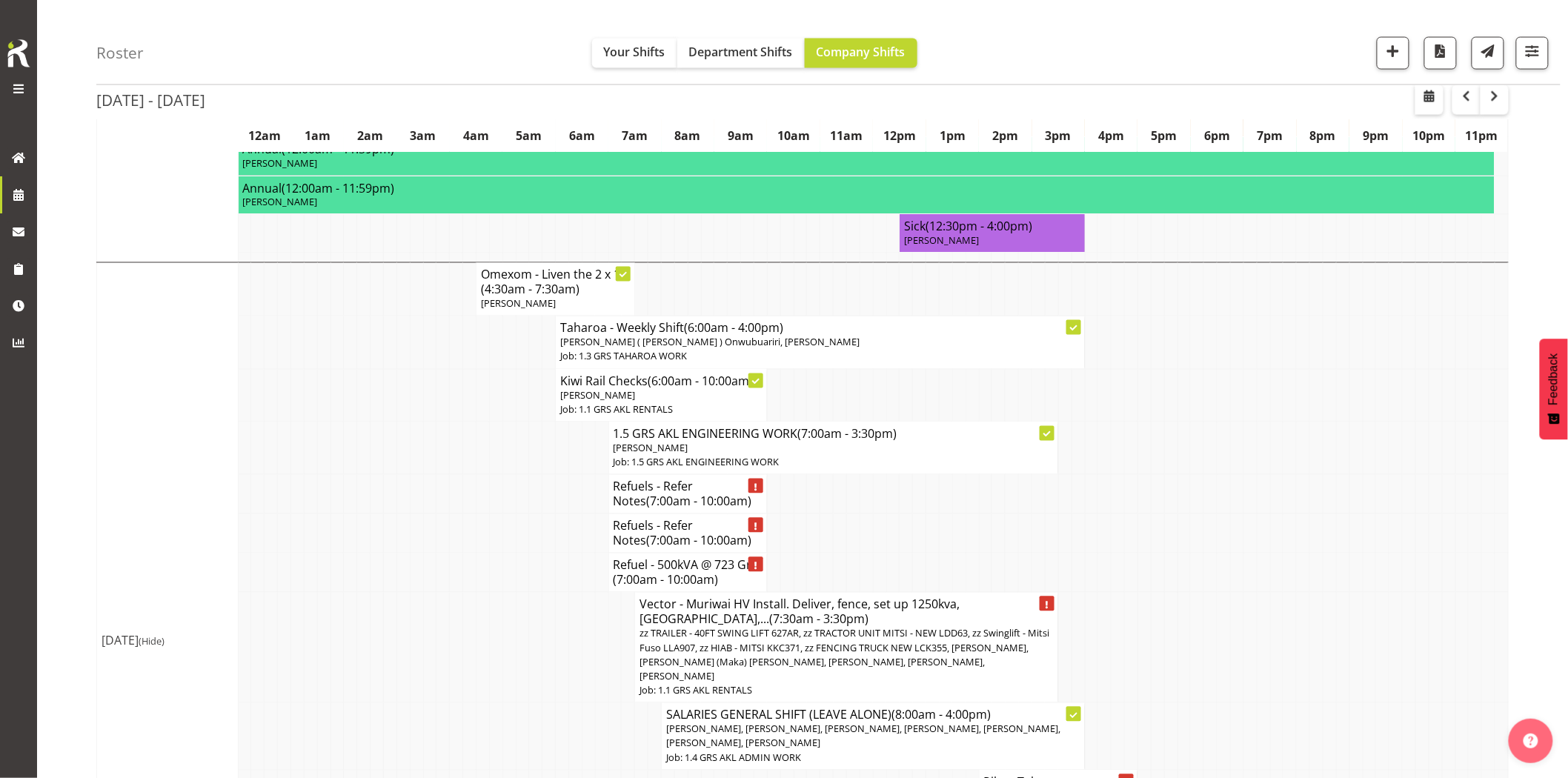
scroll to position [988, 0]
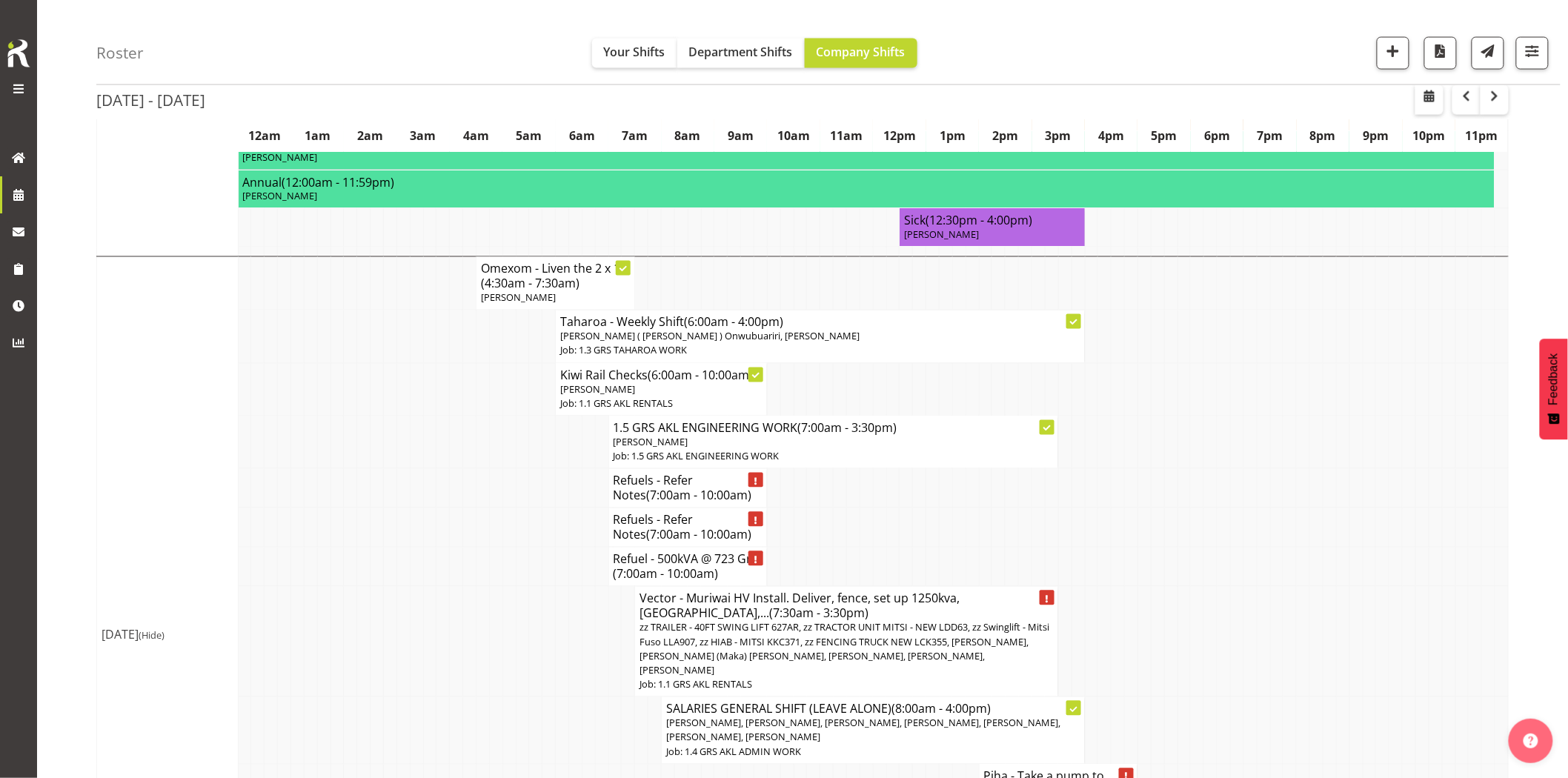
click at [1271, 547] on td at bounding box center [1277, 567] width 14 height 39
click at [489, 368] on td at bounding box center [496, 389] width 14 height 53
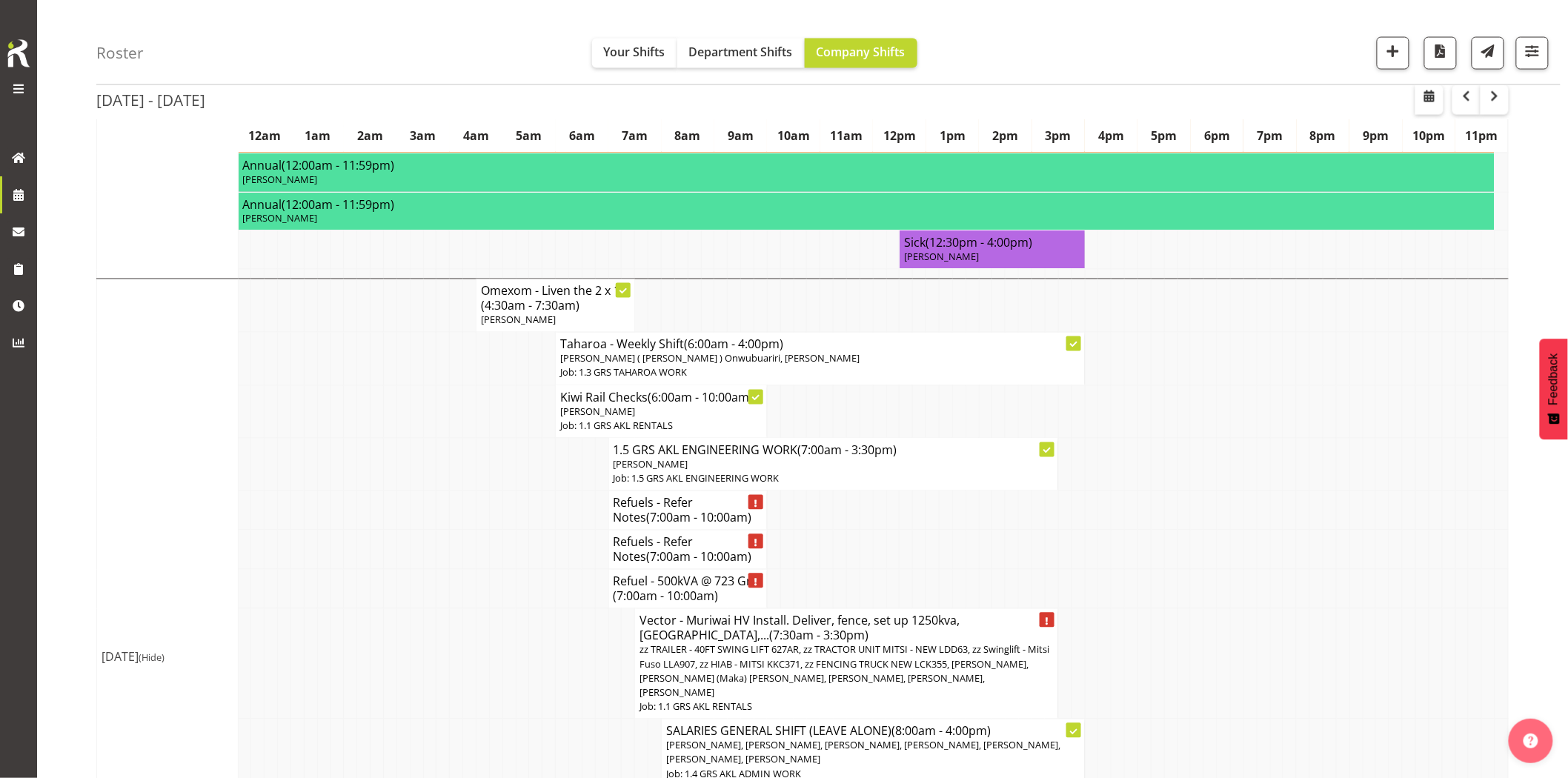
scroll to position [905, 0]
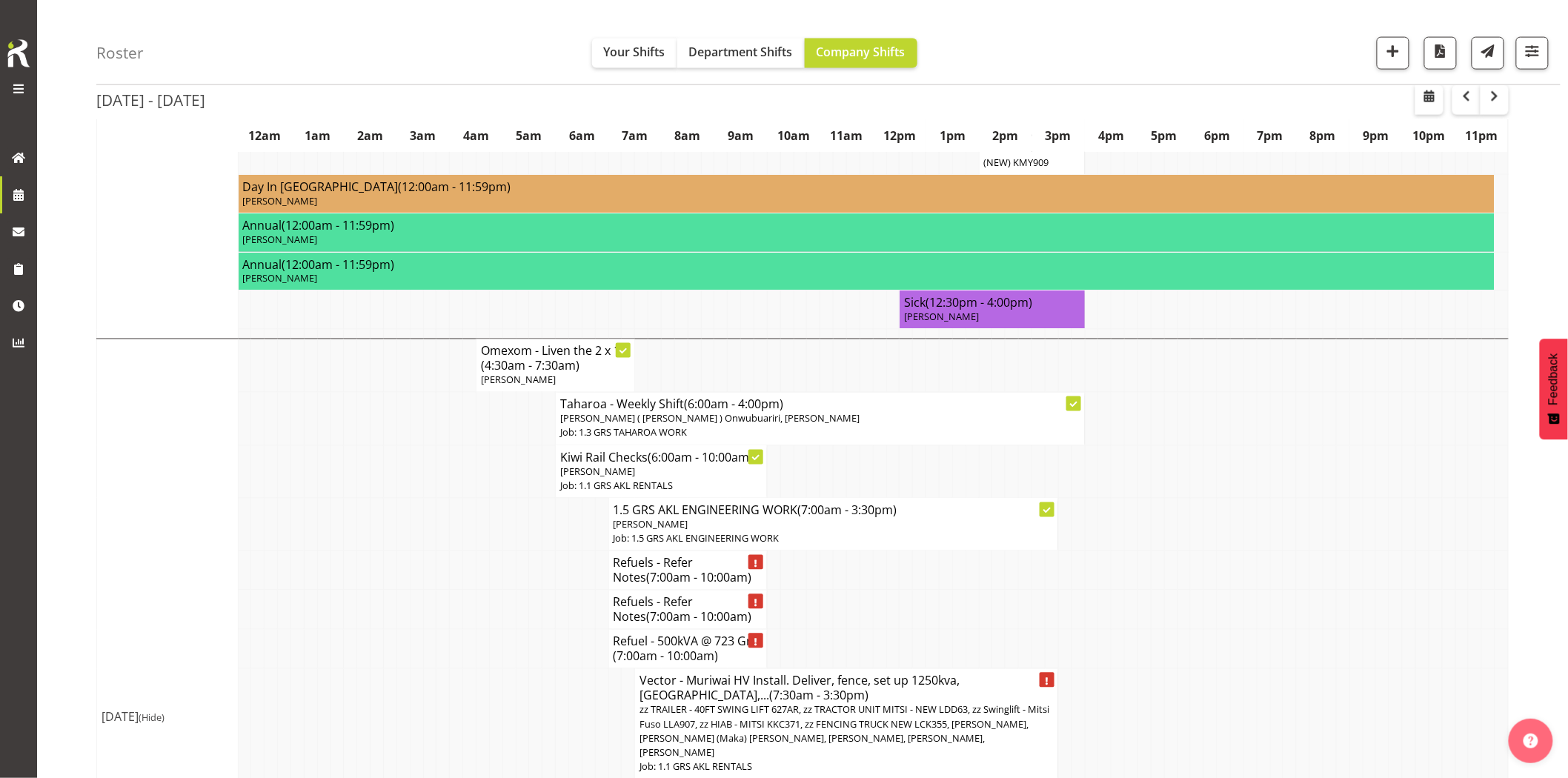
click at [504, 498] on td at bounding box center [509, 524] width 14 height 53
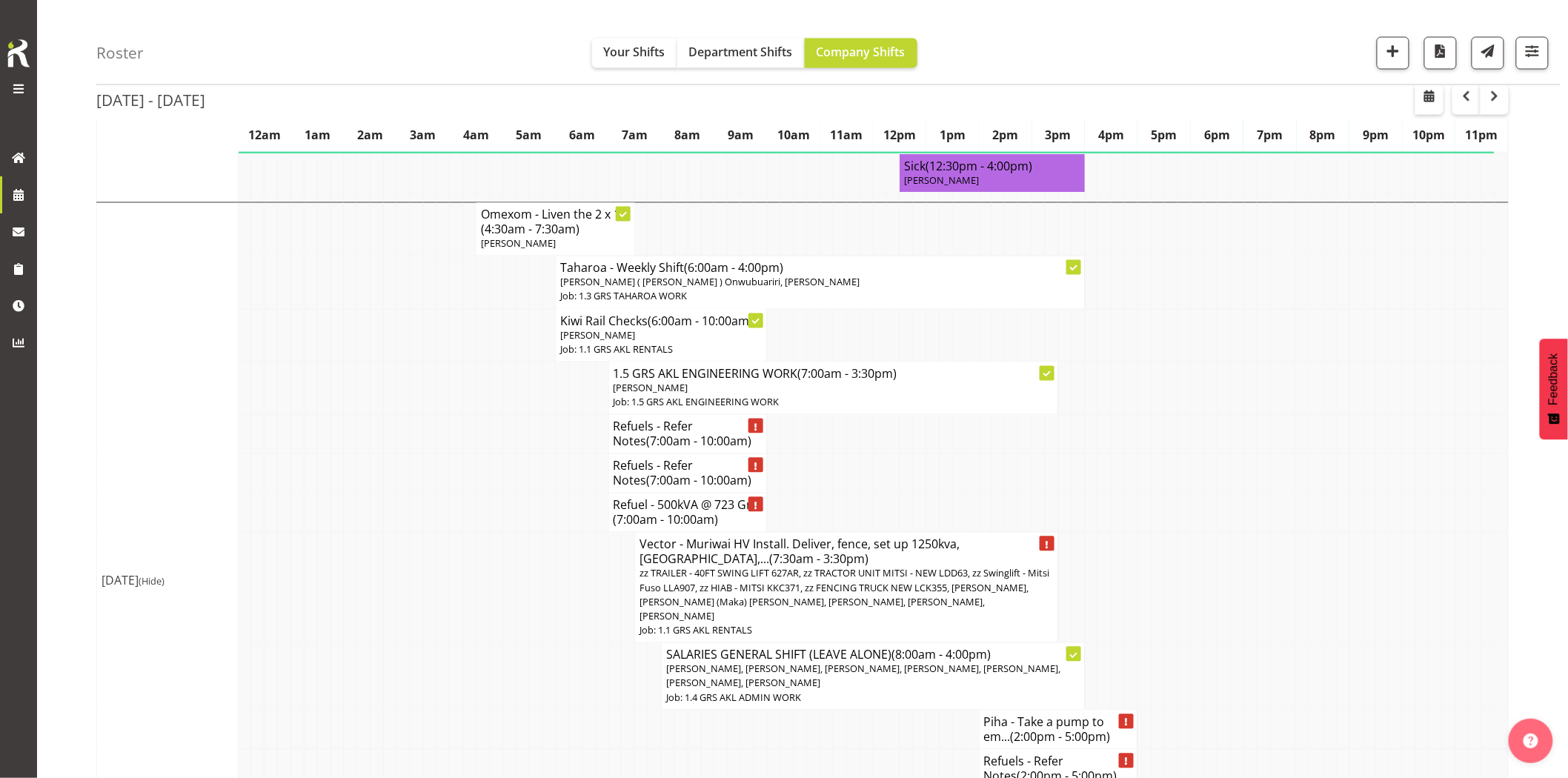
scroll to position [1070, 0]
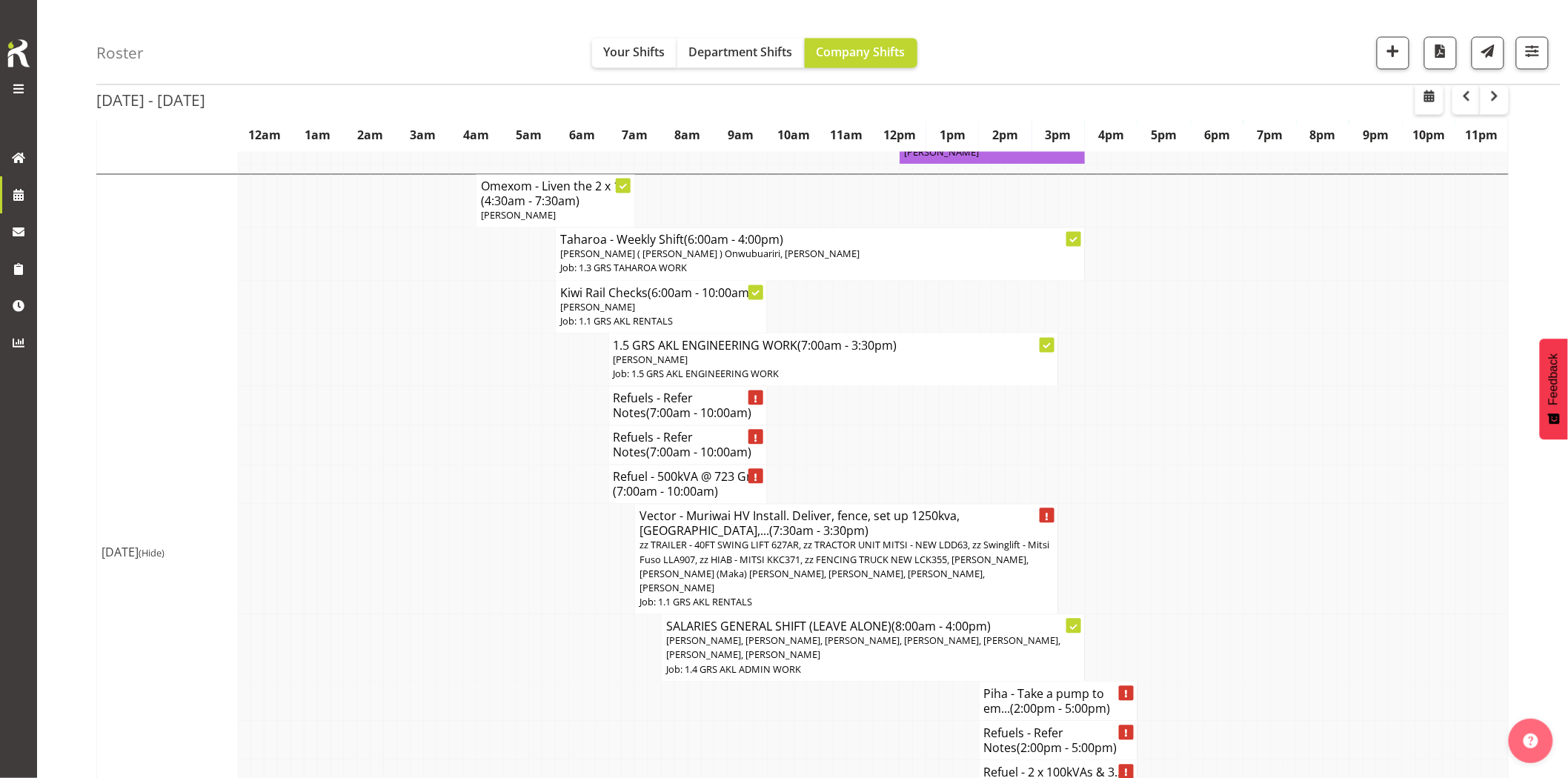
click at [487, 543] on td at bounding box center [483, 559] width 14 height 110
click at [484, 545] on td at bounding box center [483, 559] width 14 height 110
click at [483, 541] on td at bounding box center [483, 559] width 14 height 110
click at [1388, 53] on span "button" at bounding box center [1394, 51] width 20 height 20
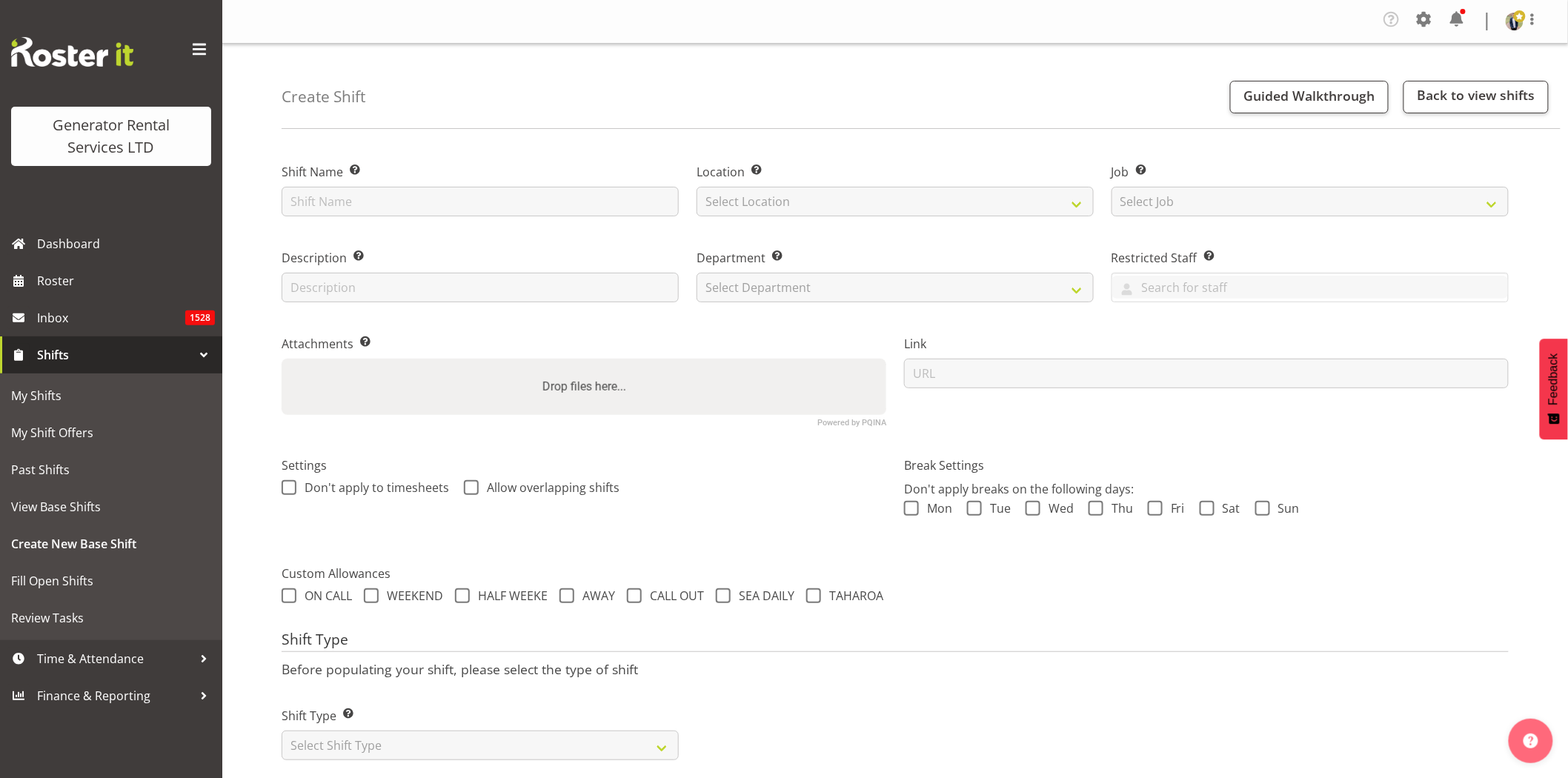
click at [198, 50] on span at bounding box center [199, 50] width 24 height 24
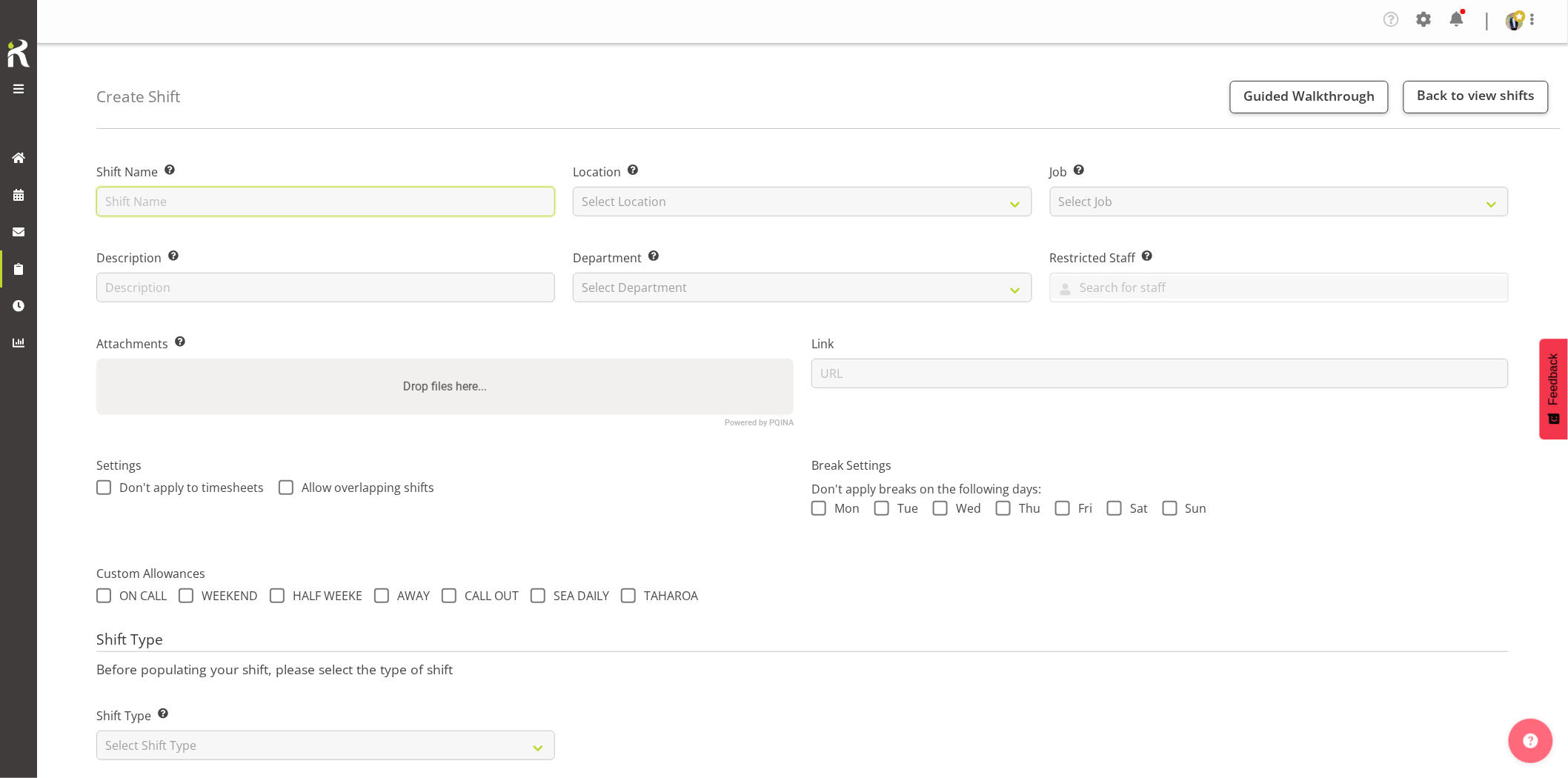
click at [359, 200] on input "text" at bounding box center [326, 201] width 459 height 29
click at [246, 202] on input "Omexom -" at bounding box center [326, 201] width 459 height 29
drag, startPoint x: 517, startPoint y: 204, endPoint x: 562, endPoint y: 235, distance: 54.6
click at [520, 204] on input "Omexom - Deliver, fence and liven 2 x 300kVA going to Westgate. Time TBC," at bounding box center [326, 201] width 459 height 29
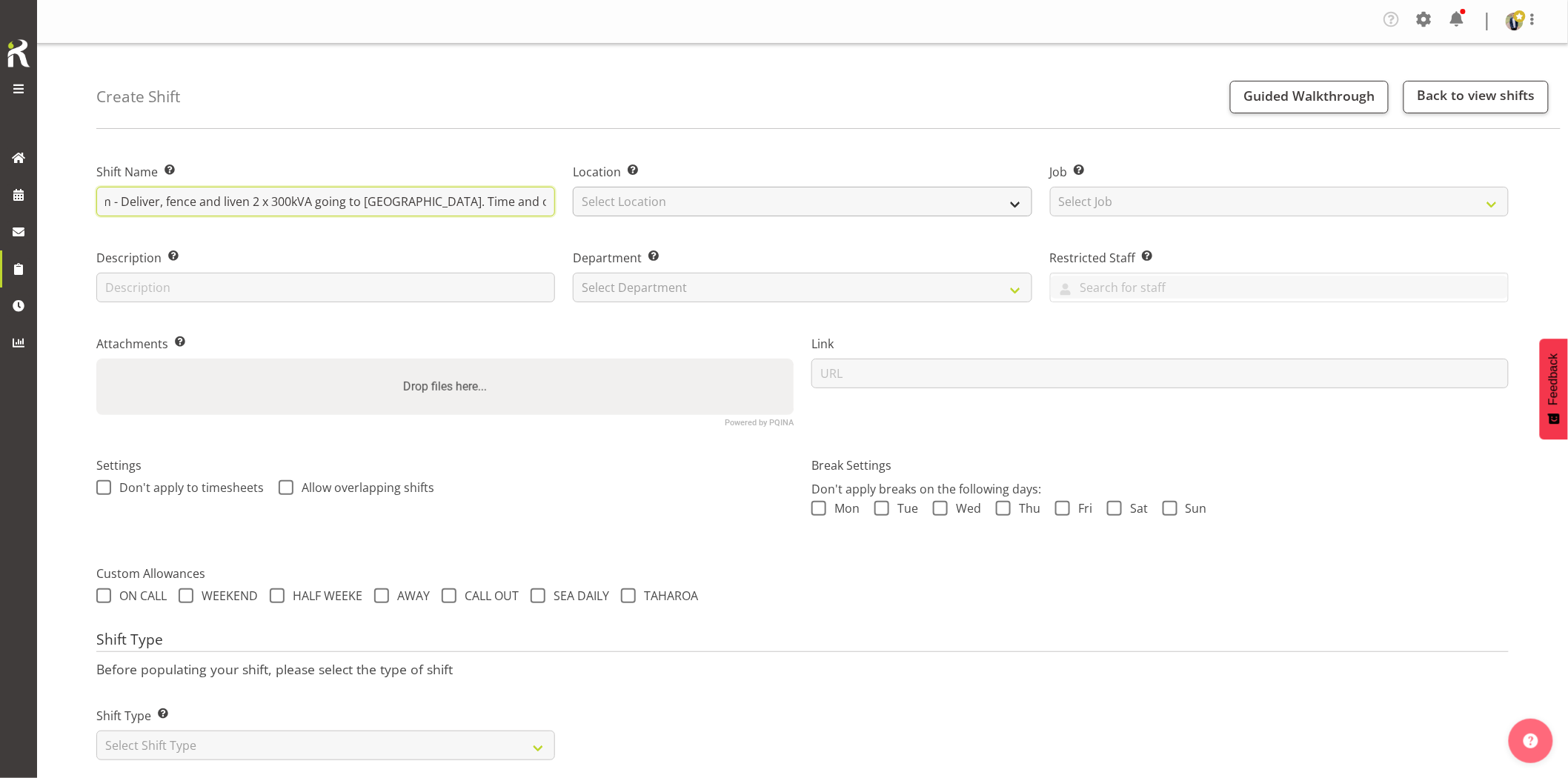
type input "Omexom - Deliver, fence and liven 2 x 300kVA going to Westgate. Time and contac…"
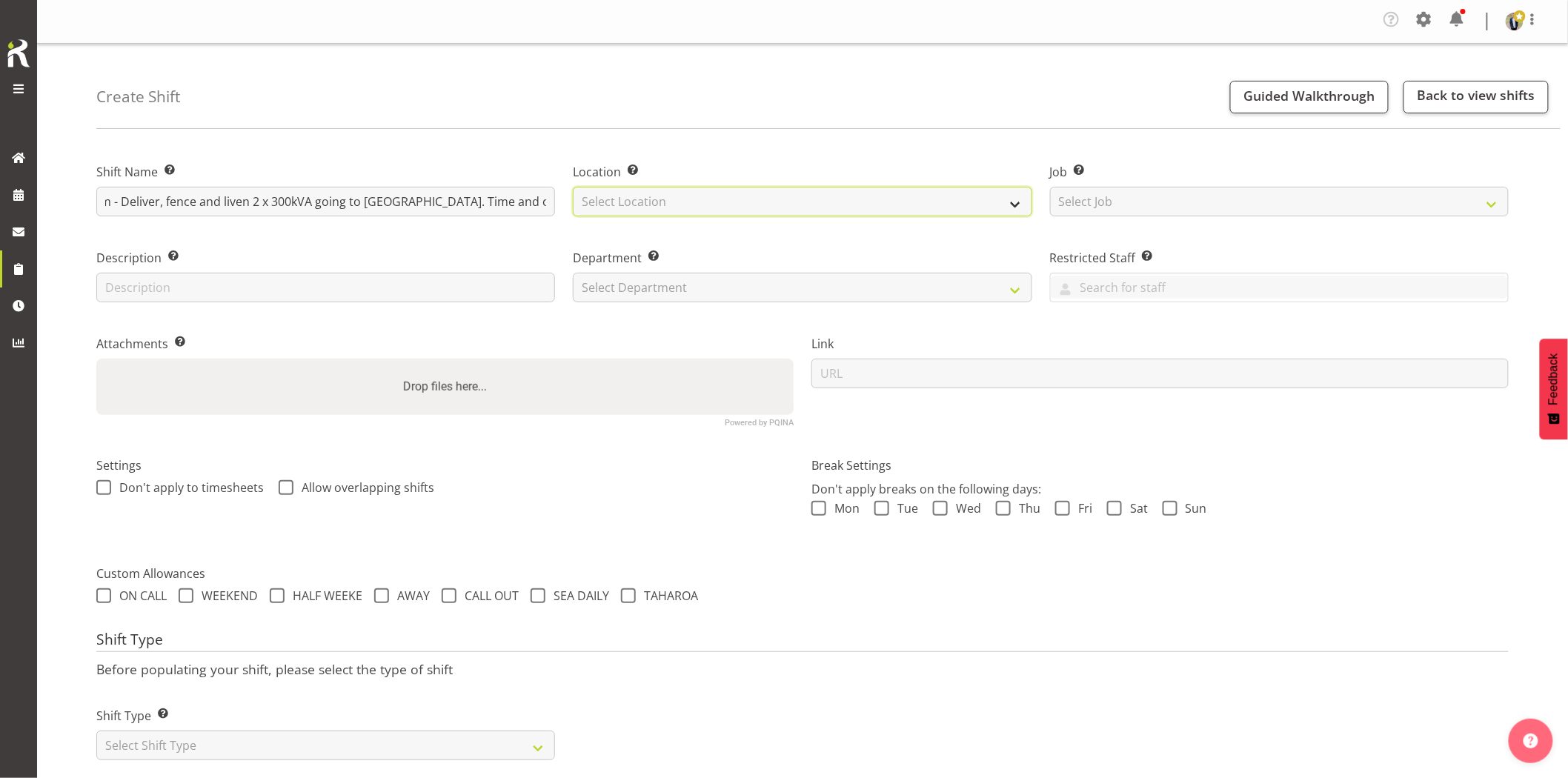
drag, startPoint x: 663, startPoint y: 198, endPoint x: 683, endPoint y: 216, distance: 26.9
click at [663, 198] on select "Select Location GRS Auckland GRS Hastings GRS Tauranga" at bounding box center [802, 201] width 459 height 29
select select "28"
click at [573, 186] on select "Select Location GRS Auckland GRS Hastings GRS Tauranga" at bounding box center [802, 201] width 459 height 29
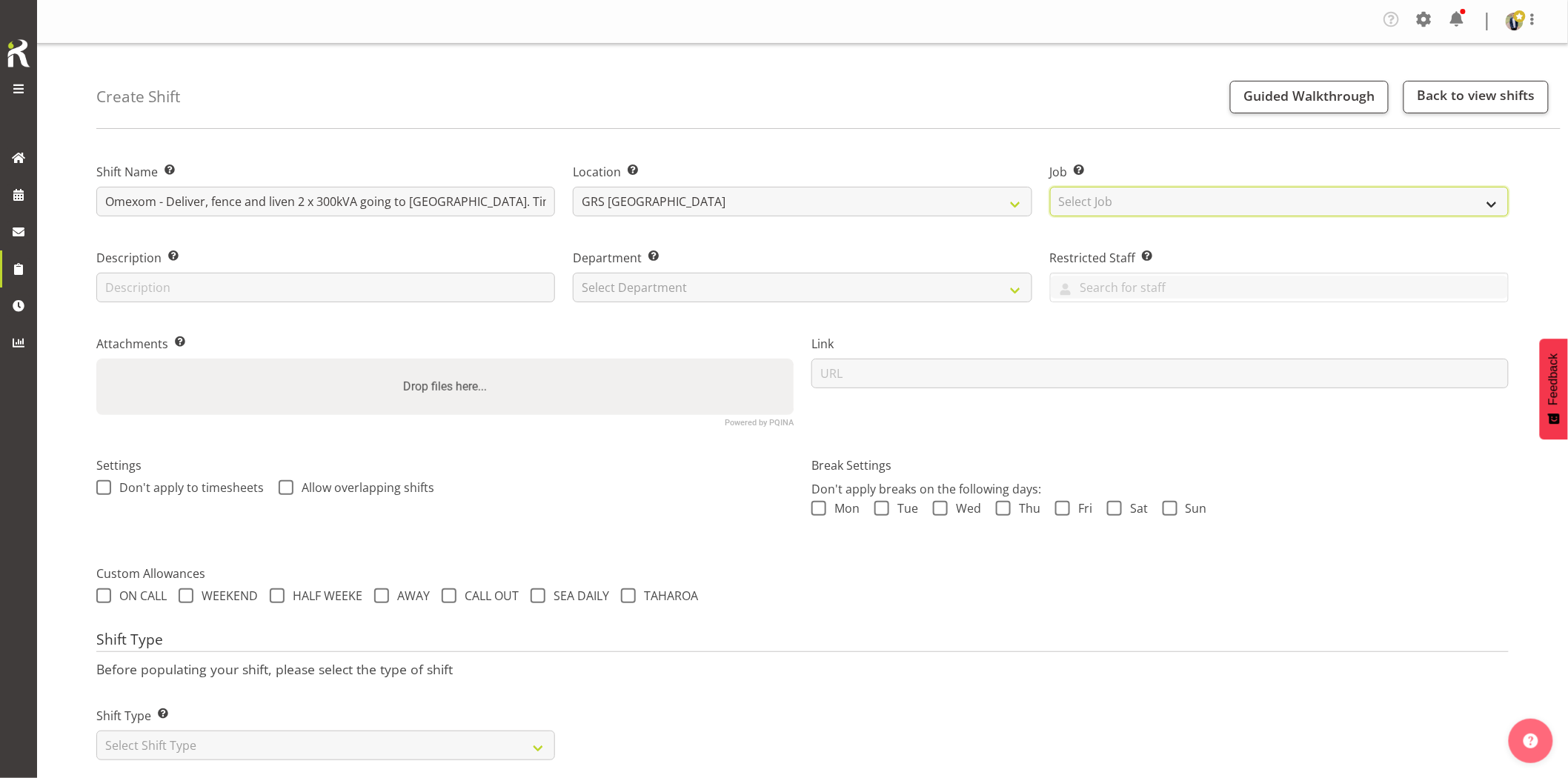
click at [1102, 192] on select "Select Job Create new job 1.1 GRS AKL RENTALS 1.1 GRS AKL RENTALS AC 1.1 GRS AK…" at bounding box center [1279, 201] width 459 height 29
select select "7504"
click at [1050, 186] on select "Select Job Create new job 1.1 GRS AKL RENTALS 1.1 GRS AKL RENTALS AC 1.1 GRS AK…" at bounding box center [1279, 201] width 459 height 29
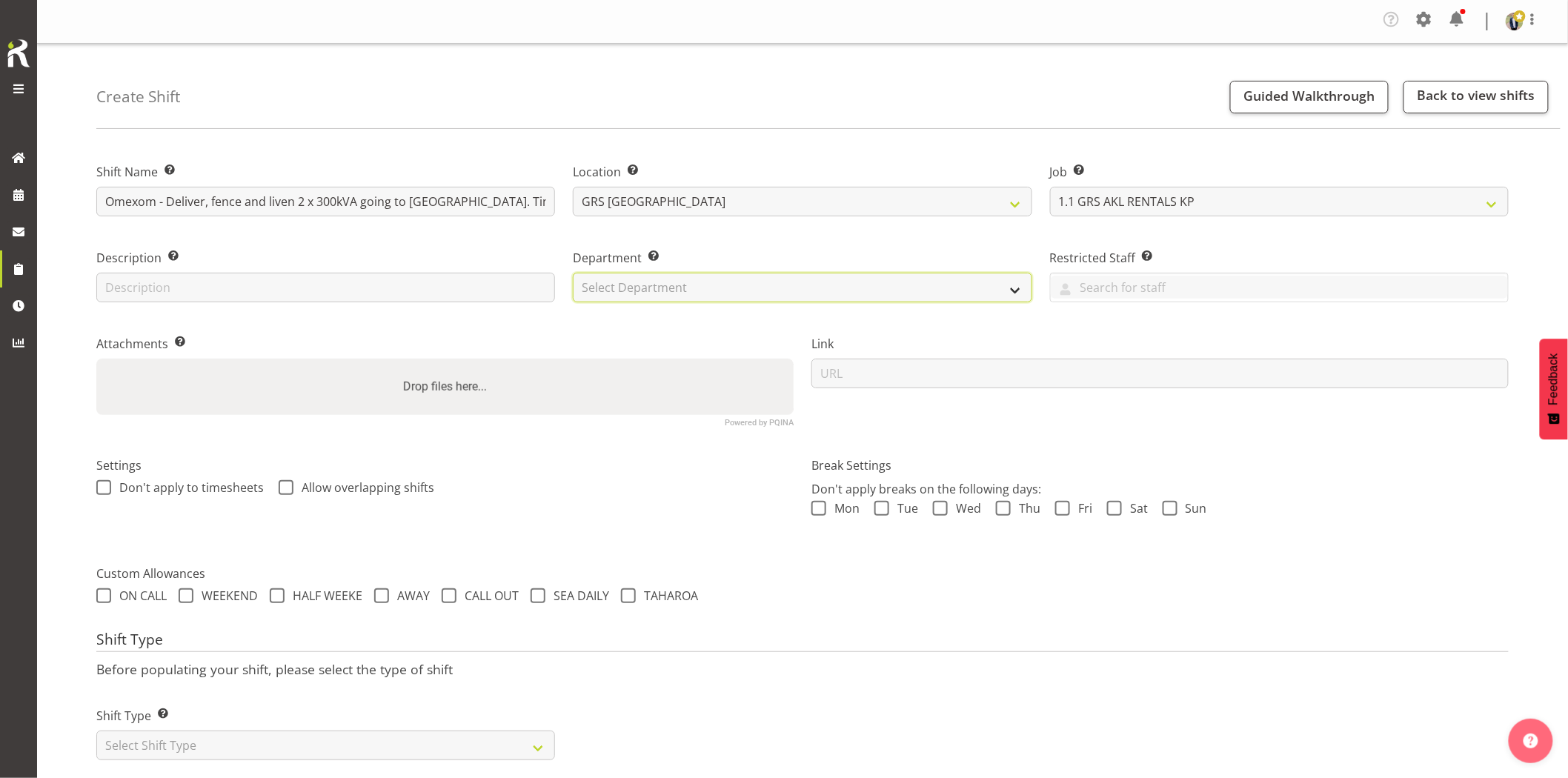
click at [693, 300] on select "Select Department GRS HIRE AKL GRS HIRE AKL GRS HIRE TGA GRS HIRE HST GRS SALES…" at bounding box center [802, 287] width 459 height 29
select select "20"
click at [573, 273] on select "Select Department GRS HIRE AKL GRS HIRE AKL GRS HIRE TGA GRS HIRE HST GRS SALES…" at bounding box center [802, 287] width 459 height 29
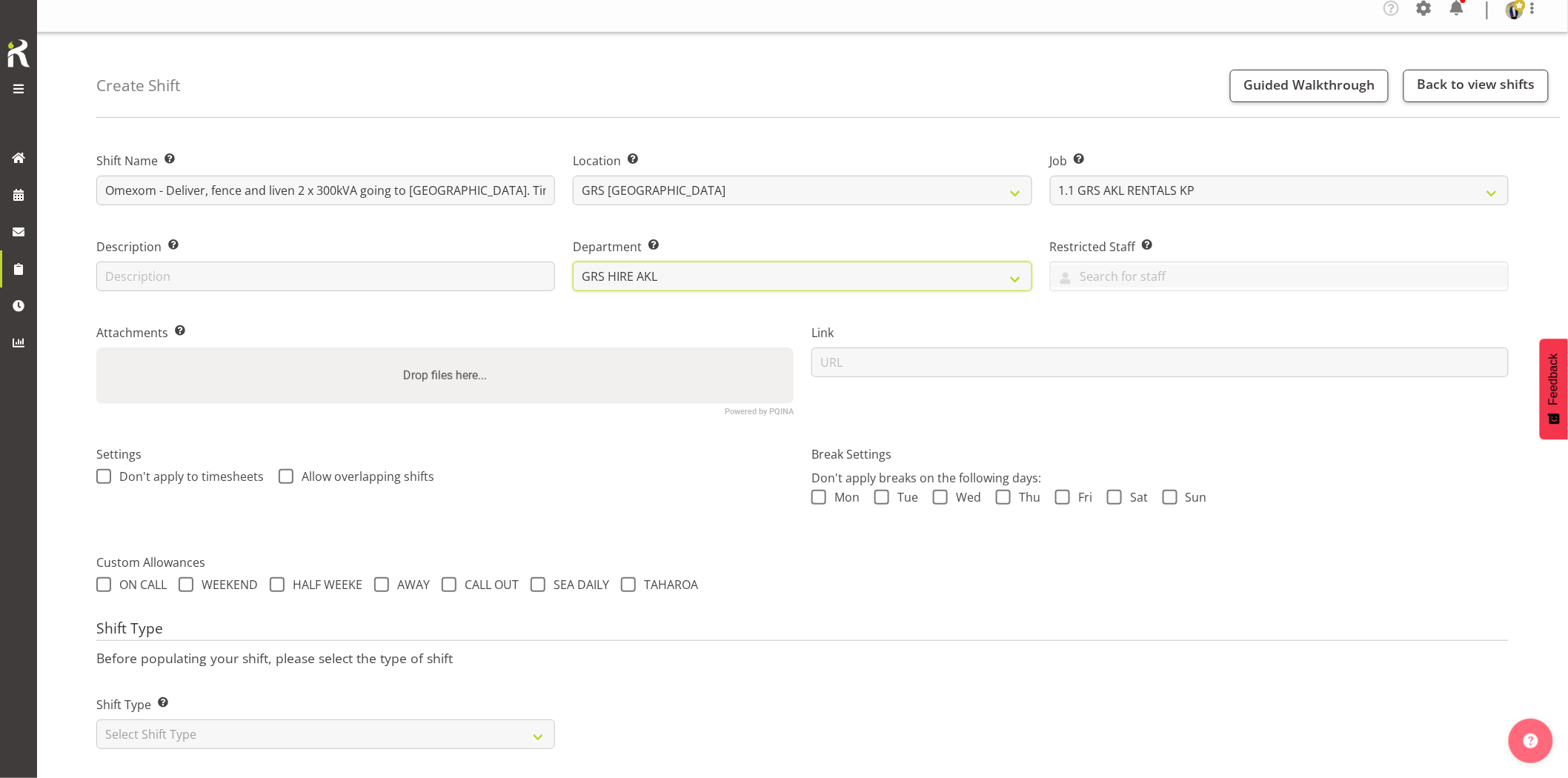
scroll to position [29, 0]
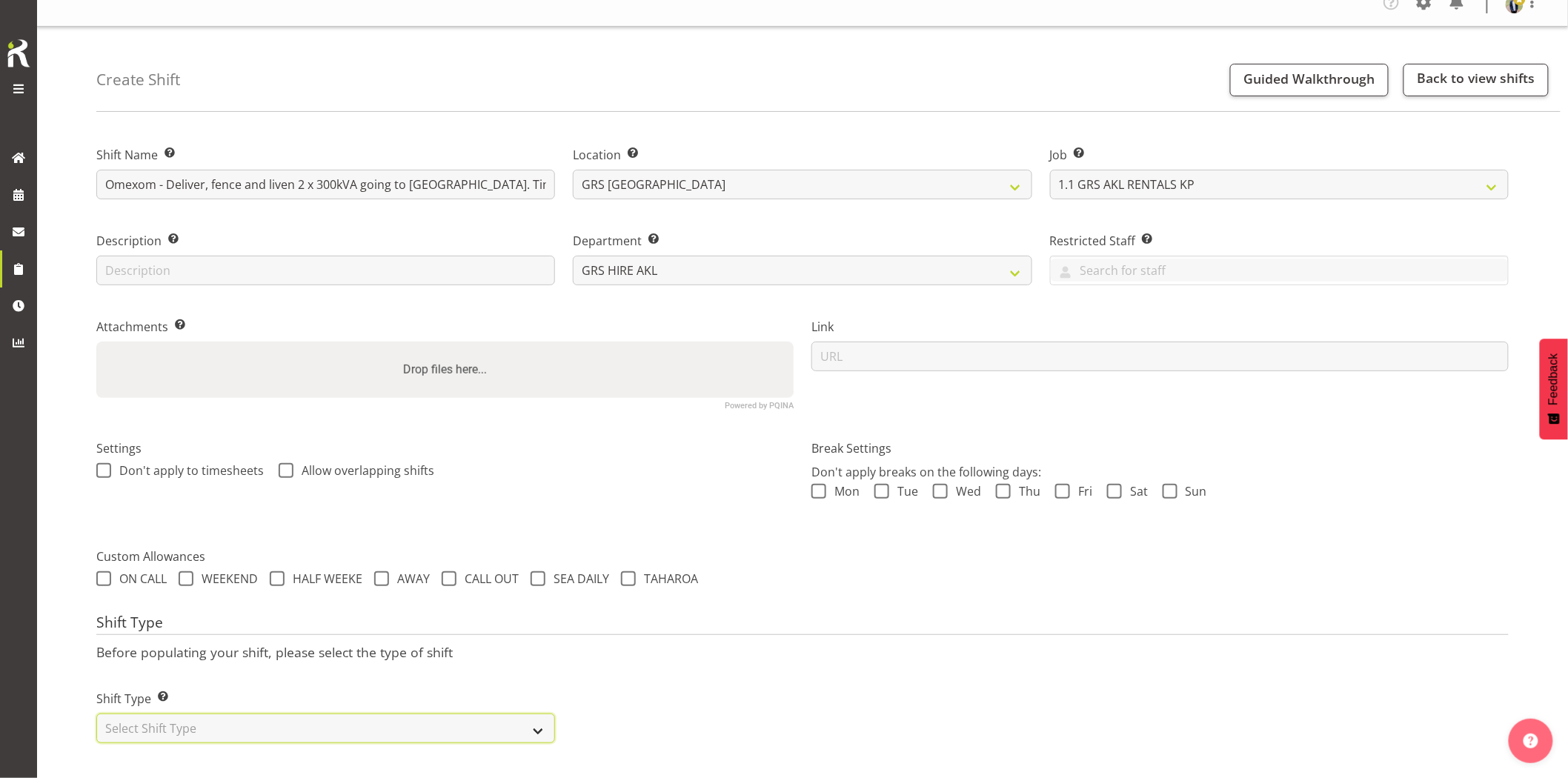
click at [364, 723] on select "Select Shift Type One Off Shift Recurring Shift Rotating Shift" at bounding box center [326, 728] width 459 height 29
select select "one_off"
click at [96, 713] on select "Select Shift Type One Off Shift Recurring Shift Rotating Shift" at bounding box center [326, 728] width 459 height 29
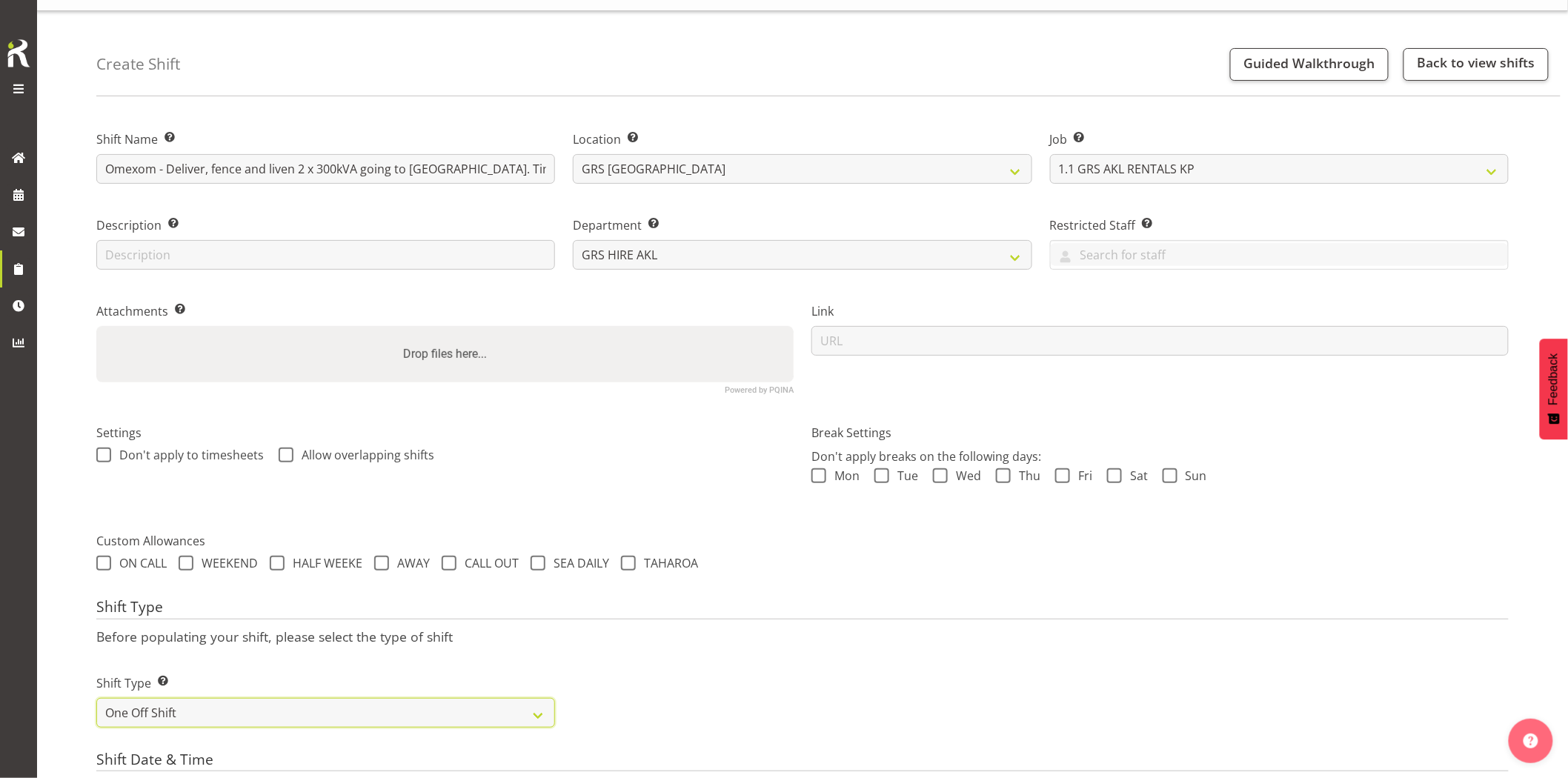
scroll to position [359, 0]
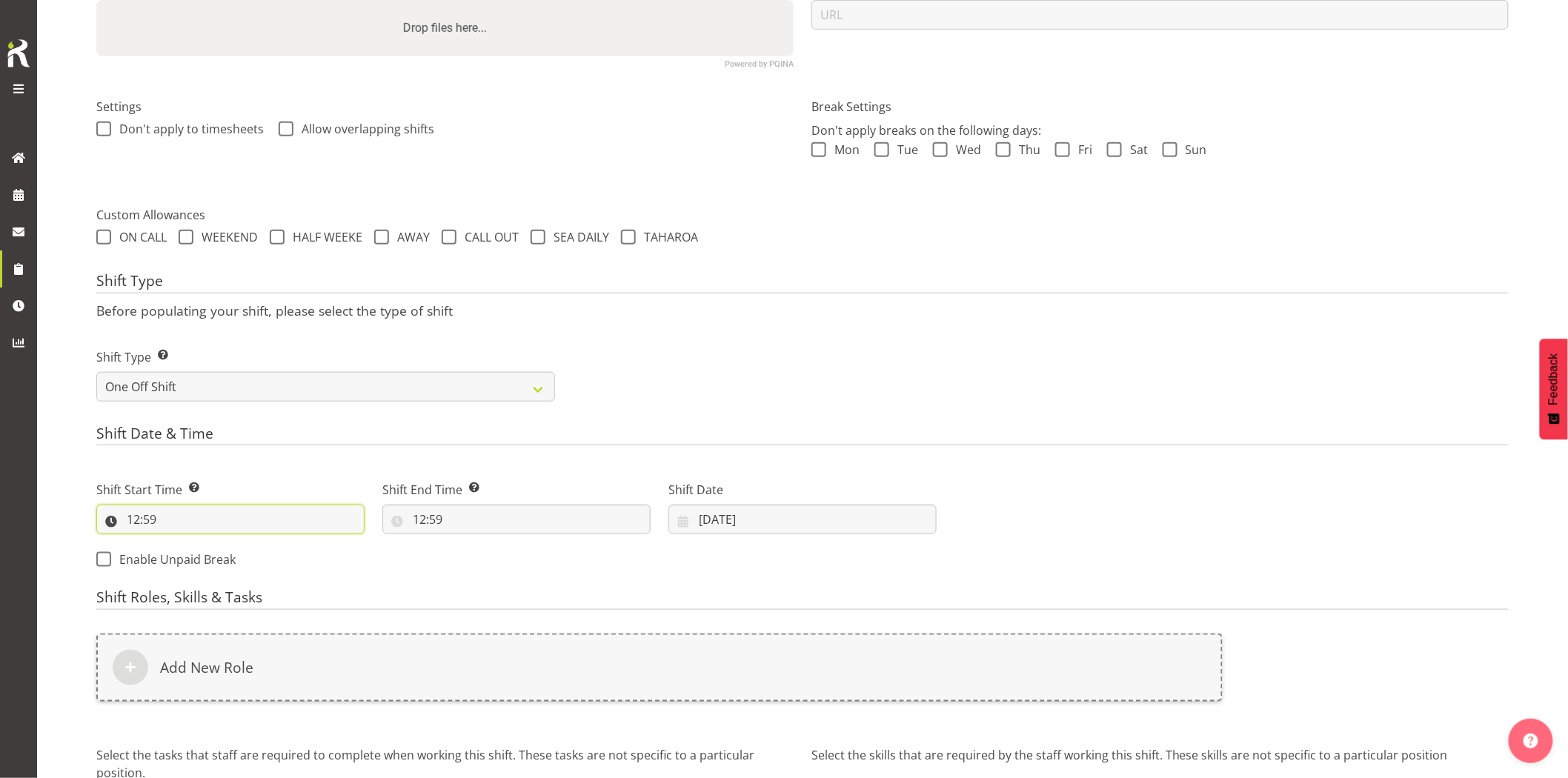
drag, startPoint x: 229, startPoint y: 524, endPoint x: 223, endPoint y: 544, distance: 20.9
click at [231, 524] on input "12:59" at bounding box center [230, 519] width 268 height 29
click at [191, 559] on select "00 01 02 03 04 05 06 07 08 09 10 11 12 13 14 15 16 17 18 19 20 21 22 23" at bounding box center [197, 557] width 33 height 29
select select "6"
click at [180, 543] on select "00 01 02 03 04 05 06 07 08 09 10 11 12 13 14 15 16 17 18 19 20 21 22 23" at bounding box center [197, 557] width 33 height 29
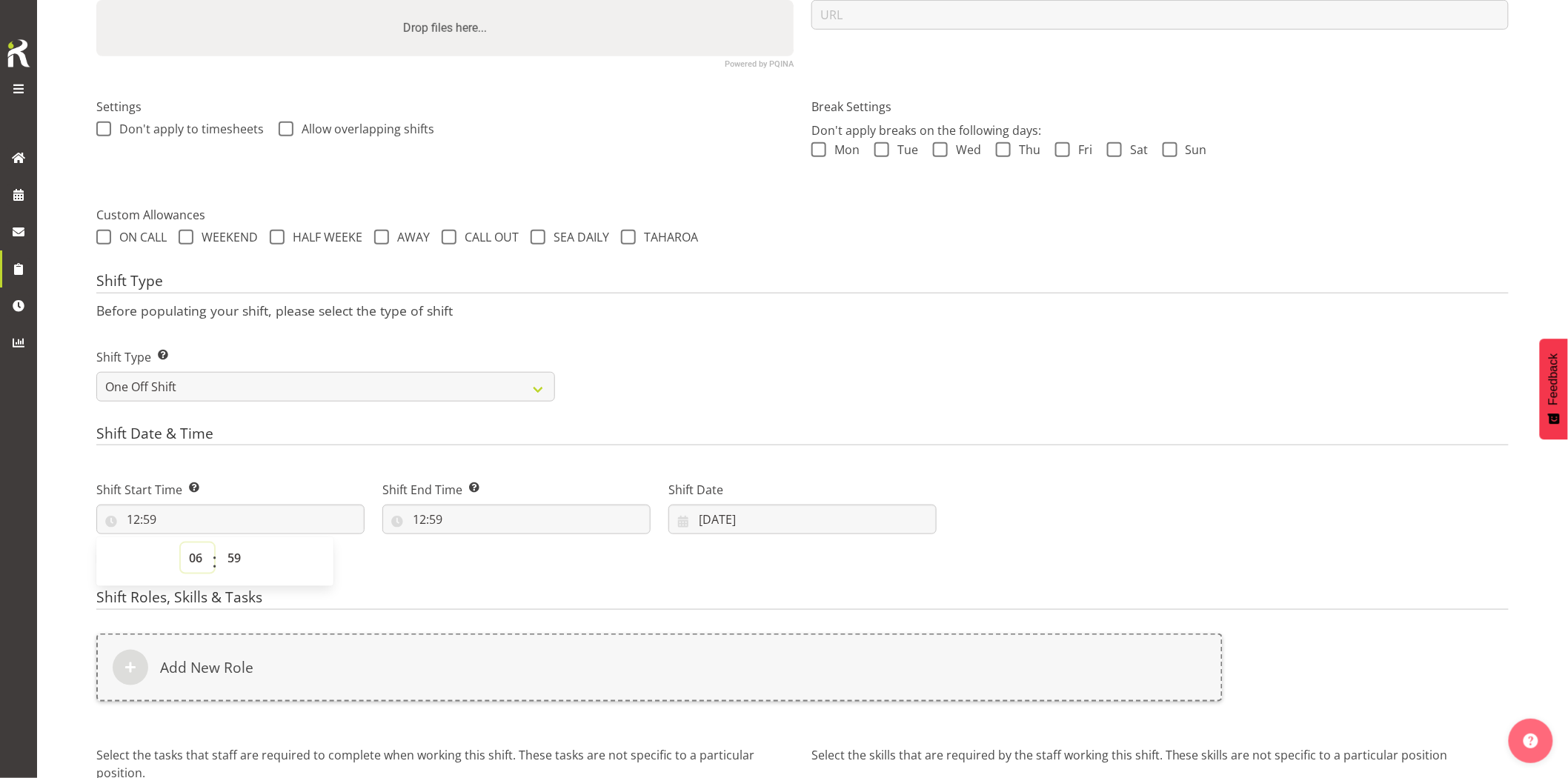
type input "06:59"
drag, startPoint x: 233, startPoint y: 561, endPoint x: 233, endPoint y: 544, distance: 17.0
click at [233, 561] on select "00 01 02 03 04 05 06 07 08 09 10 11 12 13 14 15 16 17 18 19 20 21 22 23 24 25 2…" at bounding box center [236, 557] width 33 height 29
select select "0"
click at [220, 543] on select "00 01 02 03 04 05 06 07 08 09 10 11 12 13 14 15 16 17 18 19 20 21 22 23 24 25 2…" at bounding box center [236, 557] width 33 height 29
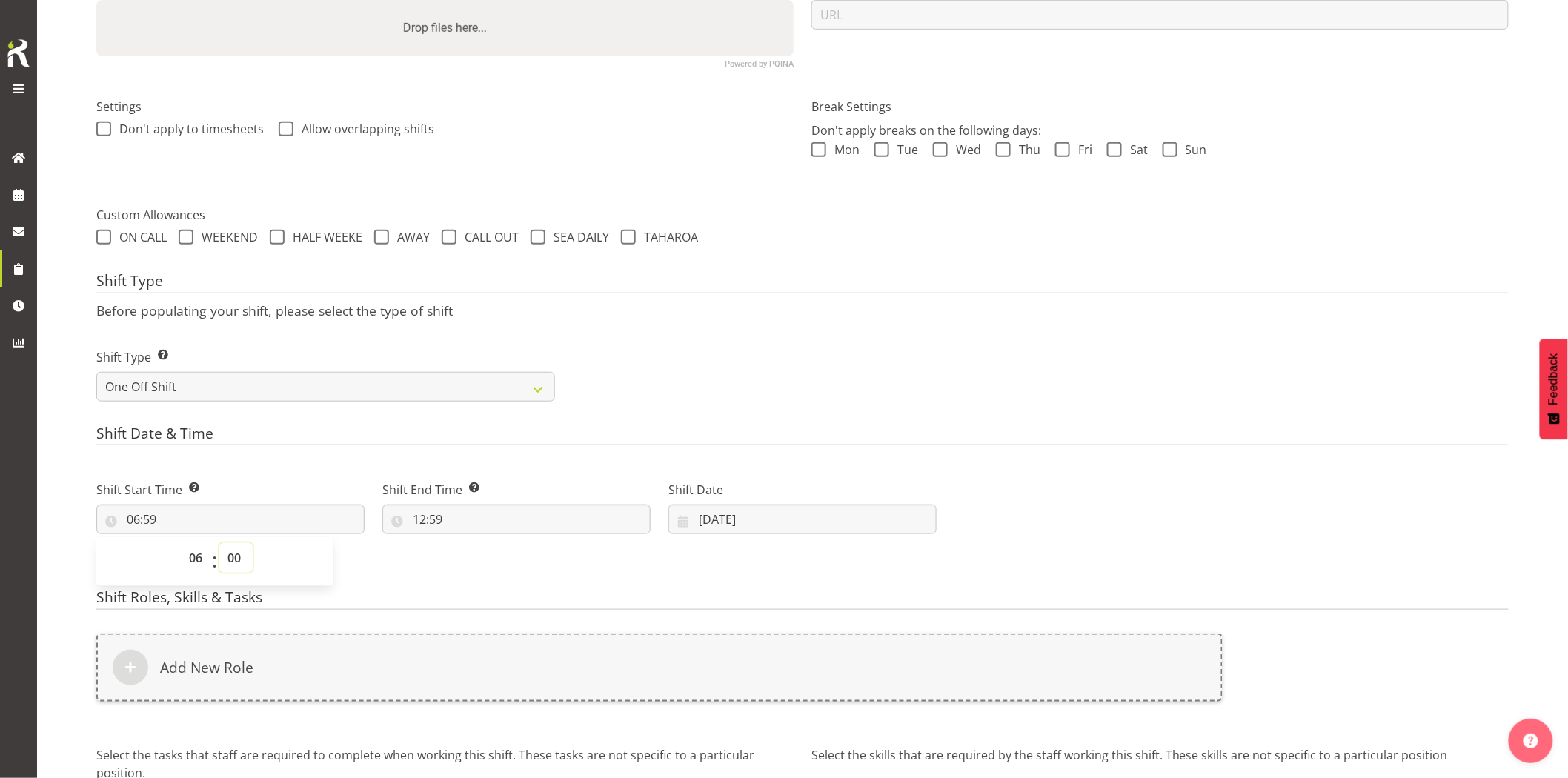
type input "06:00"
click at [514, 515] on input "12:59" at bounding box center [516, 519] width 268 height 29
click at [491, 554] on select "00 01 02 03 04 05 06 07 08 09 10 11 12 13 14 15 16 17 18 19 20 21 22 23" at bounding box center [484, 557] width 33 height 29
select select "9"
click at [467, 543] on select "00 01 02 03 04 05 06 07 08 09 10 11 12 13 14 15 16 17 18 19 20 21 22 23" at bounding box center [484, 557] width 33 height 29
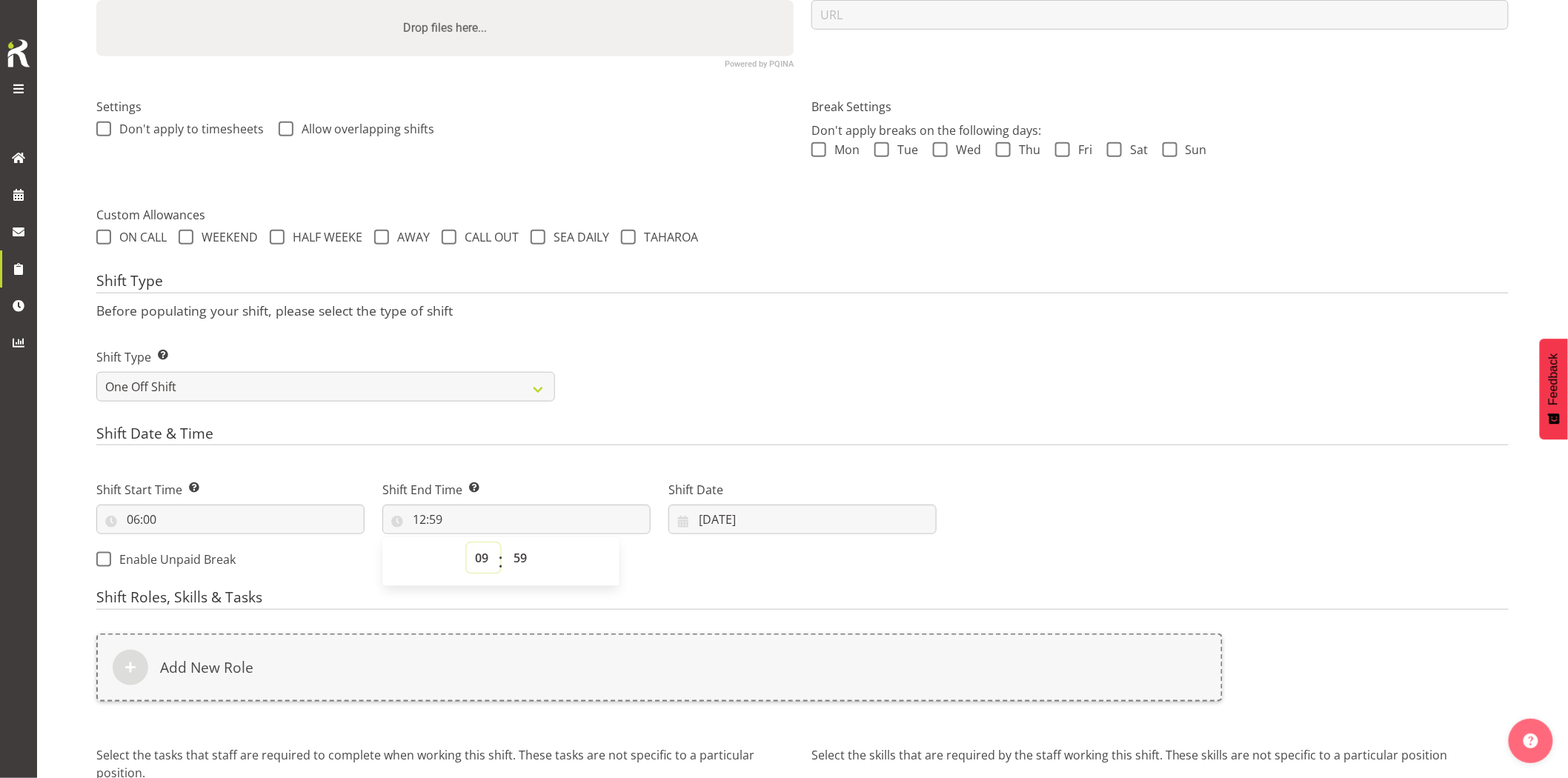
type input "09:59"
click at [523, 560] on select "00 01 02 03 04 05 06 07 08 09 10 11 12 13 14 15 16 17 18 19 20 21 22 23 24 25 2…" at bounding box center [522, 557] width 33 height 29
select select "0"
click at [505, 543] on select "00 01 02 03 04 05 06 07 08 09 10 11 12 13 14 15 16 17 18 19 20 21 22 23 24 25 2…" at bounding box center [522, 557] width 33 height 29
type input "09:00"
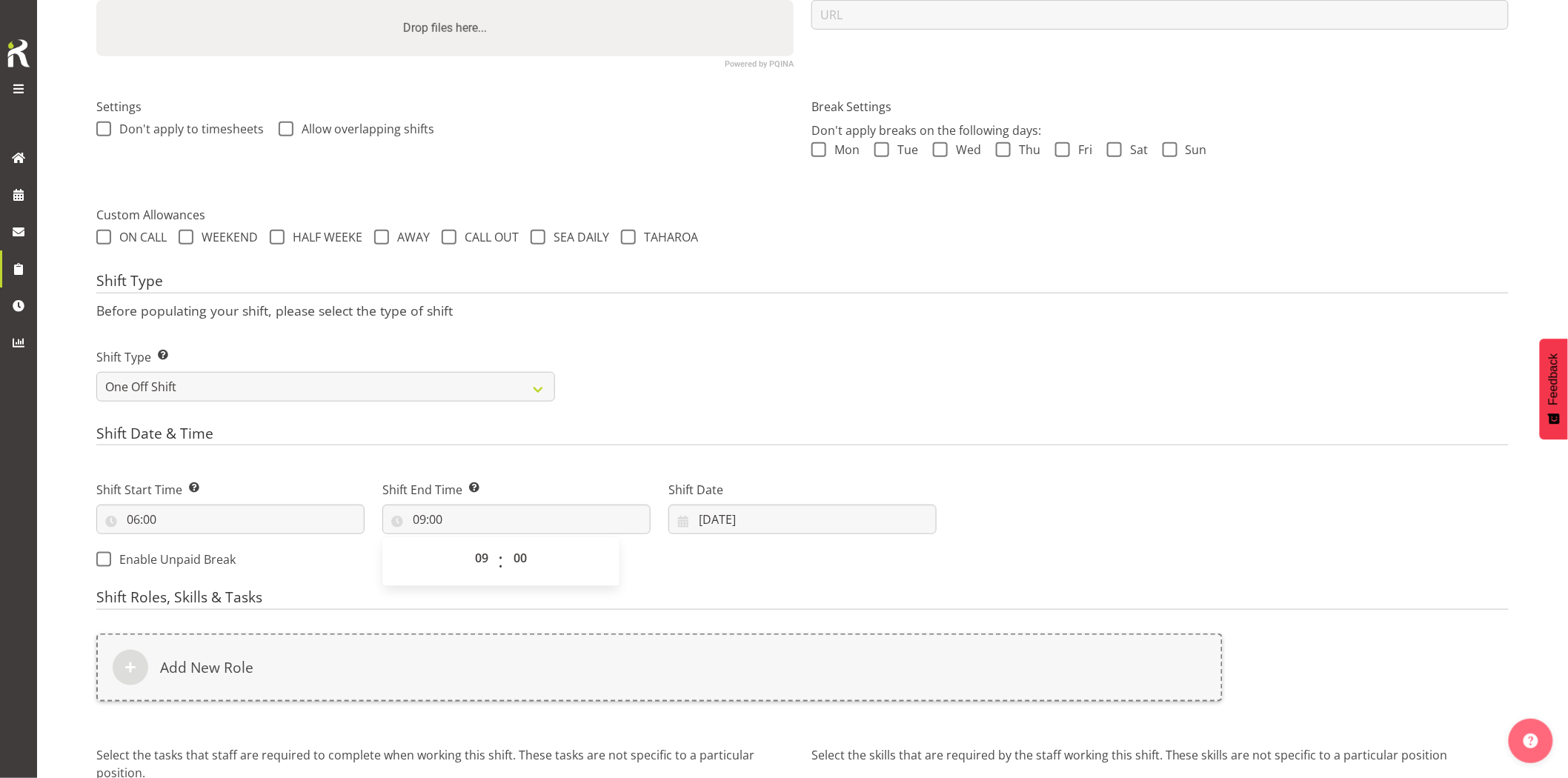
click at [935, 325] on div "Shift Type Before populating your shift, please select the type of shift Shift …" at bounding box center [802, 341] width 1412 height 138
click at [809, 519] on input "09/09/2025" at bounding box center [802, 519] width 268 height 29
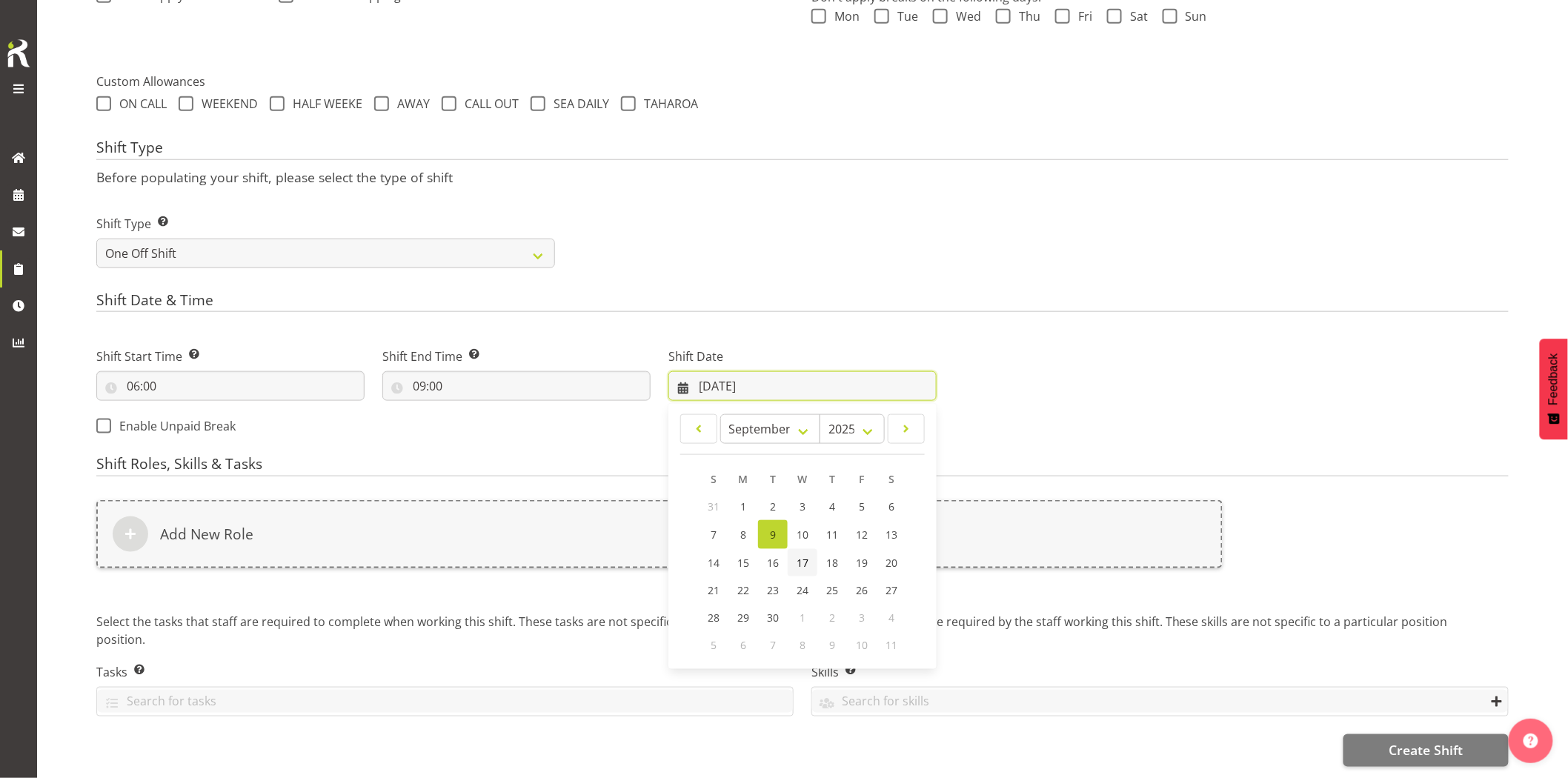
scroll to position [504, 0]
click at [806, 528] on span "10" at bounding box center [802, 534] width 12 height 14
type input "10/09/2025"
click at [779, 529] on div "Add New Role" at bounding box center [660, 534] width 1127 height 68
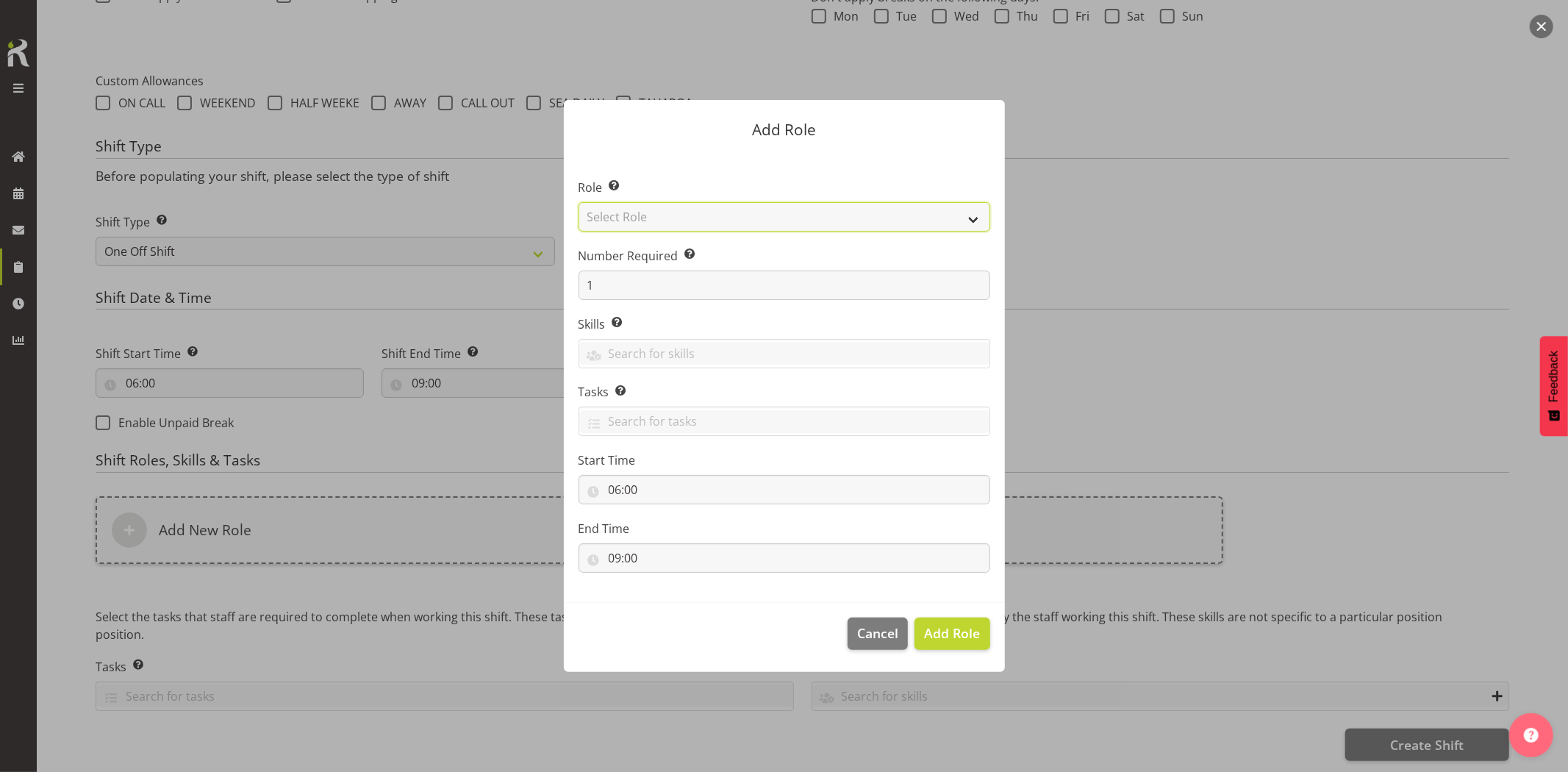
click at [655, 216] on select "Select Role Account Manager Electrician Engineering GM HSEQ manager MECH Mechan…" at bounding box center [785, 216] width 412 height 29
select select "20"
click at [579, 202] on select "Select Role Account Manager Electrician Engineering GM HSEQ manager MECH Mechan…" at bounding box center [785, 216] width 412 height 29
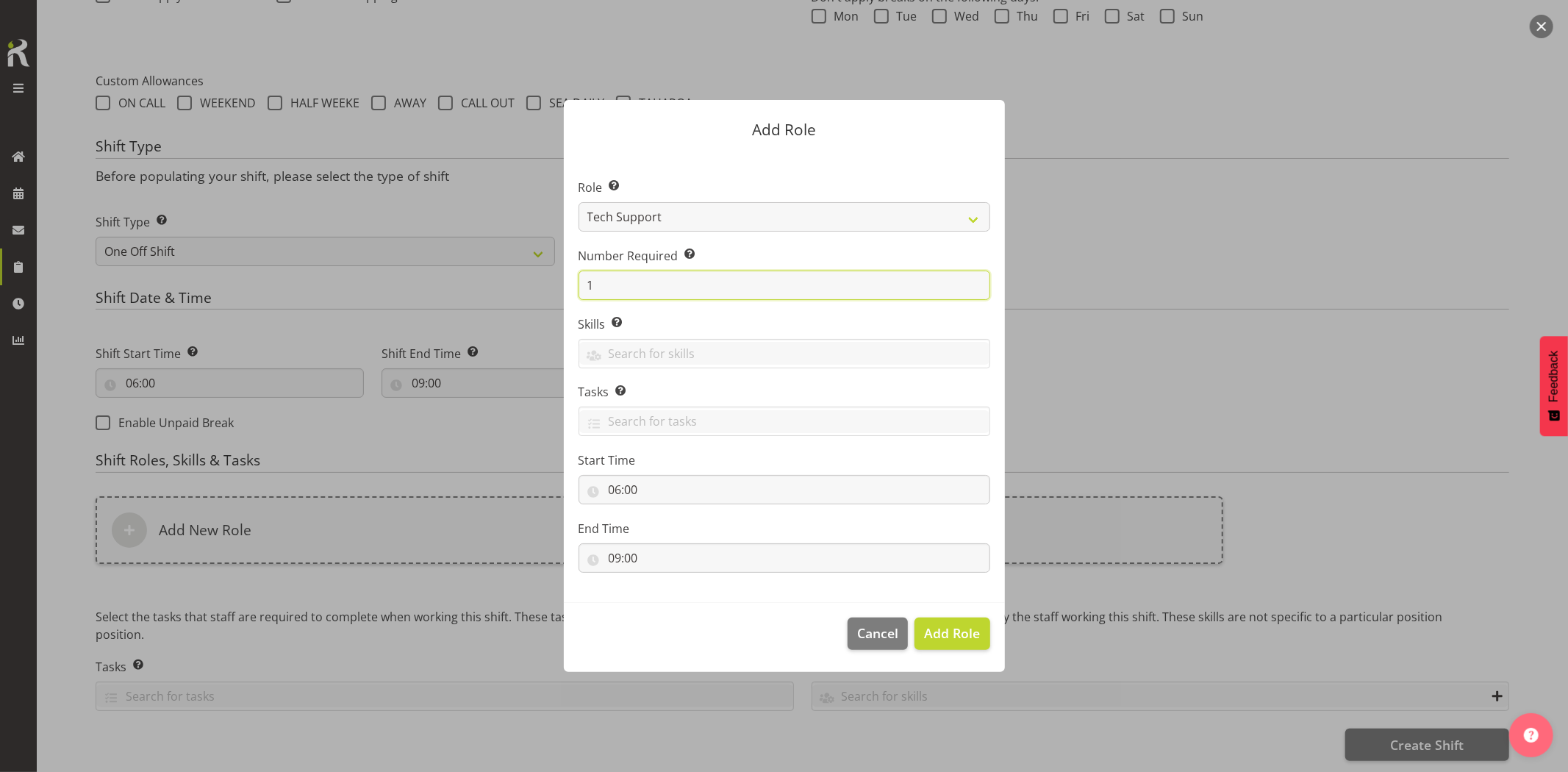
drag, startPoint x: 633, startPoint y: 277, endPoint x: 577, endPoint y: 289, distance: 57.3
click at [577, 289] on section "Role Select the role you wish to add to the shift. Account Manager Electrician …" at bounding box center [784, 377] width 441 height 450
type input "2"
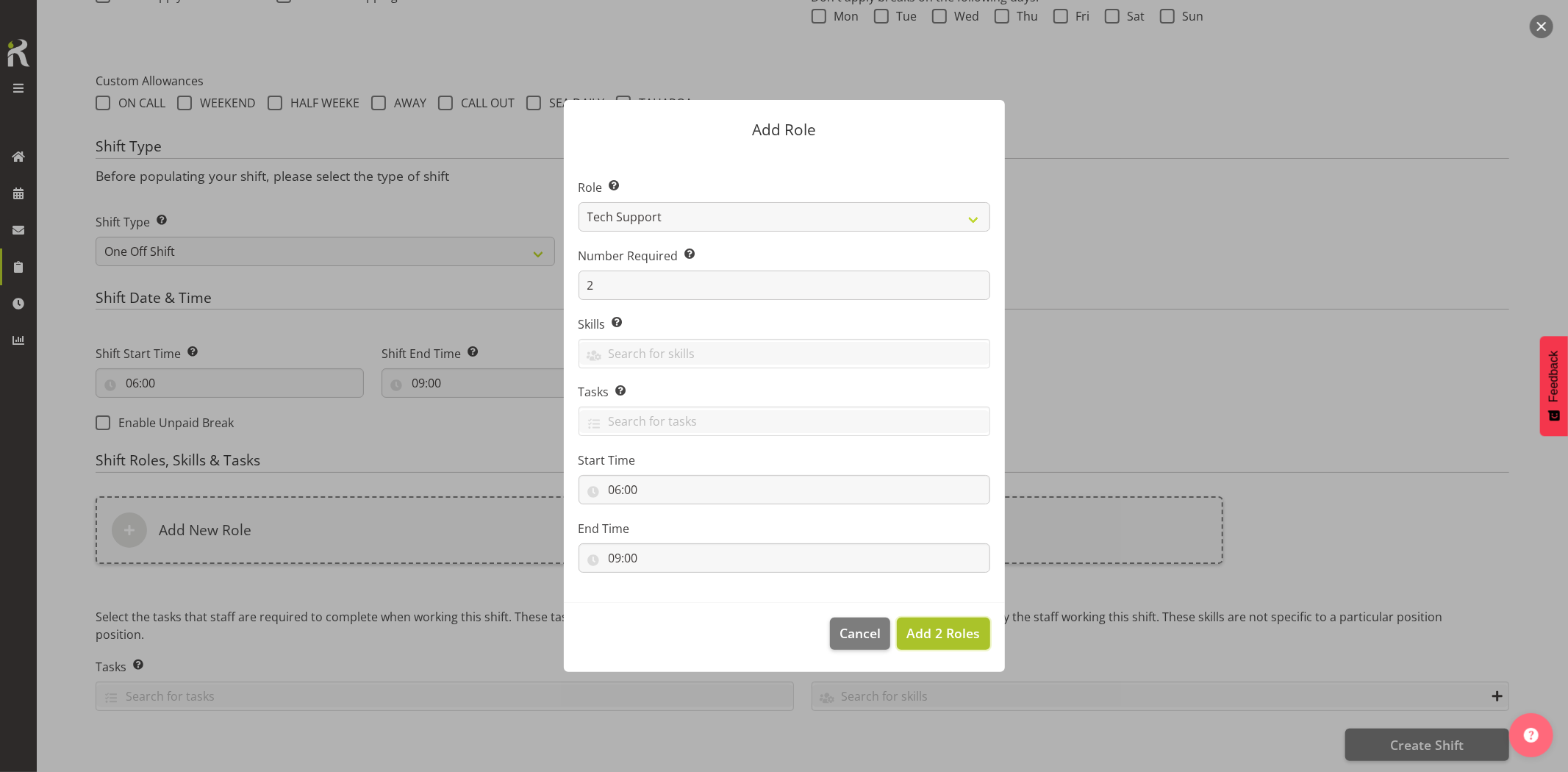
click at [931, 636] on span "Add 2 Roles" at bounding box center [943, 633] width 74 height 18
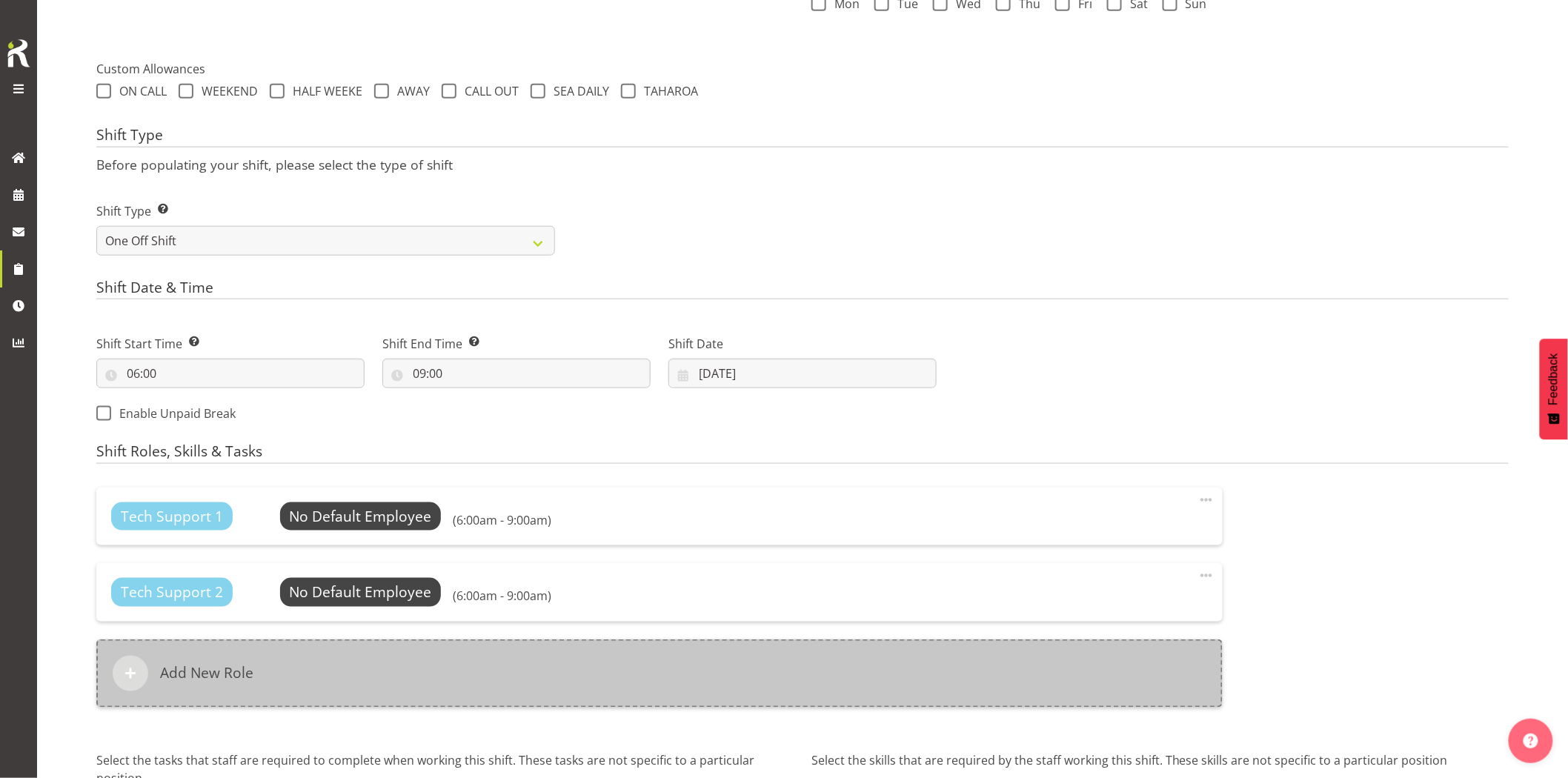
click at [739, 664] on div "Add New Role" at bounding box center [660, 673] width 1127 height 68
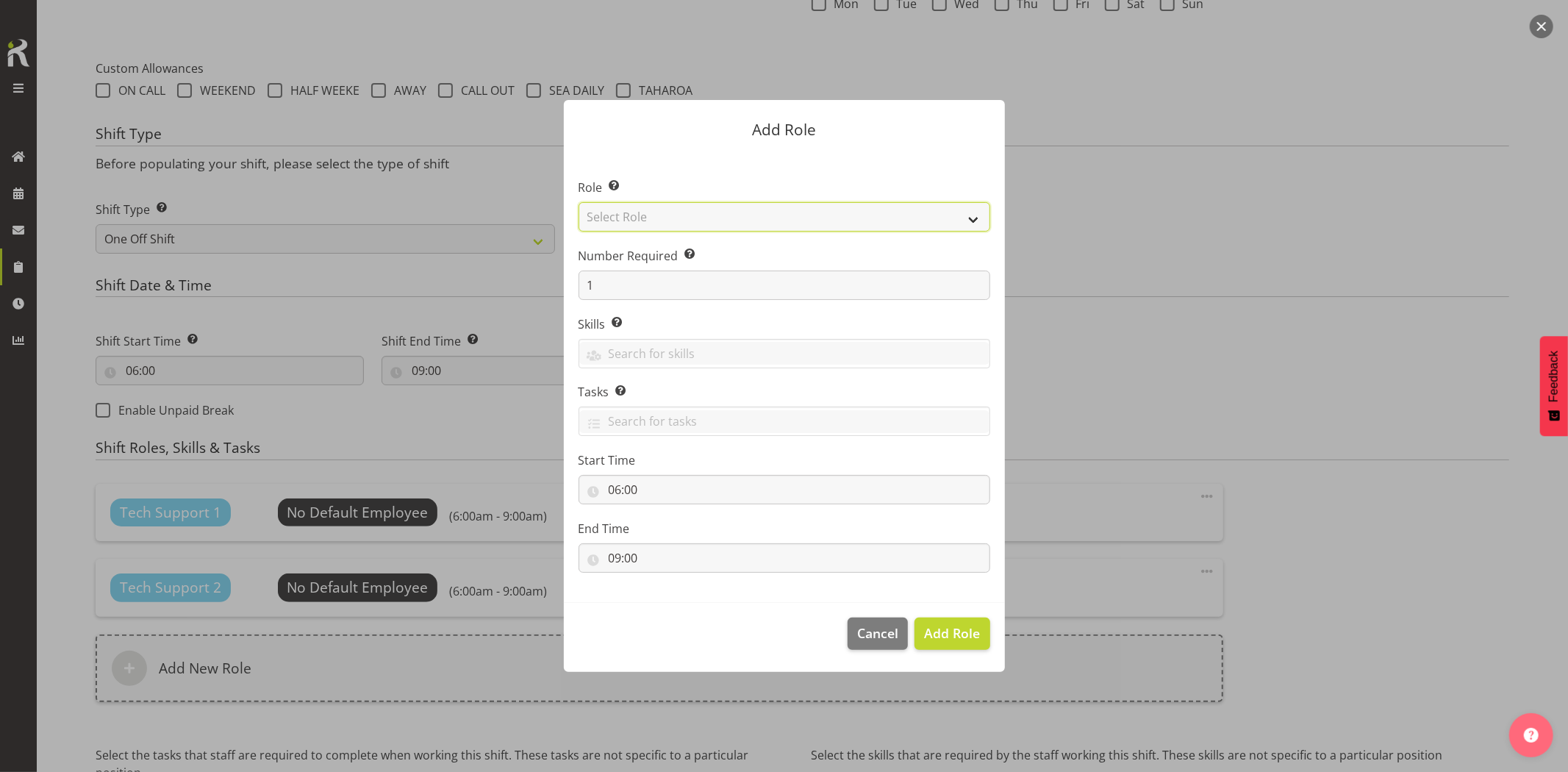
click at [607, 224] on select "Select Role Account Manager Electrician Engineering GM HSEQ manager MECH Mechan…" at bounding box center [785, 216] width 412 height 29
select select "21"
click at [579, 202] on select "Select Role Account Manager Electrician Engineering GM HSEQ manager MECH Mechan…" at bounding box center [785, 216] width 412 height 29
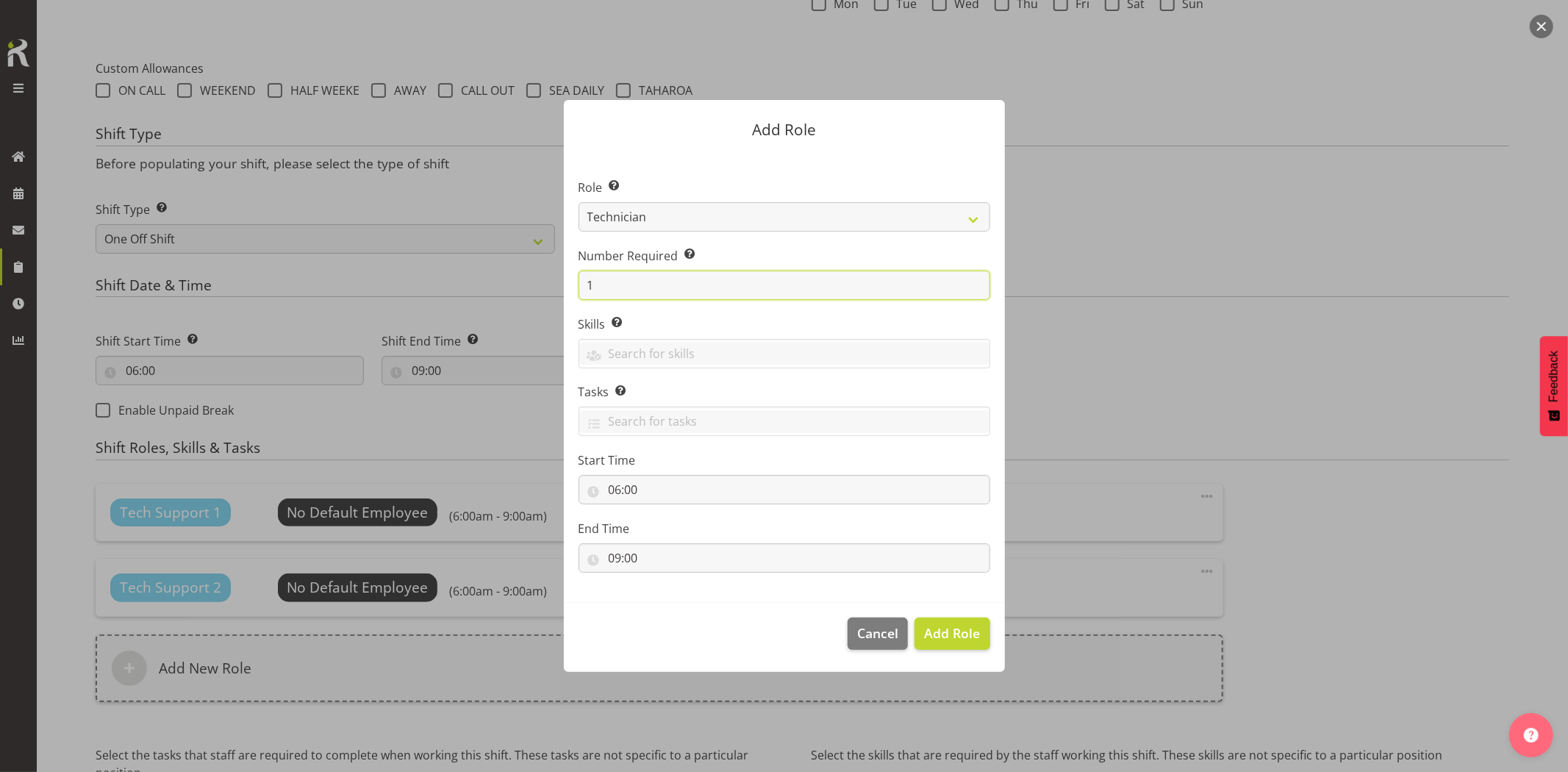
drag, startPoint x: 621, startPoint y: 282, endPoint x: 539, endPoint y: 284, distance: 82.0
click at [539, 284] on form "Add Role Role Select the role you wish to add to the shift. Account Manager Ele…" at bounding box center [784, 386] width 706 height 644
type input "2"
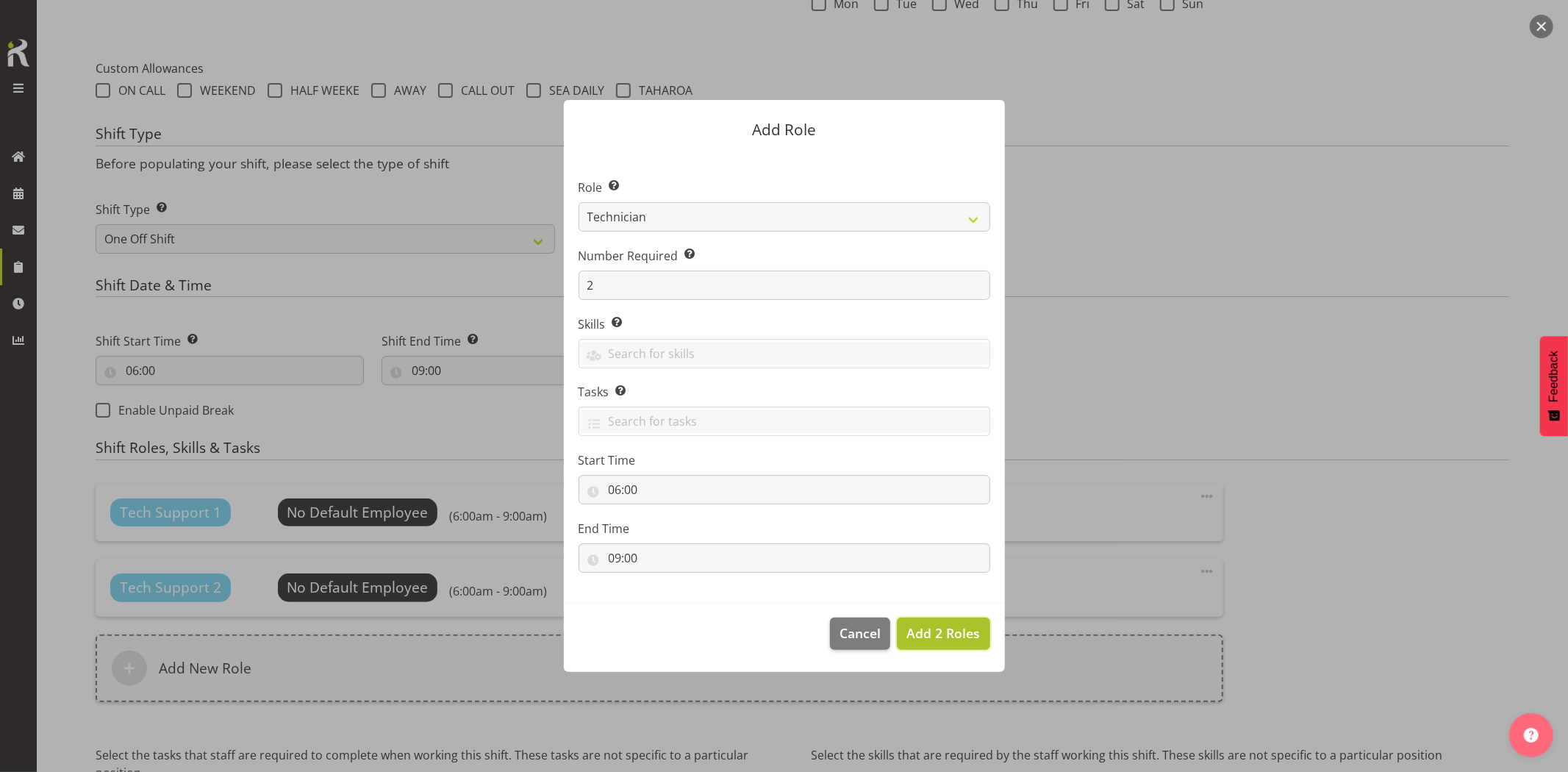
click at [982, 637] on button "Add 2 Roles" at bounding box center [943, 633] width 92 height 32
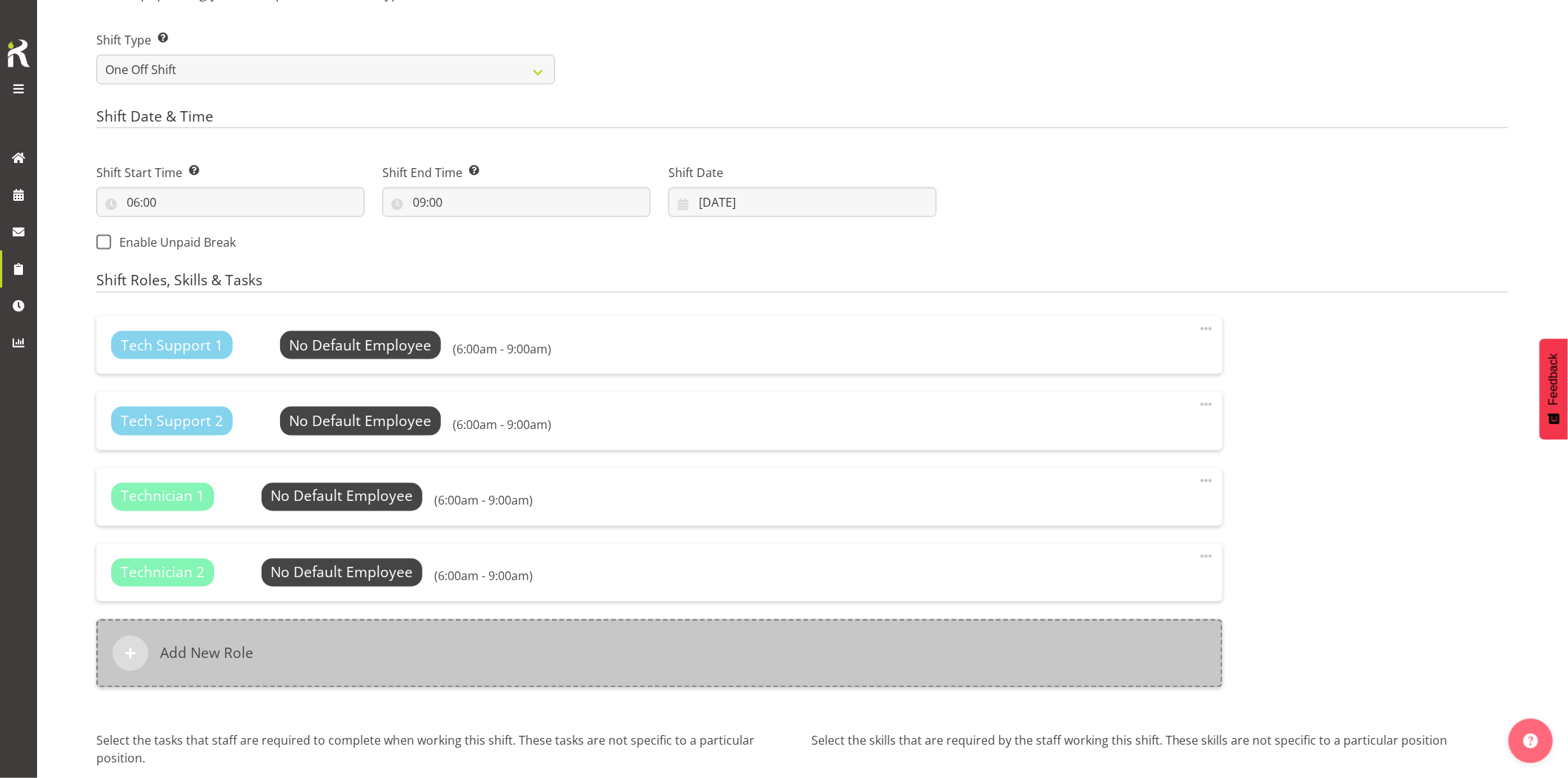
scroll to position [807, 0]
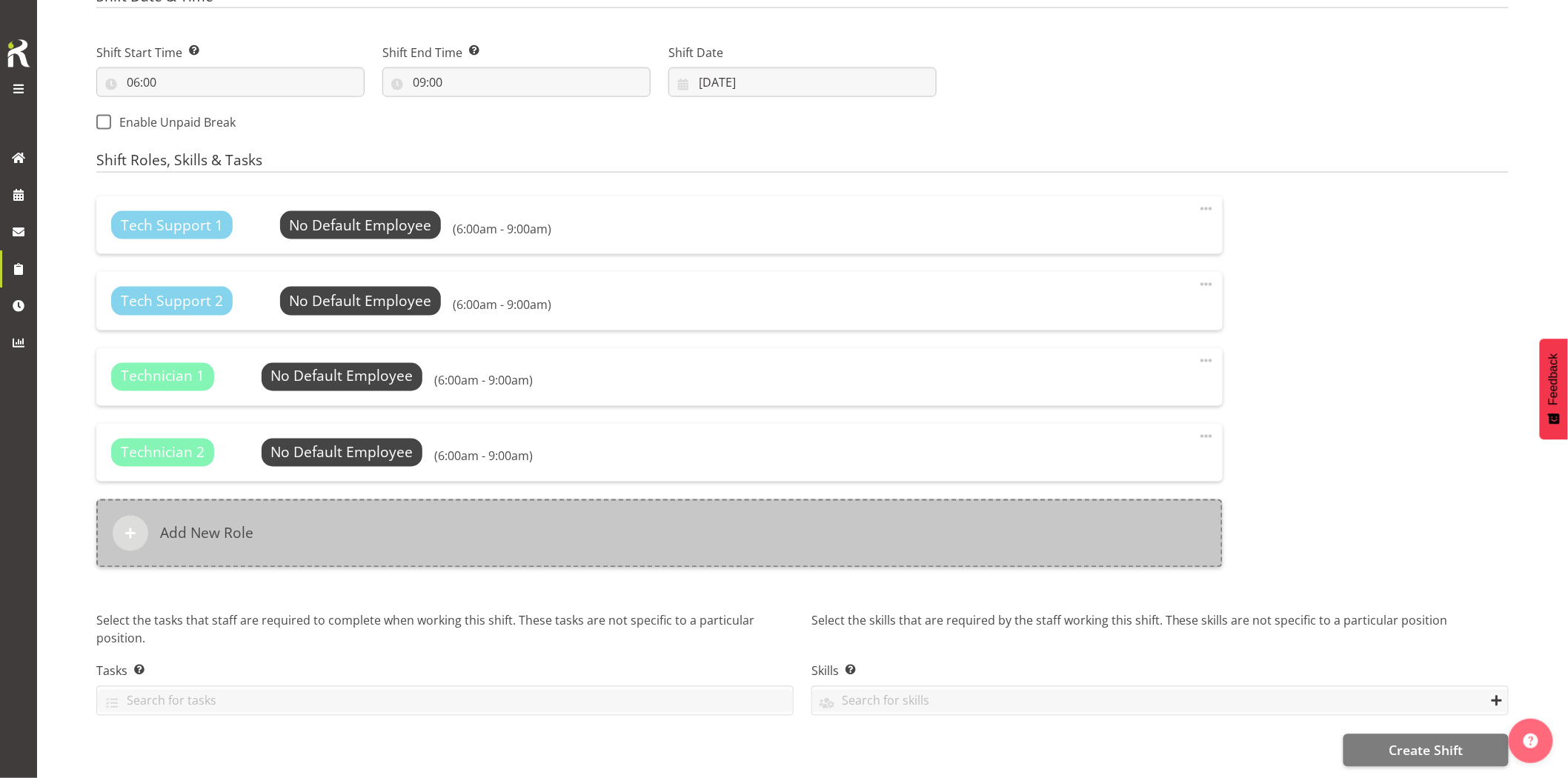
click at [493, 527] on div "Add New Role" at bounding box center [660, 533] width 1127 height 68
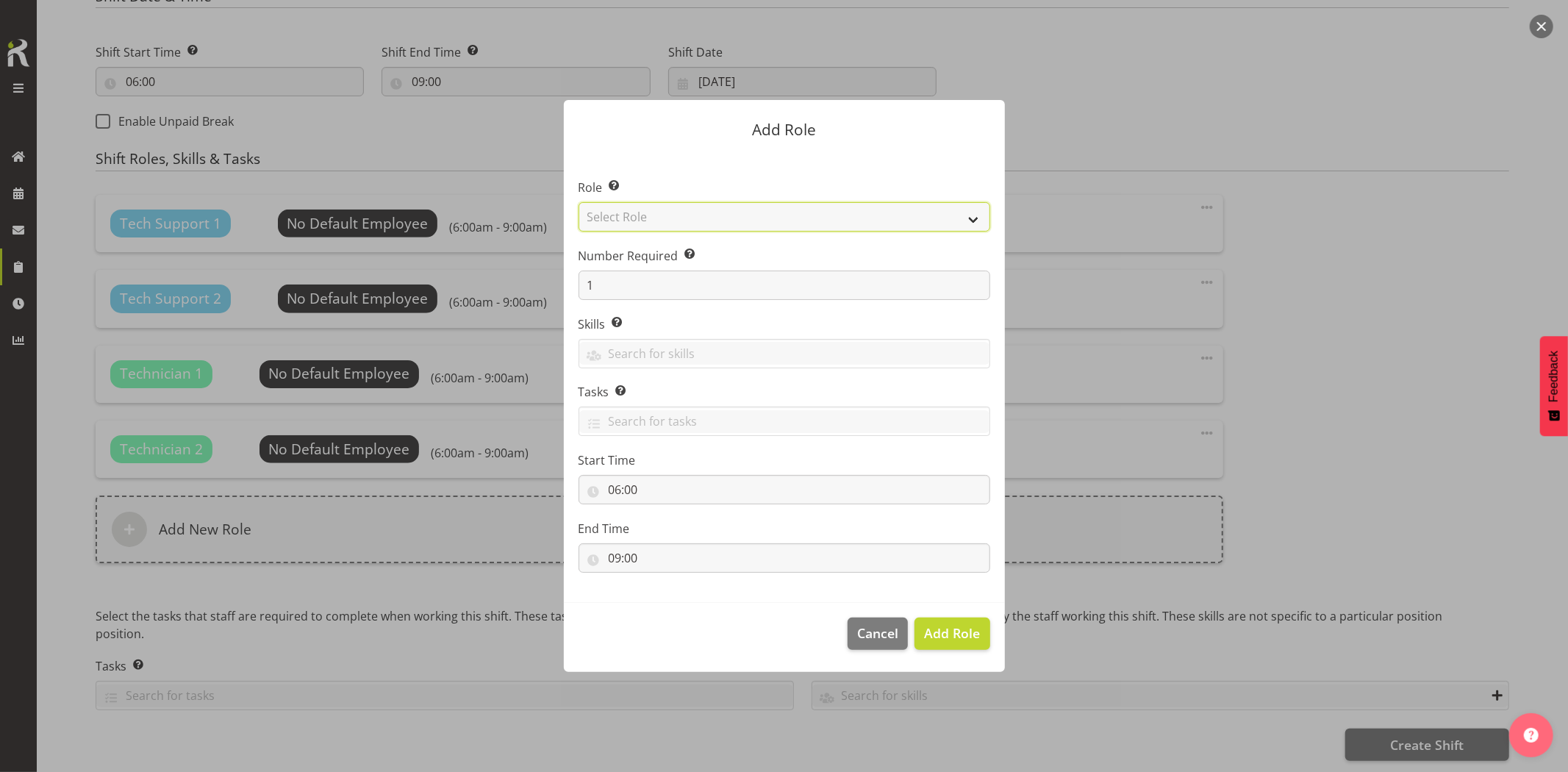
click at [650, 217] on select "Select Role Account Manager Electrician Engineering GM HSEQ manager MECH Mechan…" at bounding box center [785, 216] width 412 height 29
select select "27"
click at [579, 202] on select "Select Role Account Manager Electrician Engineering GM HSEQ manager MECH Mechan…" at bounding box center [785, 216] width 412 height 29
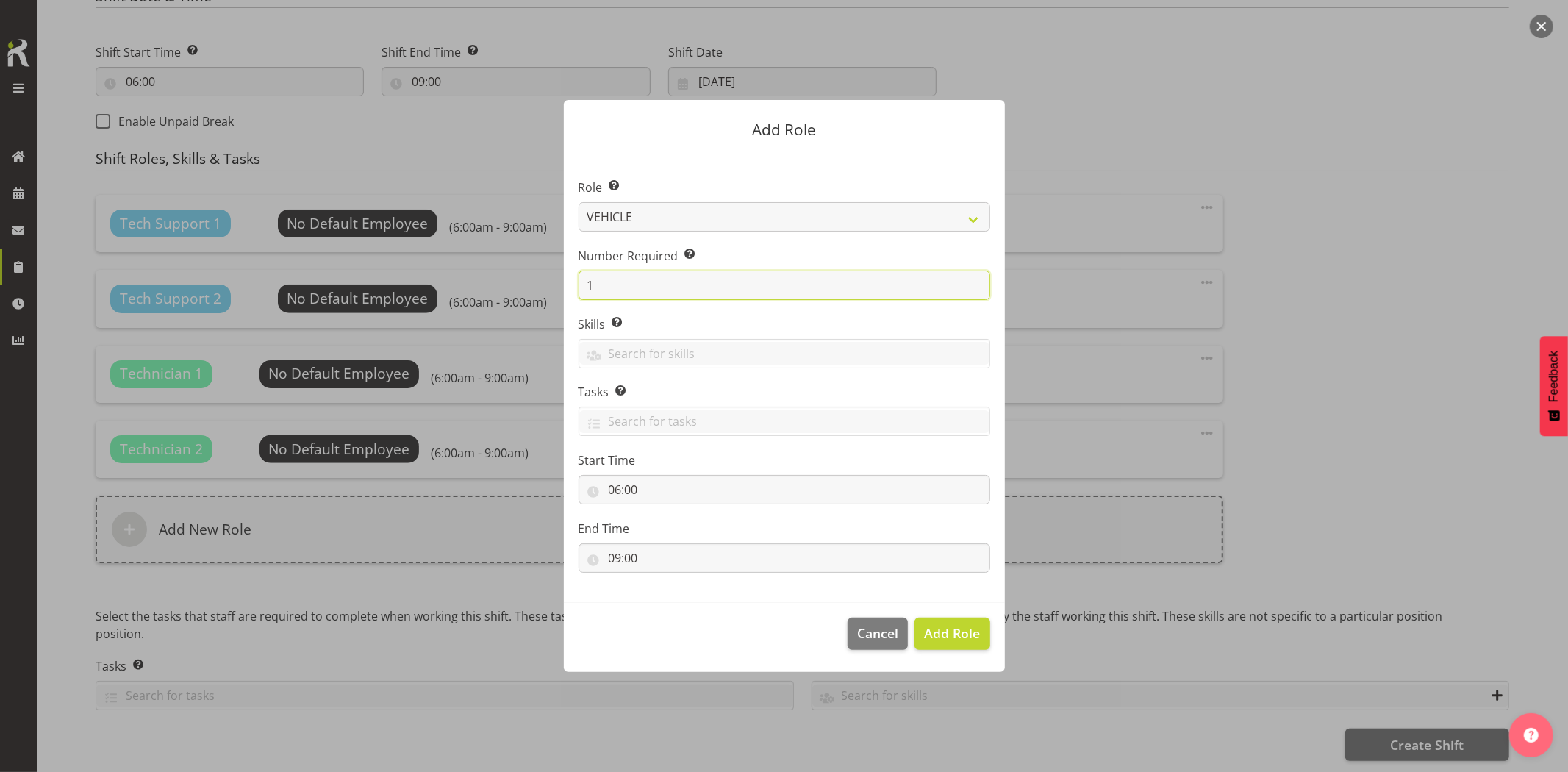
drag, startPoint x: 633, startPoint y: 285, endPoint x: 530, endPoint y: 283, distance: 103.0
click at [530, 283] on form "Add Role Role Select the role you wish to add to the shift. Account Manager Ele…" at bounding box center [784, 386] width 706 height 644
type input "3"
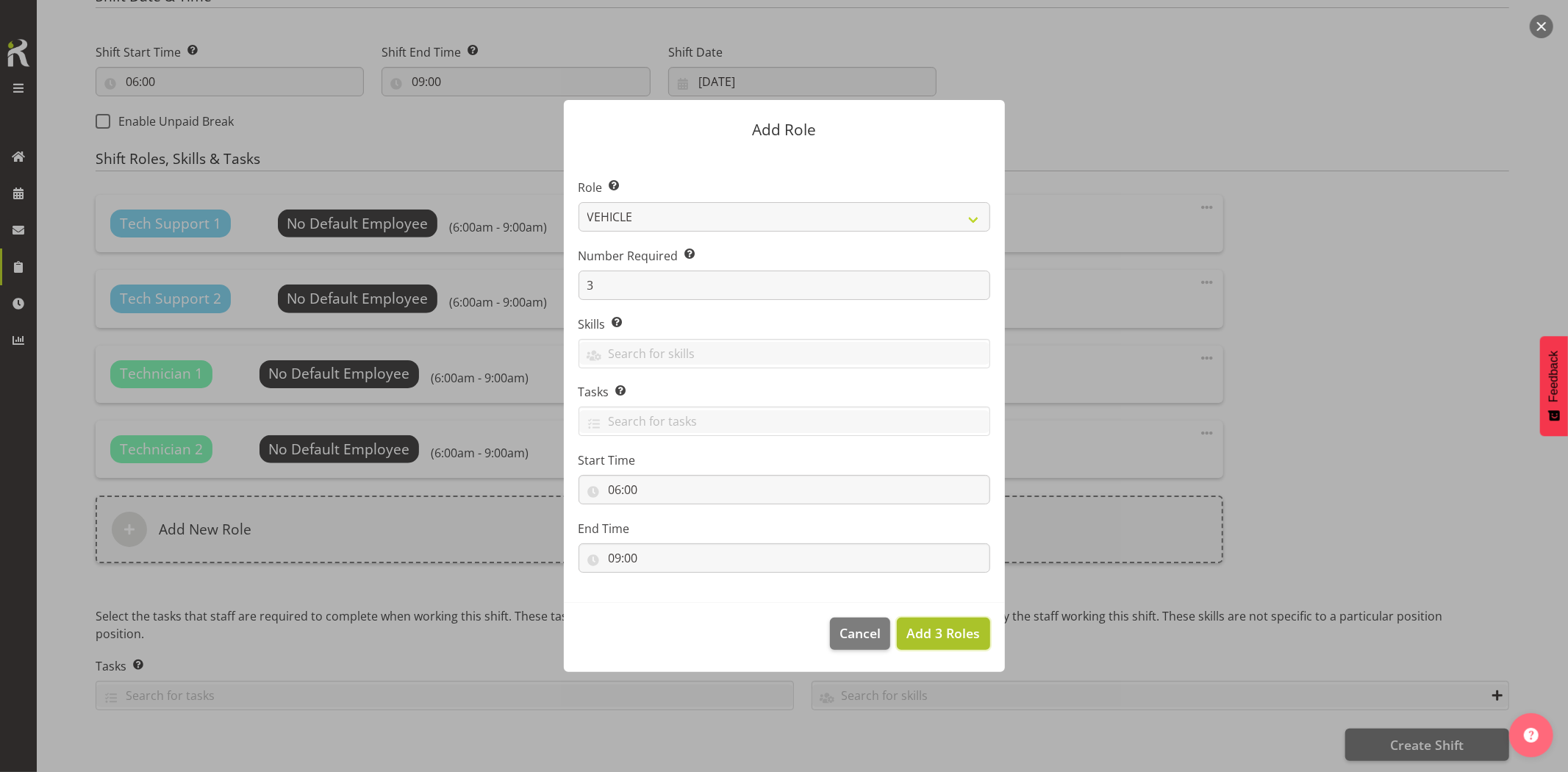
click at [949, 624] on span "Add 3 Roles" at bounding box center [943, 633] width 74 height 18
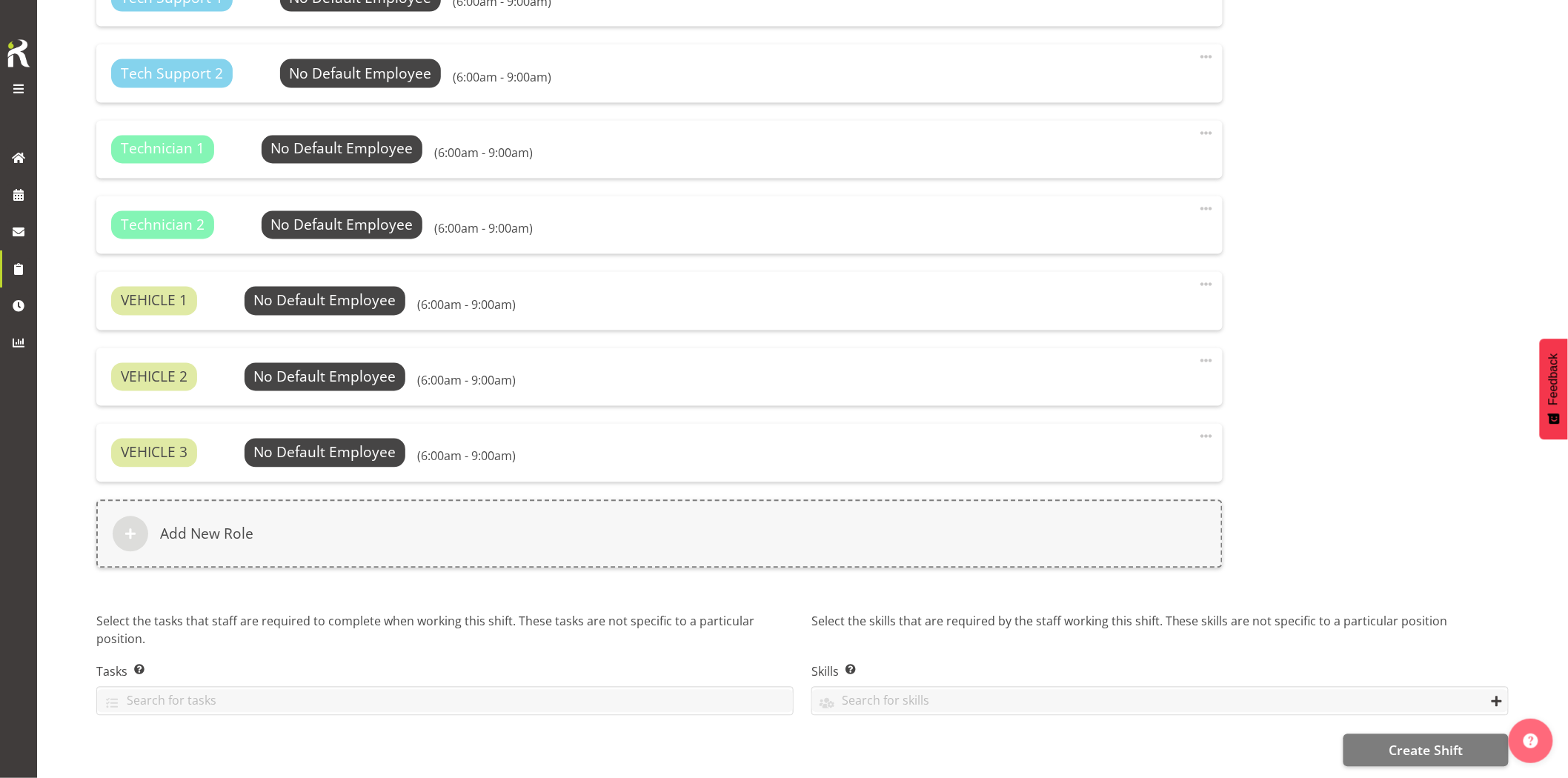
scroll to position [1035, 0]
click at [1457, 740] on span "Create Shift" at bounding box center [1426, 750] width 74 height 20
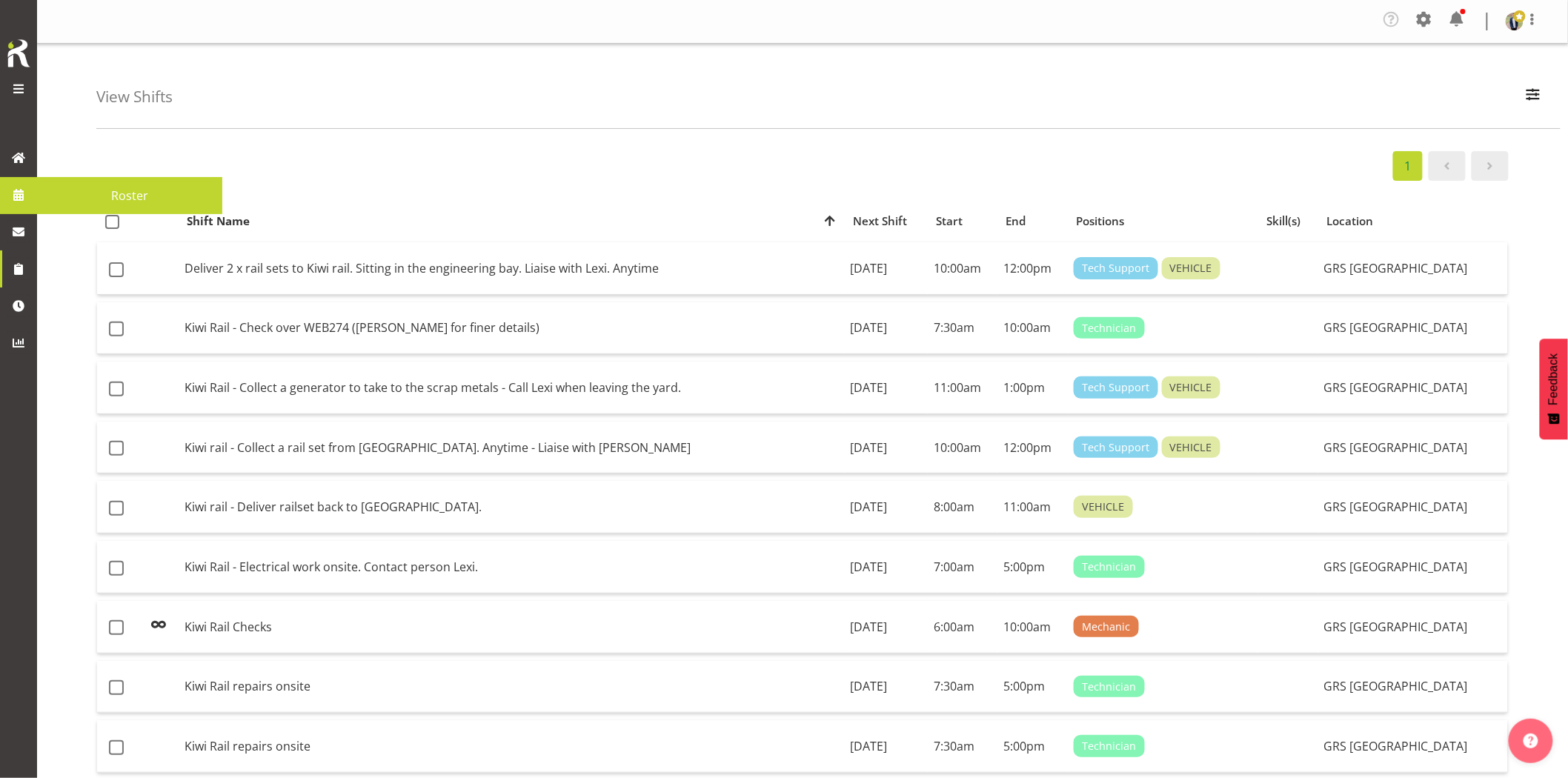
click at [23, 200] on span at bounding box center [19, 195] width 23 height 23
